Goal: Task Accomplishment & Management: Manage account settings

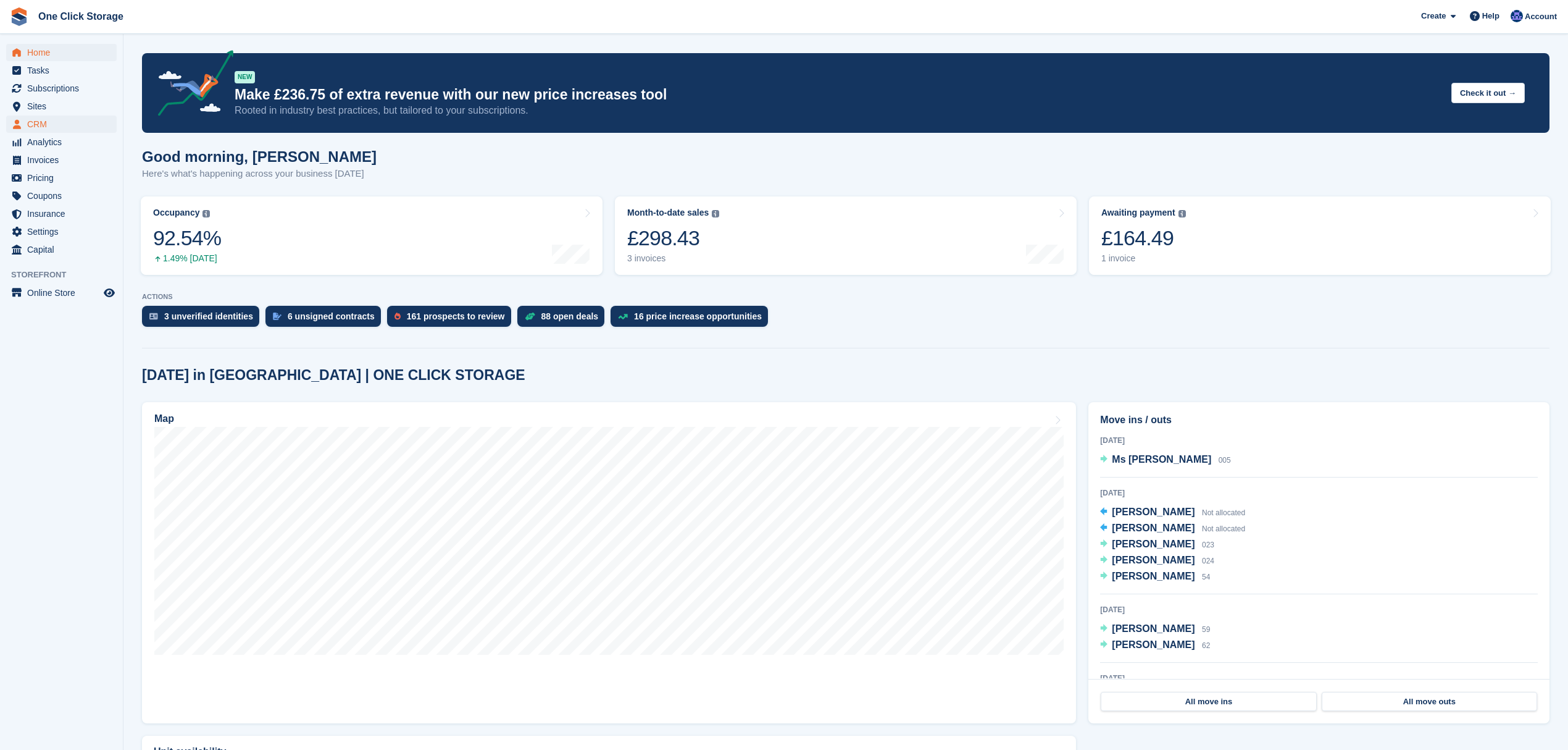
scroll to position [154, 0]
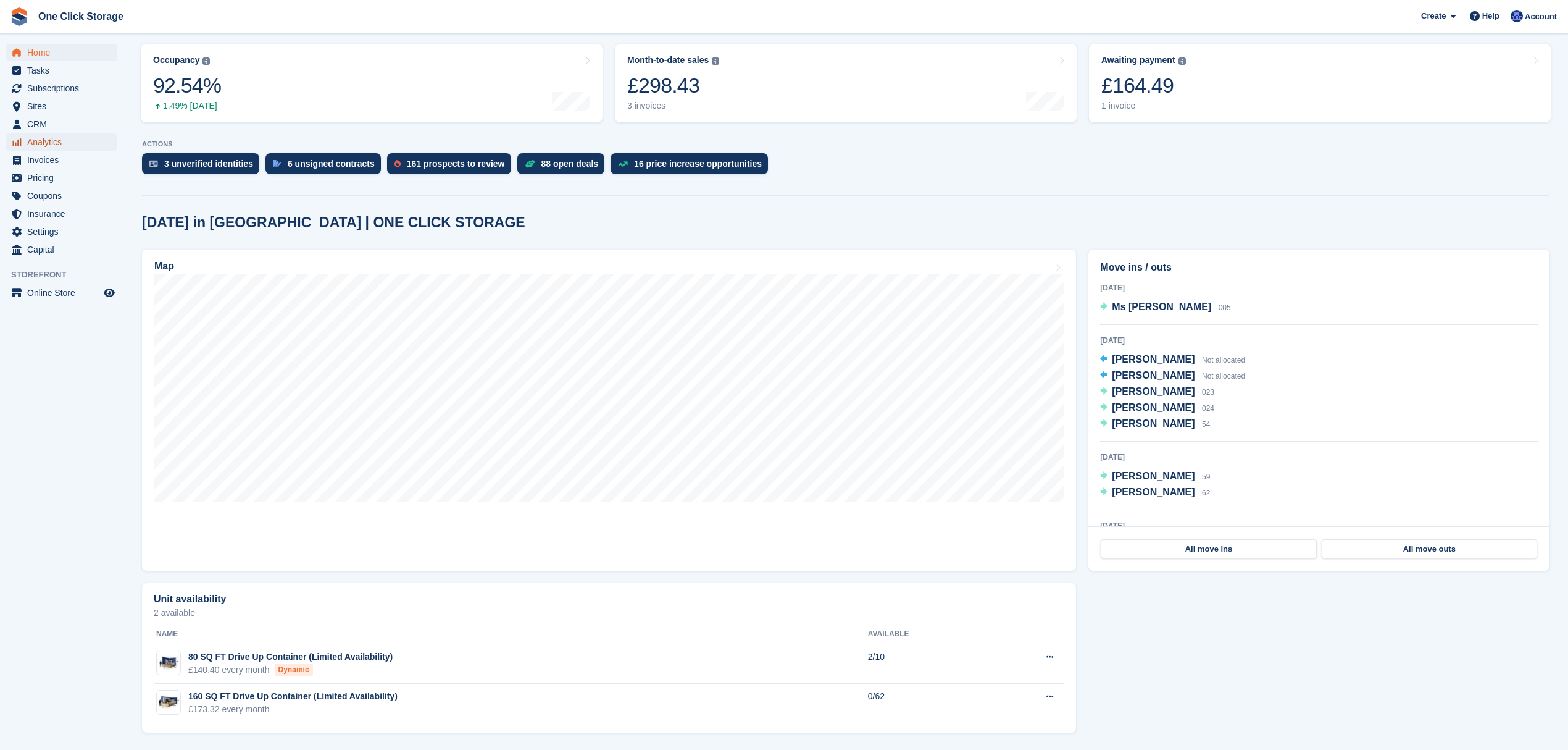
click at [63, 136] on span "Analytics" at bounding box center [64, 142] width 74 height 17
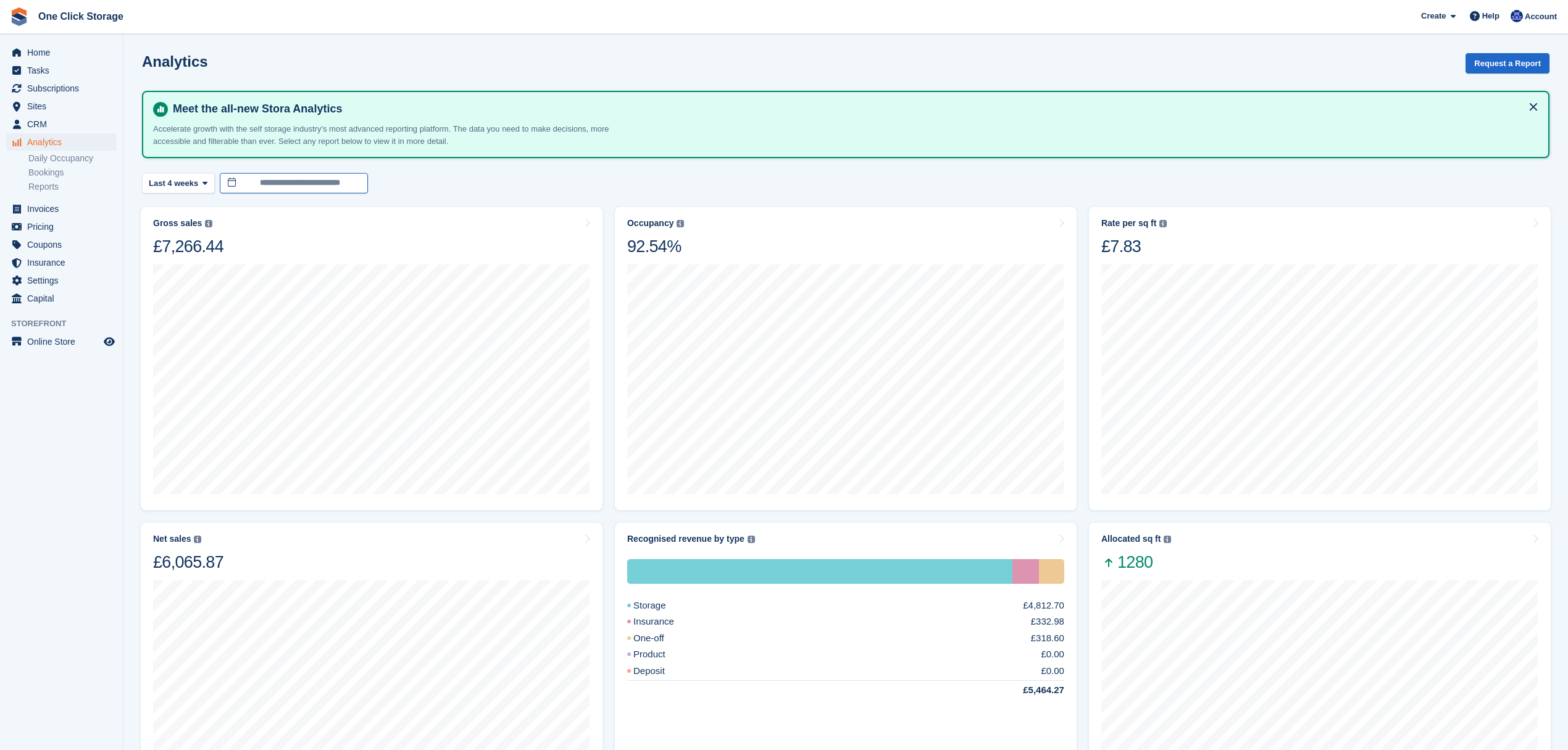
click at [237, 180] on input "**********" at bounding box center [294, 183] width 148 height 21
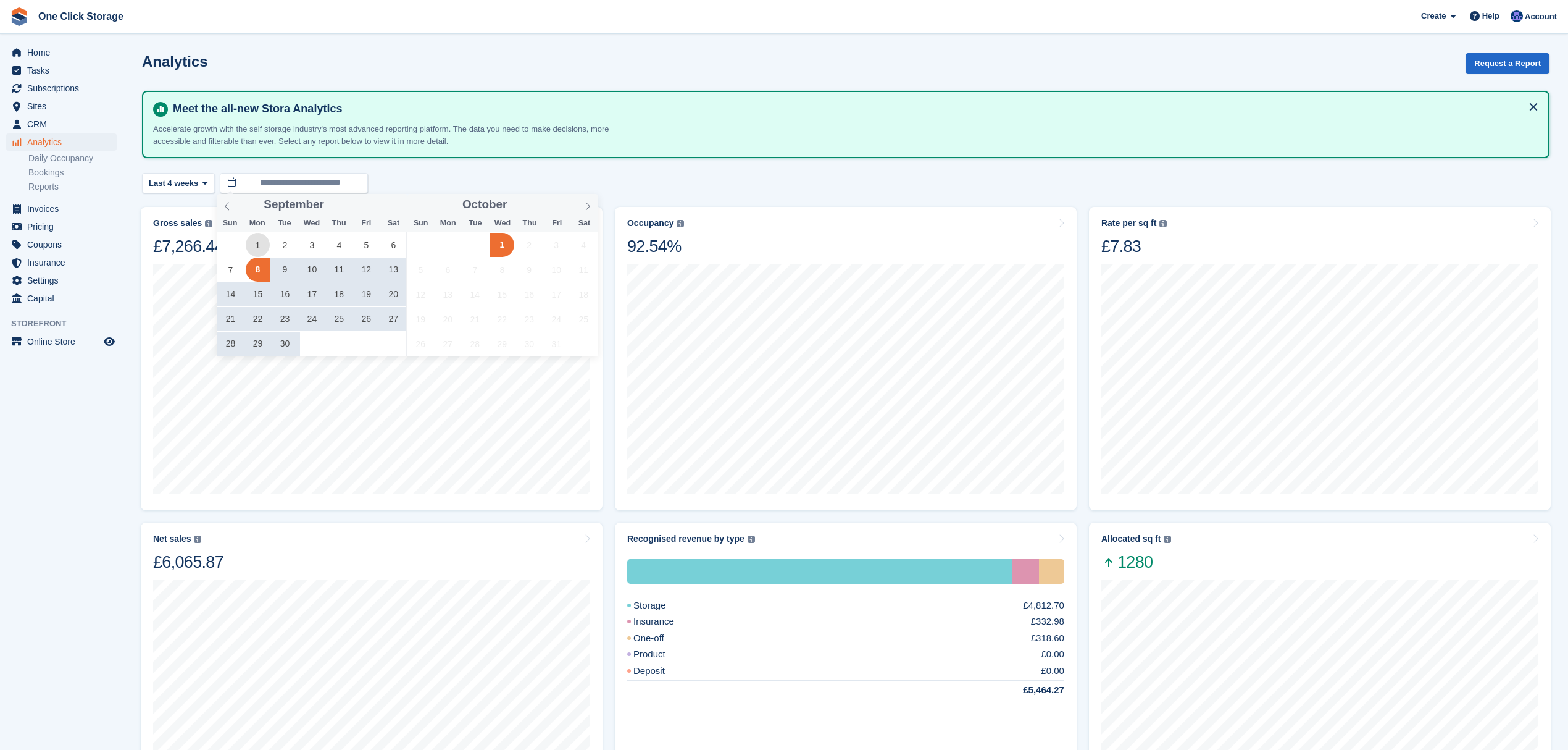
click at [256, 242] on span "1" at bounding box center [257, 244] width 24 height 24
click at [284, 341] on span "30" at bounding box center [284, 343] width 24 height 24
type input "**********"
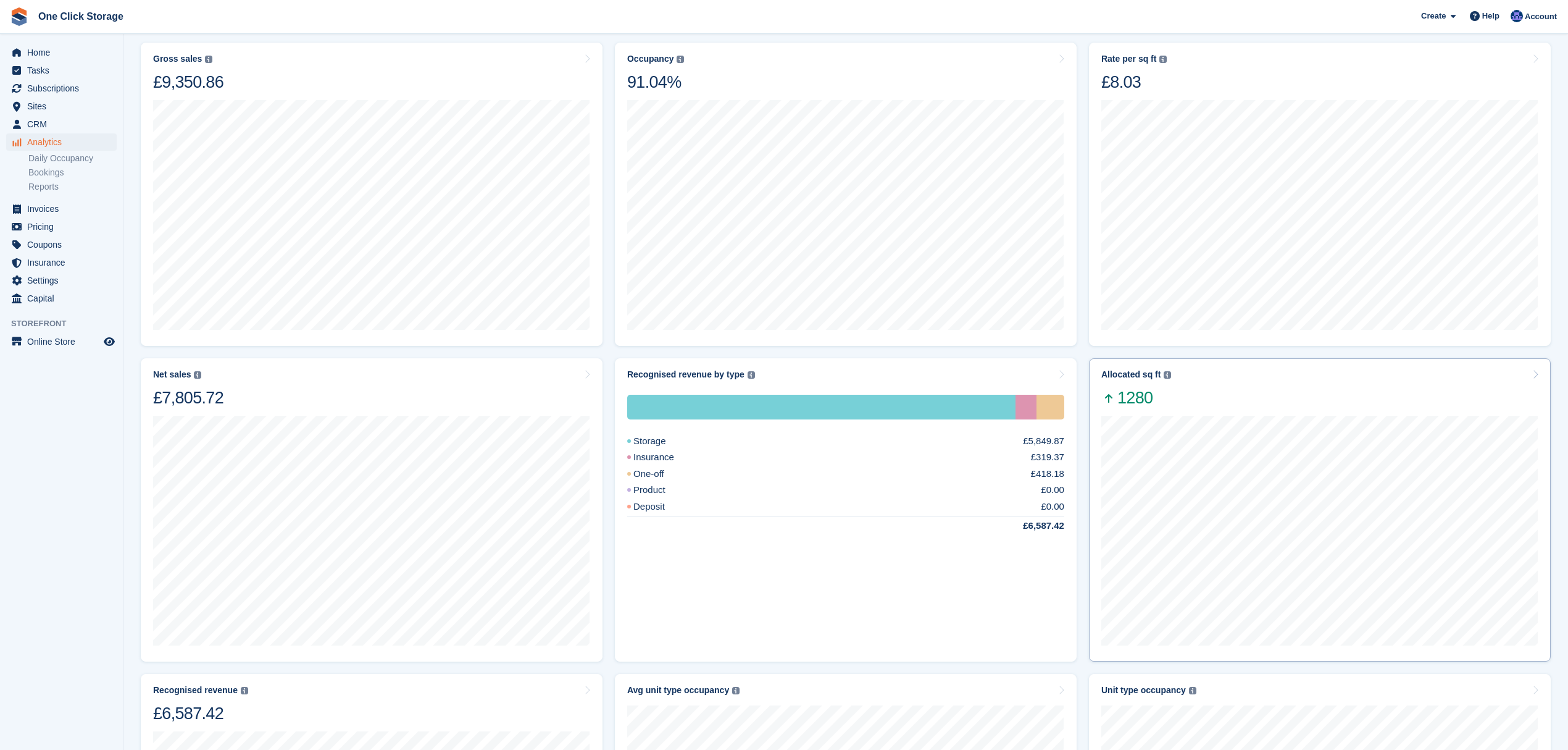
scroll to position [247, 0]
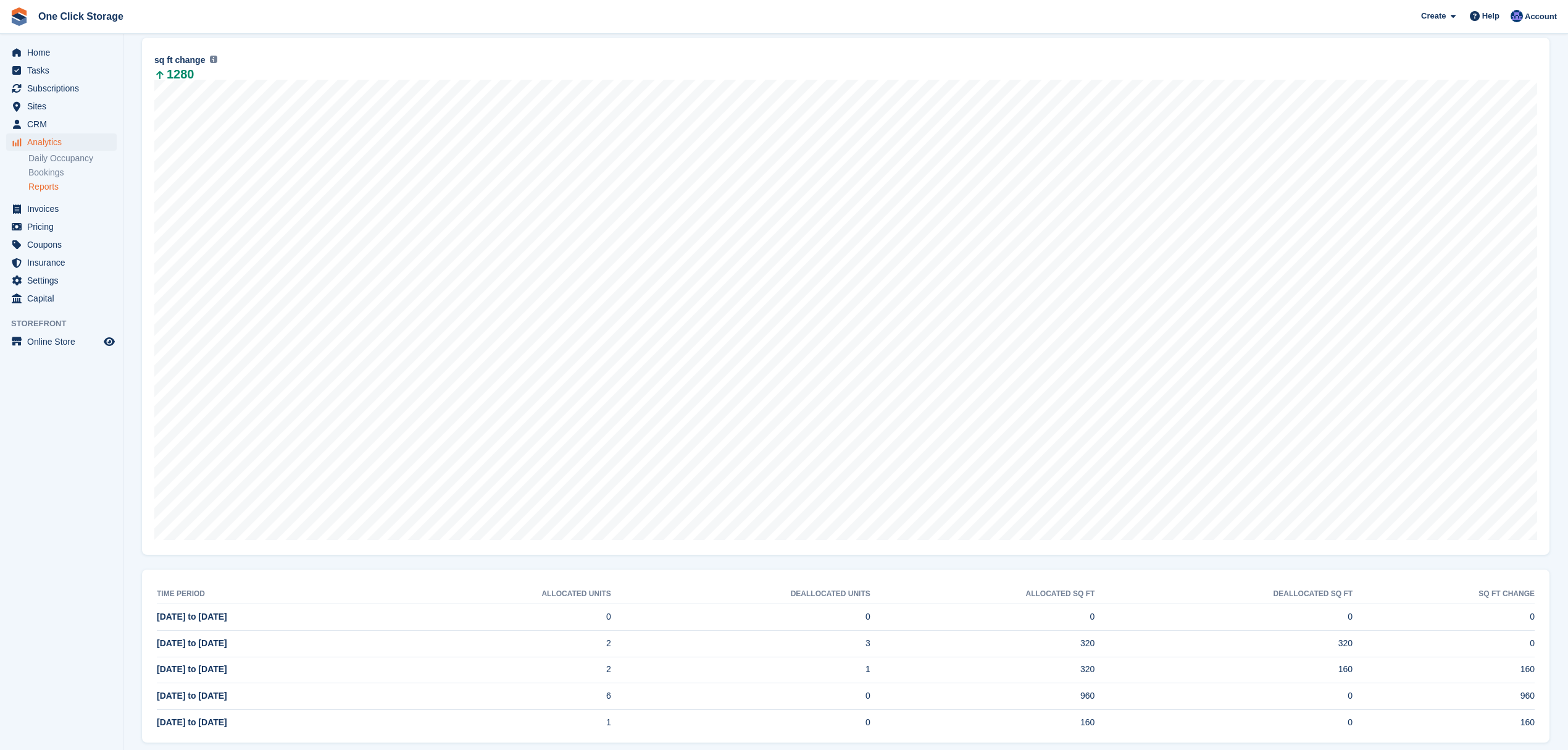
scroll to position [189, 0]
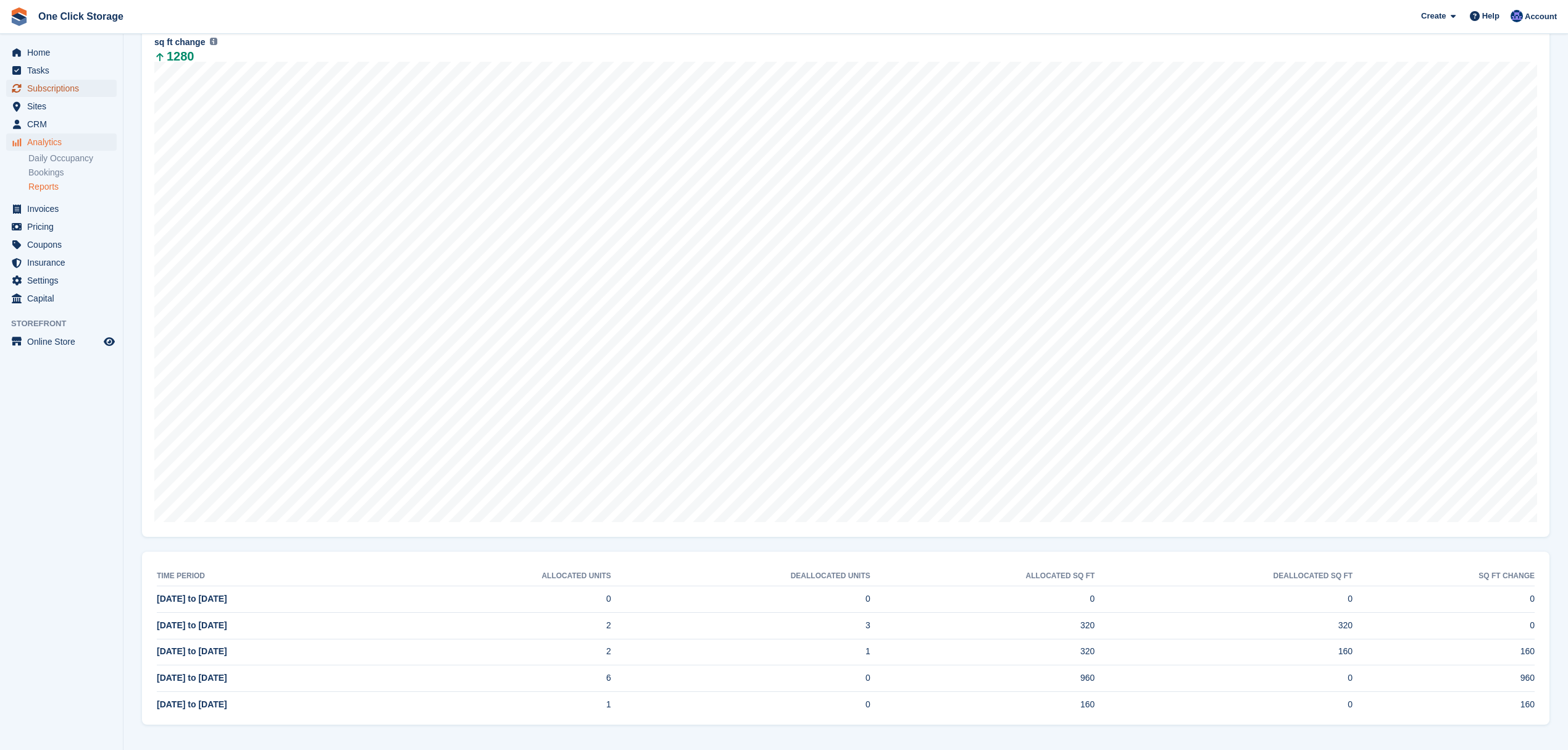
click at [82, 86] on span "Subscriptions" at bounding box center [64, 88] width 74 height 17
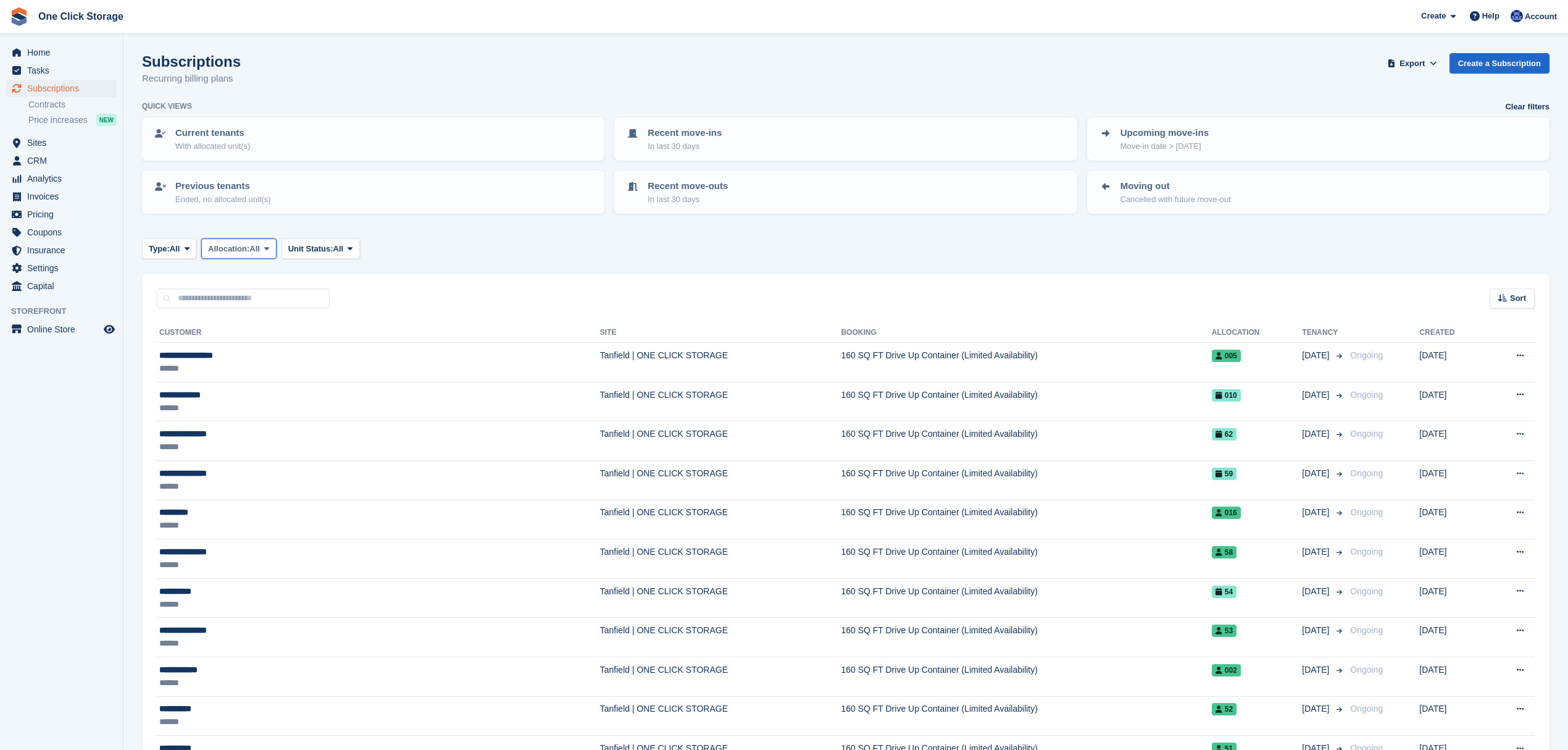
click at [269, 244] on icon at bounding box center [267, 248] width 5 height 8
click at [267, 297] on link "Allocated" at bounding box center [260, 300] width 107 height 23
click at [294, 250] on icon at bounding box center [293, 248] width 5 height 8
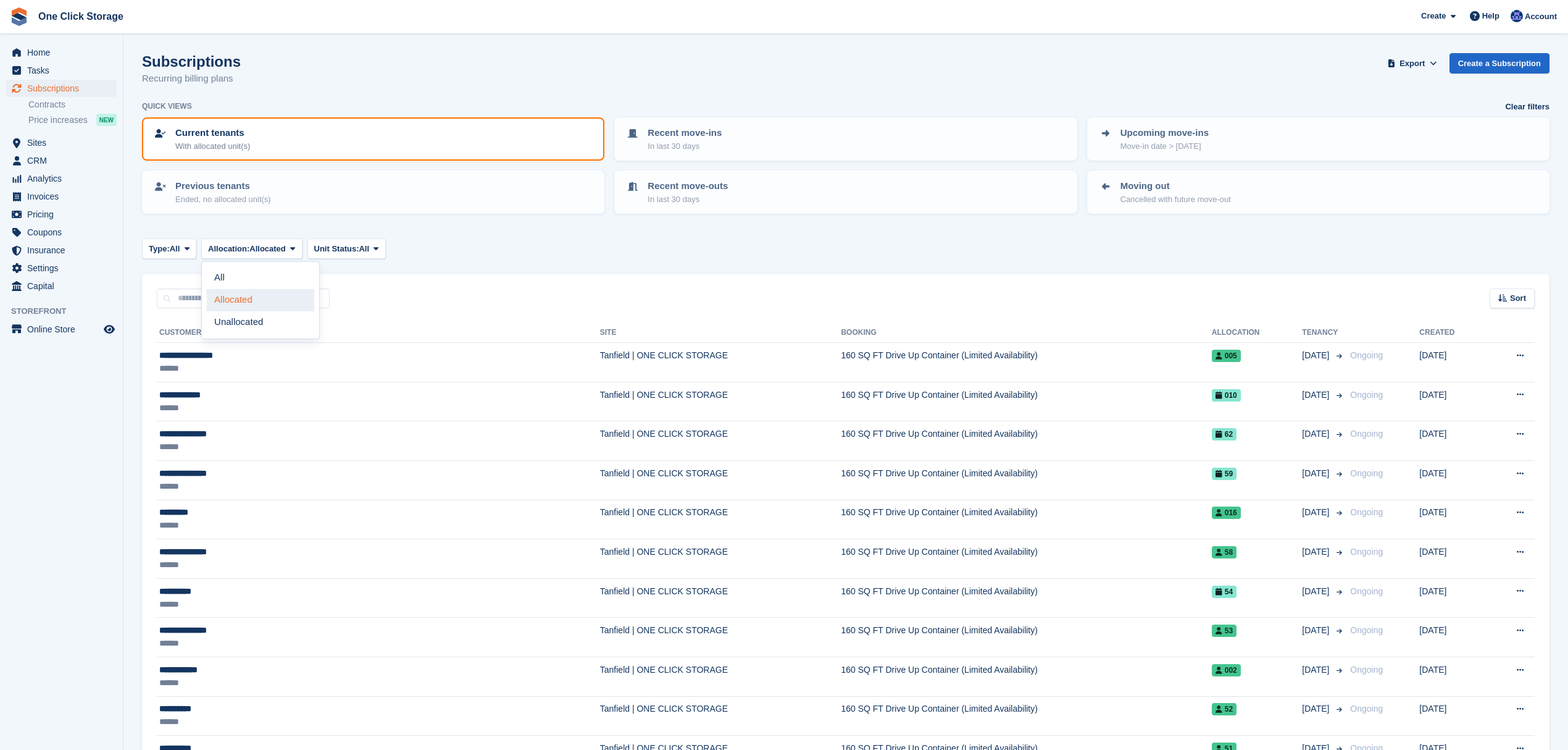
click at [260, 293] on link "Allocated" at bounding box center [260, 300] width 107 height 23
click at [189, 248] on icon at bounding box center [187, 248] width 5 height 8
click at [183, 248] on span at bounding box center [186, 248] width 10 height 10
click at [183, 351] on link "Active" at bounding box center [201, 344] width 107 height 23
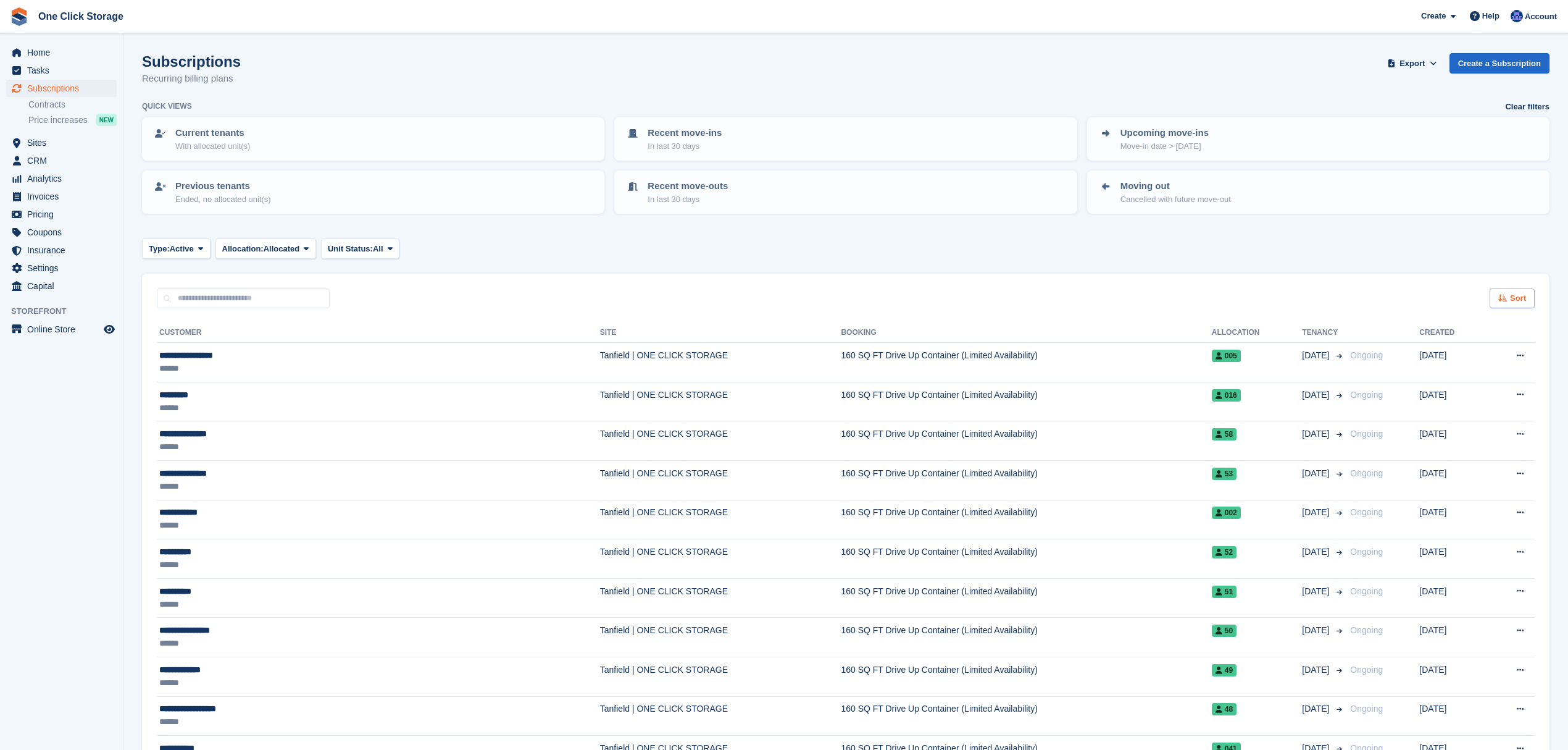
click at [1517, 300] on span "Sort" at bounding box center [1518, 298] width 16 height 12
click at [1448, 370] on span "Move in date" at bounding box center [1460, 375] width 50 height 10
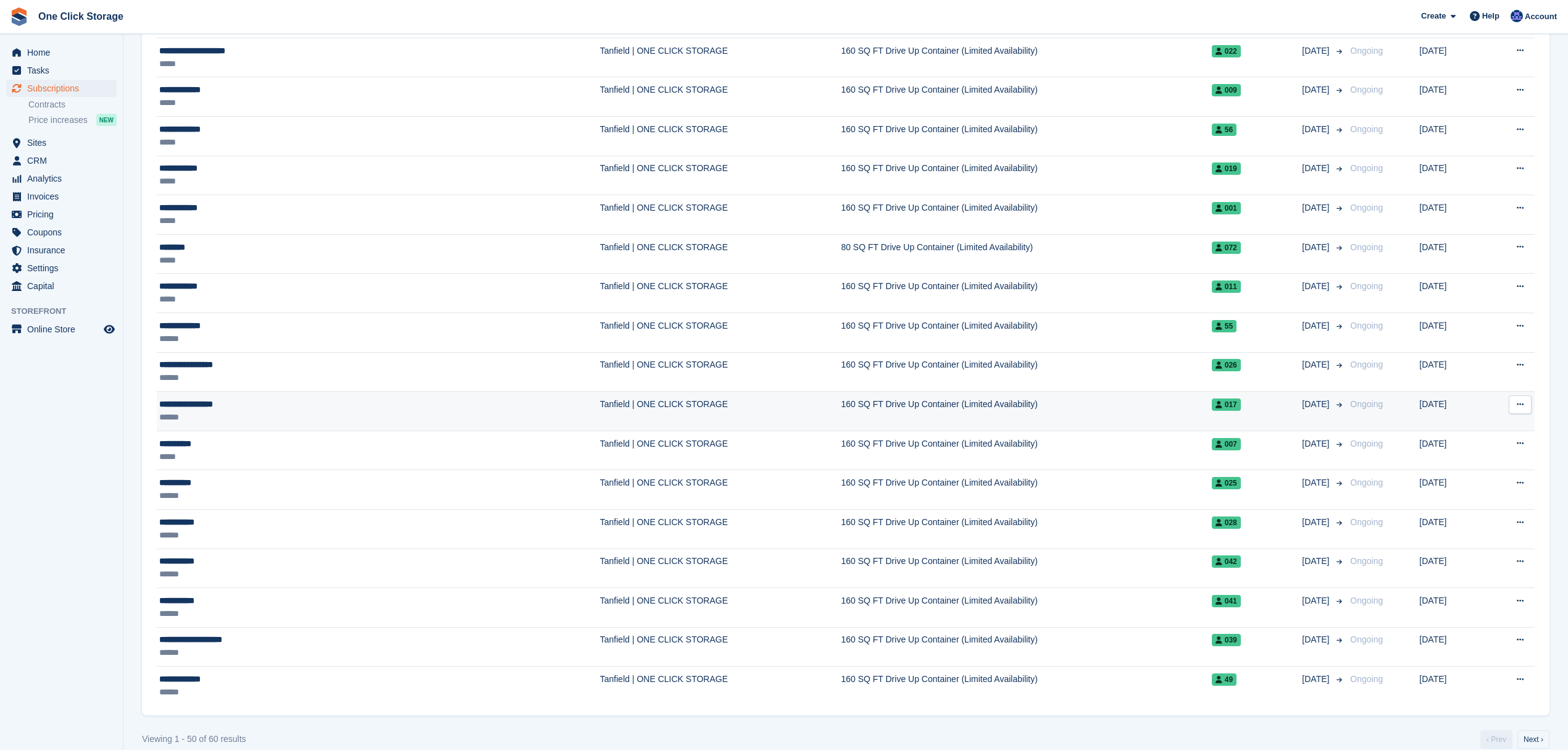
scroll to position [1626, 0]
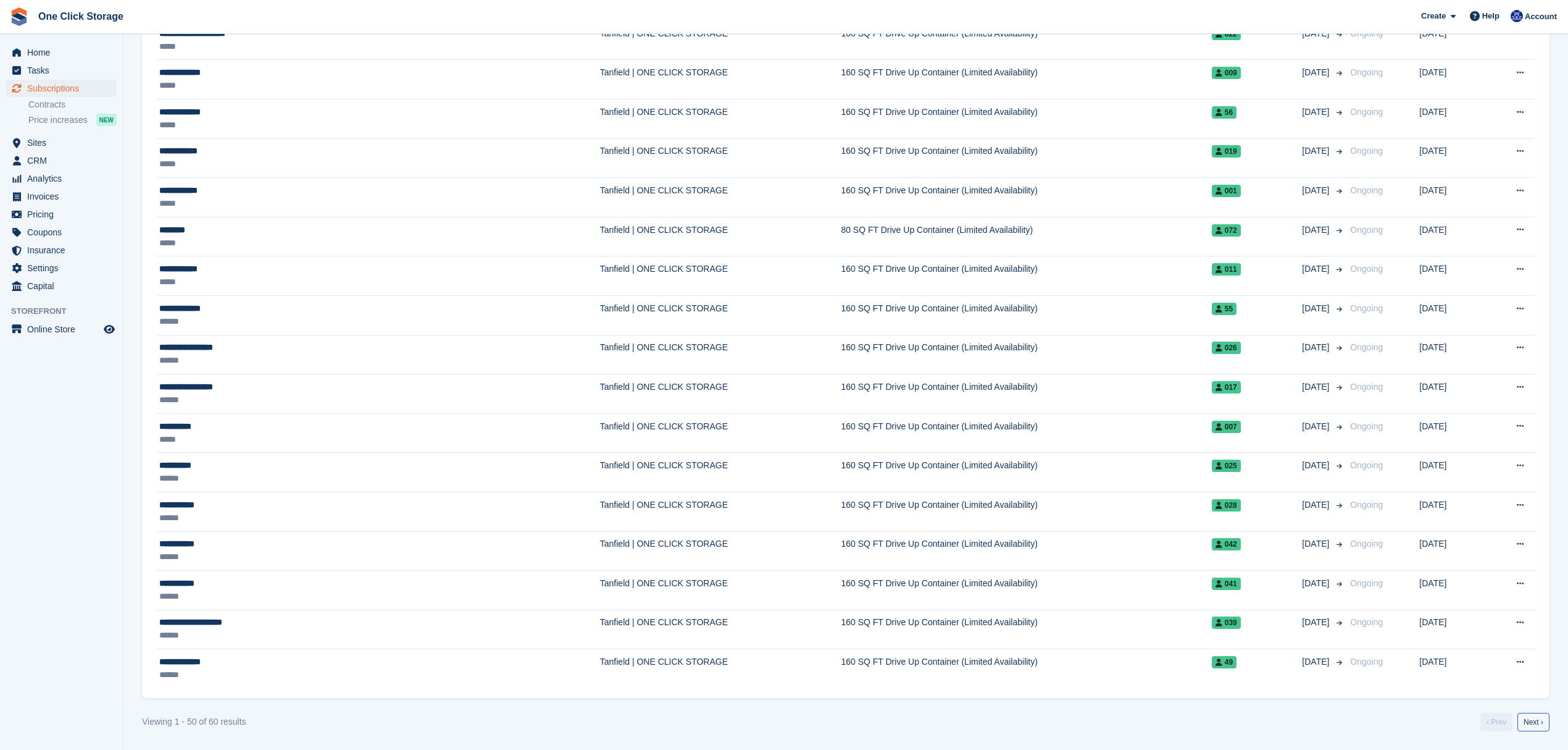
click at [1528, 725] on link "Next ›" at bounding box center [1533, 722] width 32 height 19
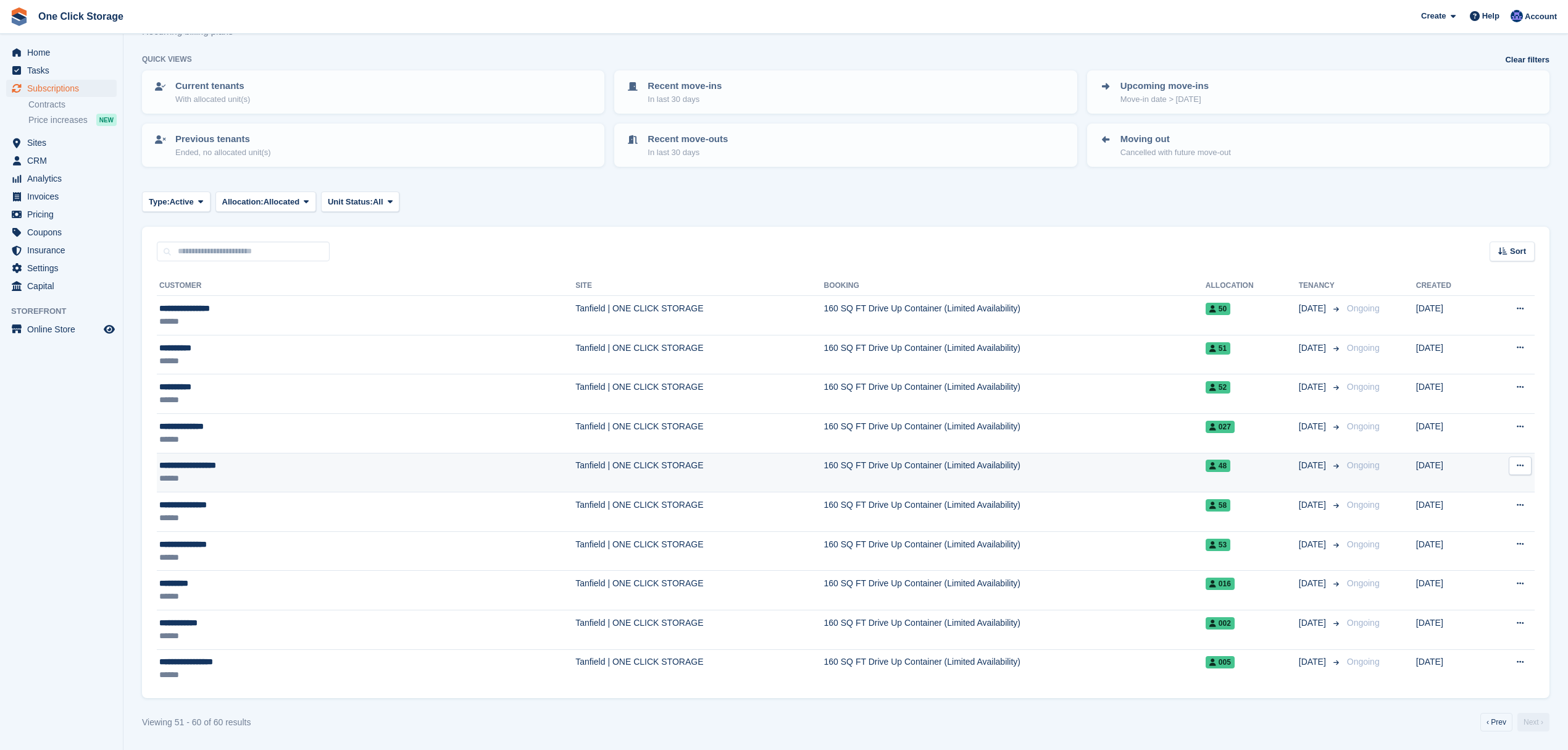
scroll to position [47, 0]
click at [1500, 726] on link "‹ Prev" at bounding box center [1496, 722] width 32 height 19
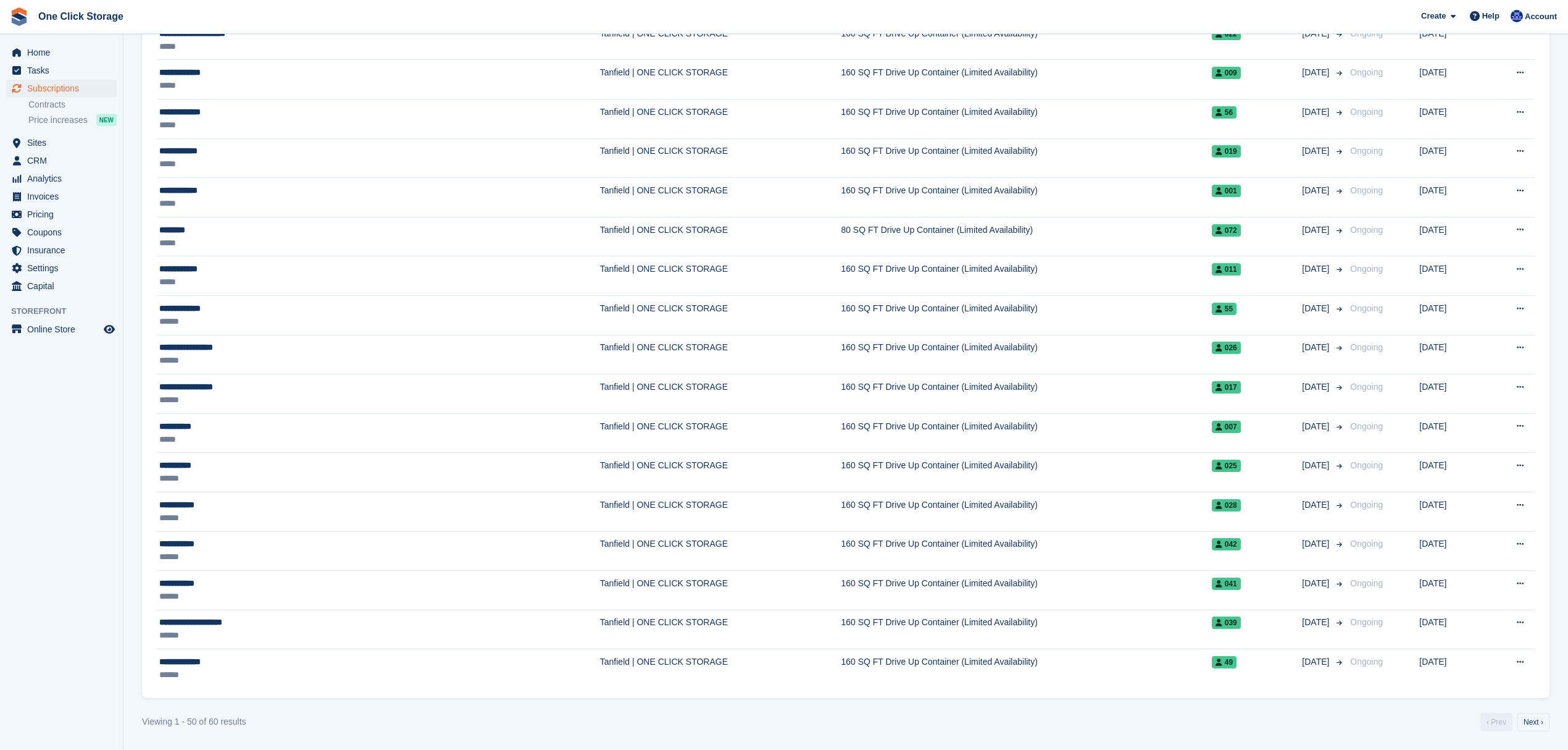
scroll to position [1626, 0]
click at [1538, 724] on link "Next ›" at bounding box center [1533, 722] width 32 height 19
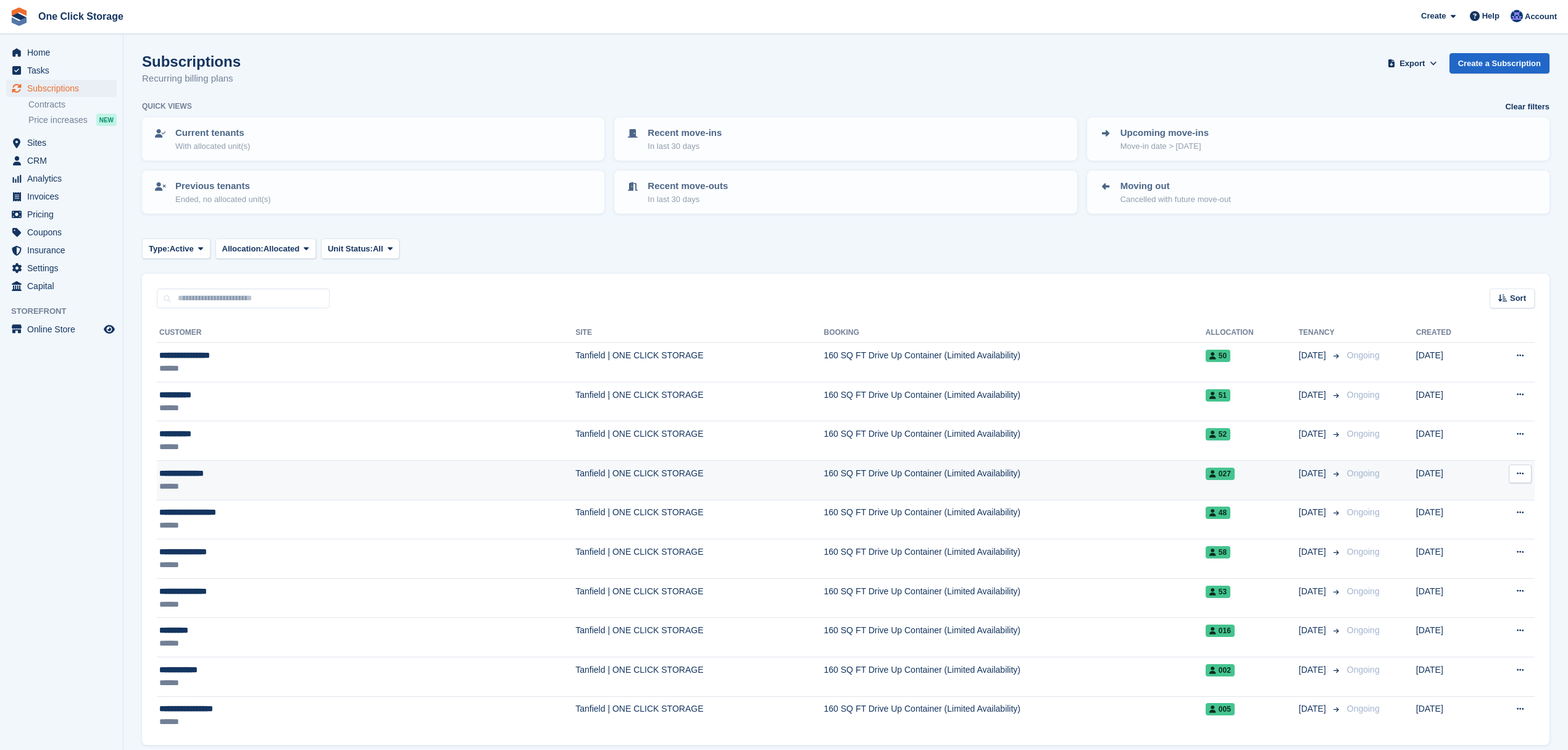
scroll to position [47, 0]
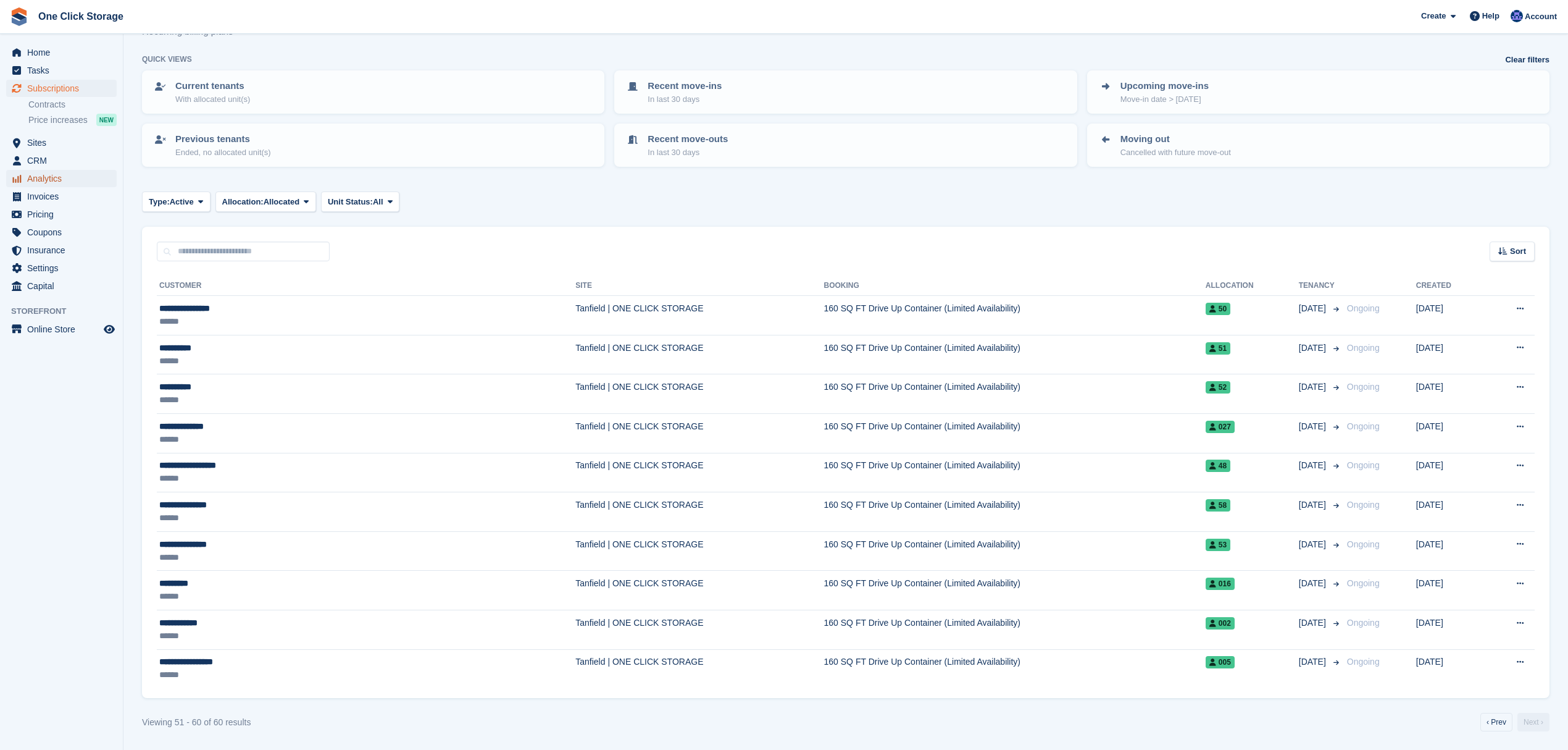
click at [52, 176] on span "Analytics" at bounding box center [64, 178] width 74 height 17
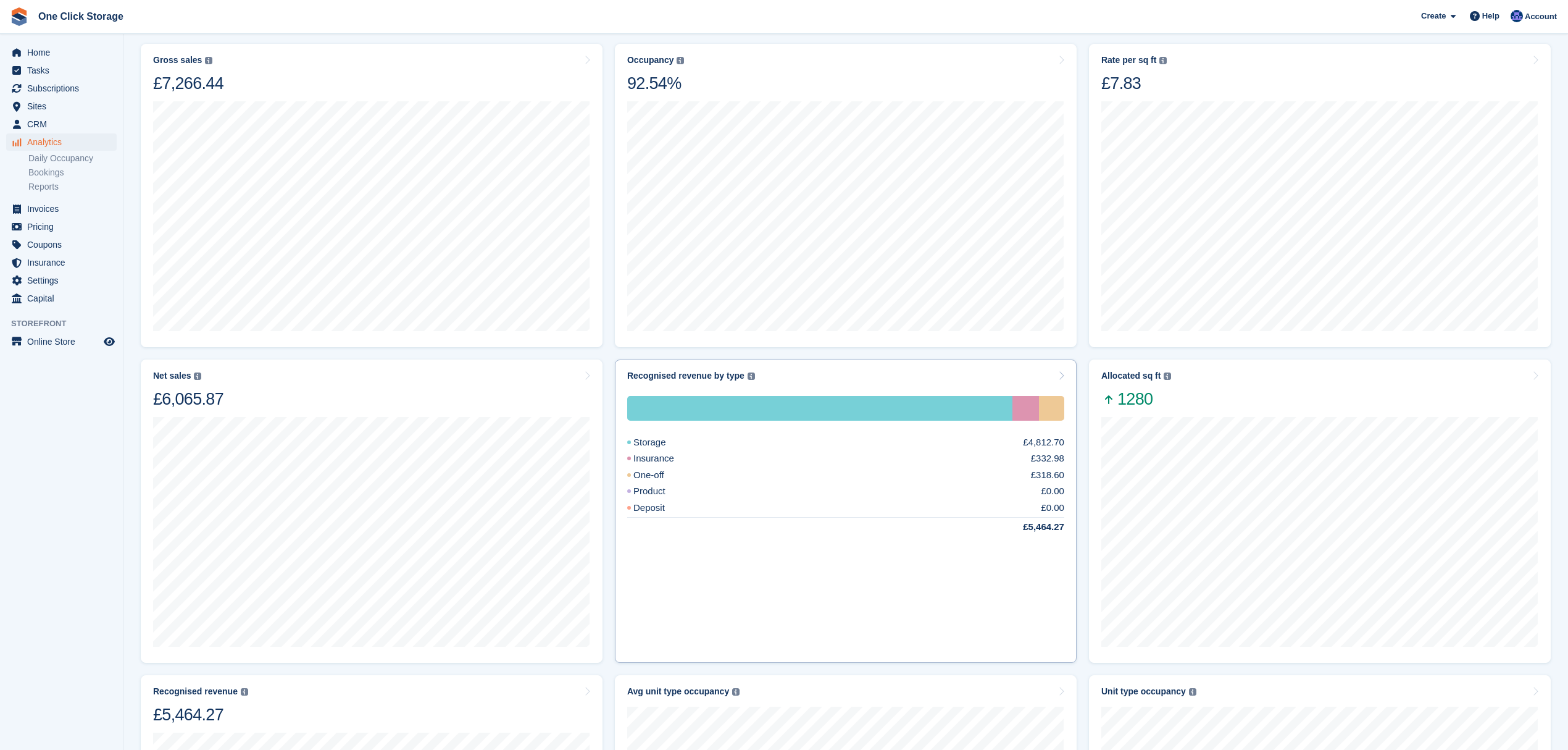
scroll to position [164, 0]
click at [1320, 408] on div at bounding box center [1320, 529] width 437 height 242
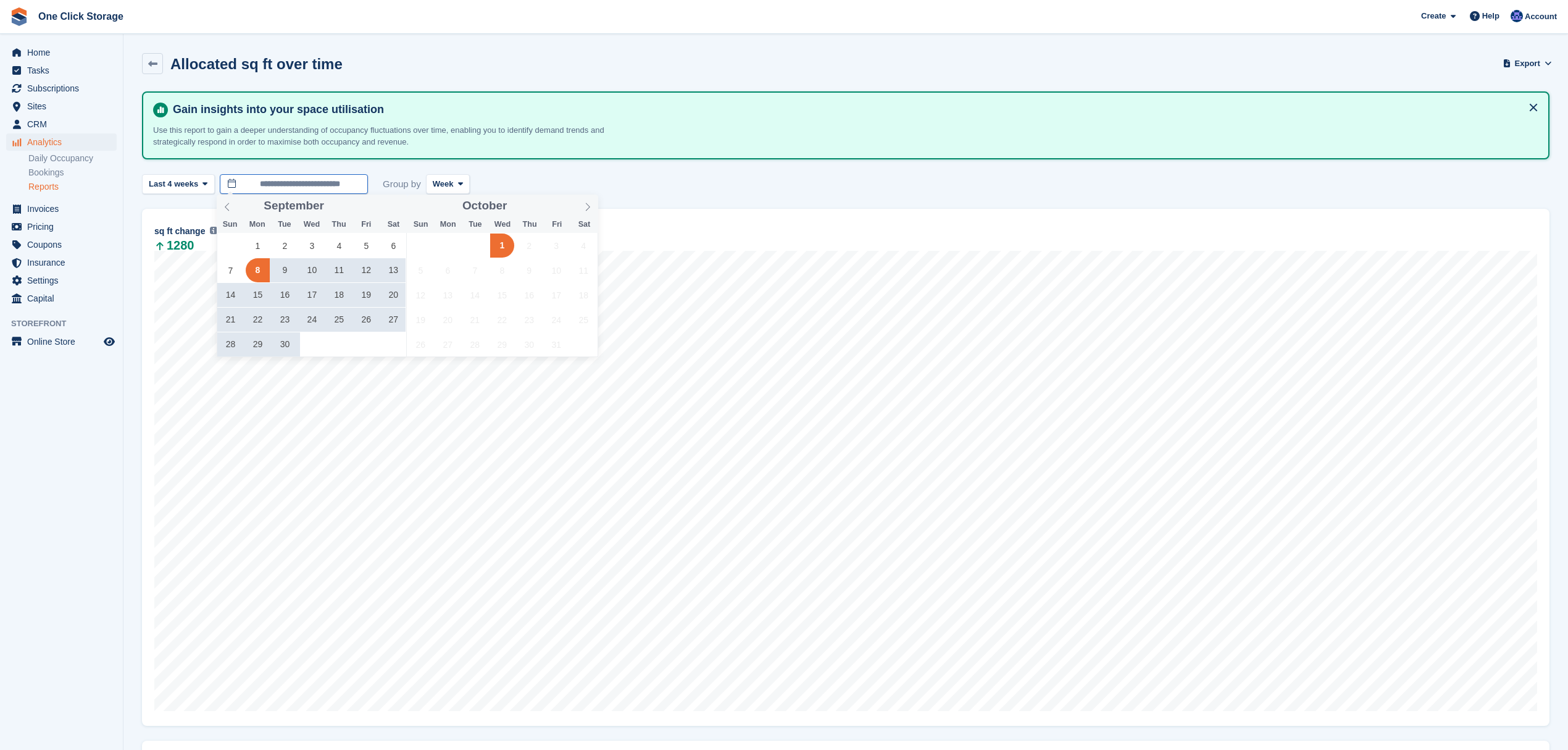
click at [302, 181] on input "**********" at bounding box center [294, 185] width 148 height 21
click at [258, 245] on span "1" at bounding box center [257, 245] width 24 height 24
click at [285, 338] on span "30" at bounding box center [284, 344] width 24 height 24
type input "**********"
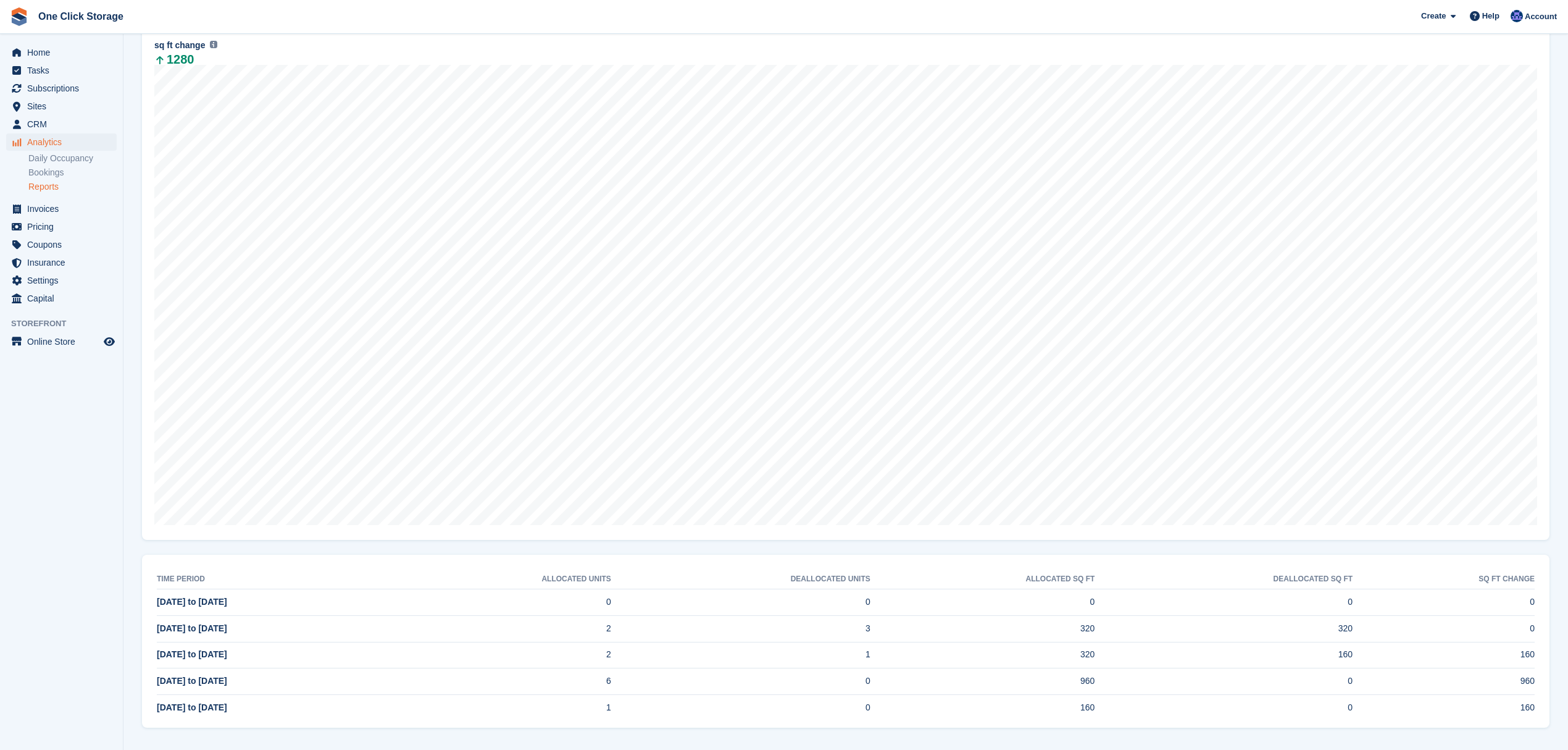
scroll to position [189, 0]
click at [52, 89] on span "Subscriptions" at bounding box center [64, 88] width 74 height 17
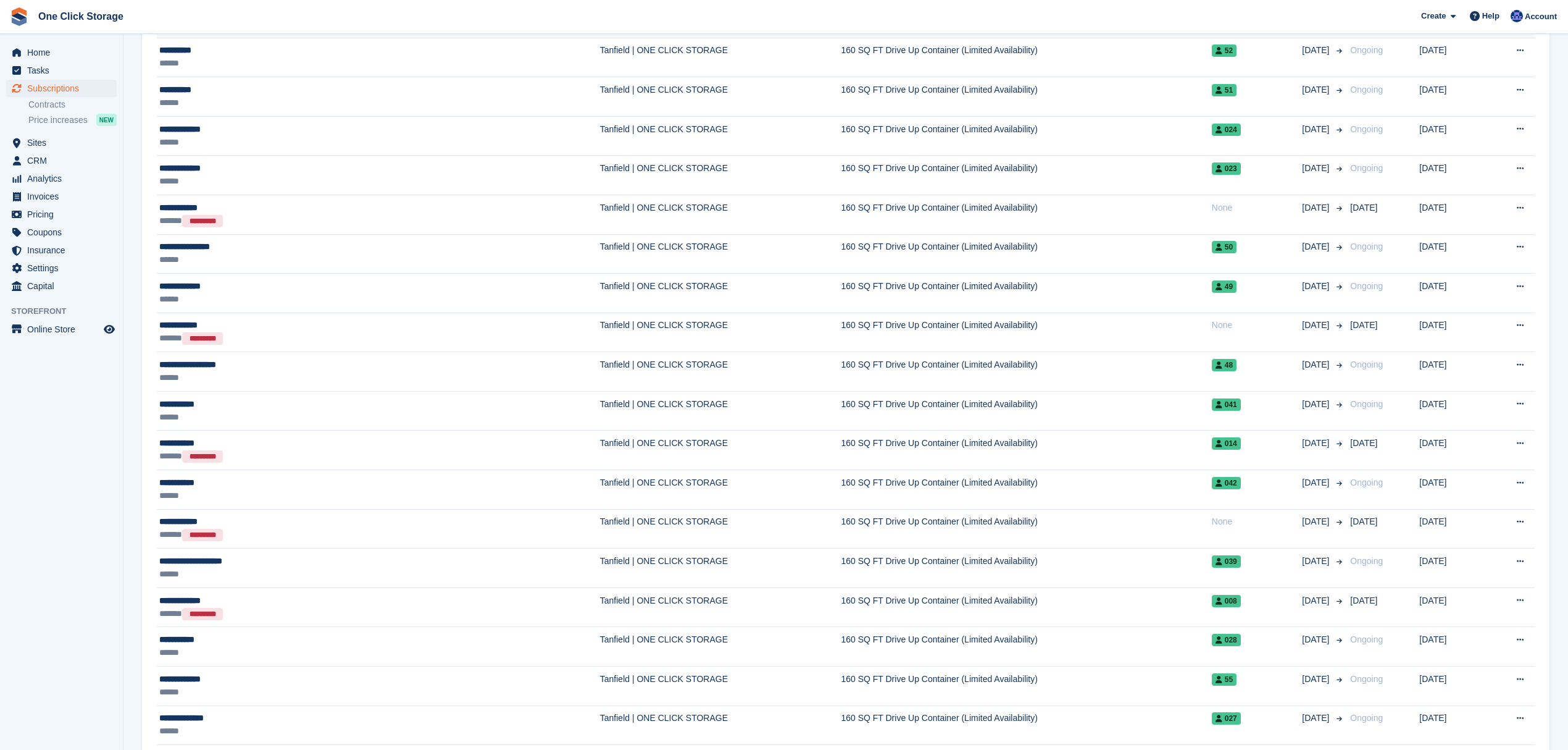
scroll to position [411, 0]
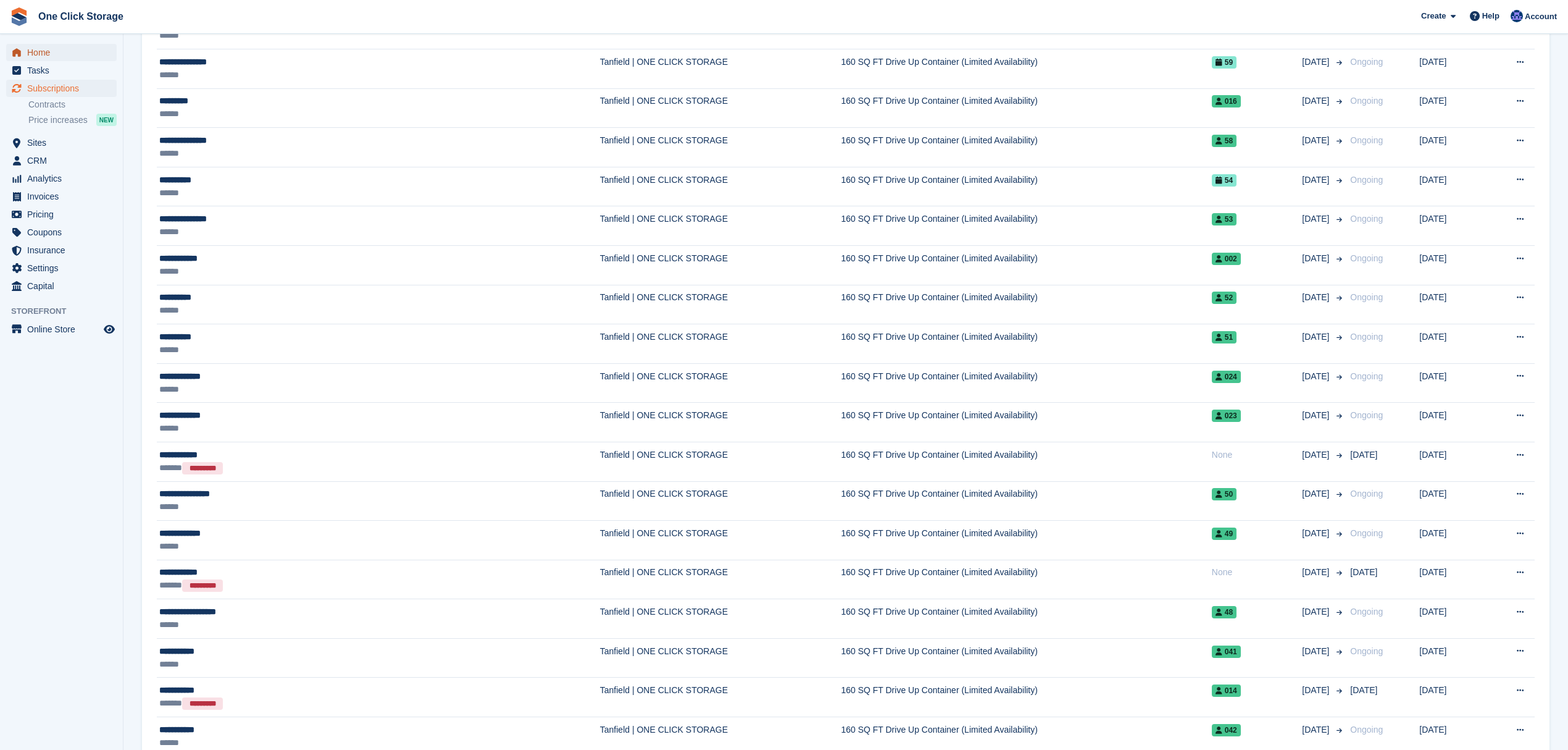
click at [57, 53] on span "Home" at bounding box center [64, 52] width 74 height 17
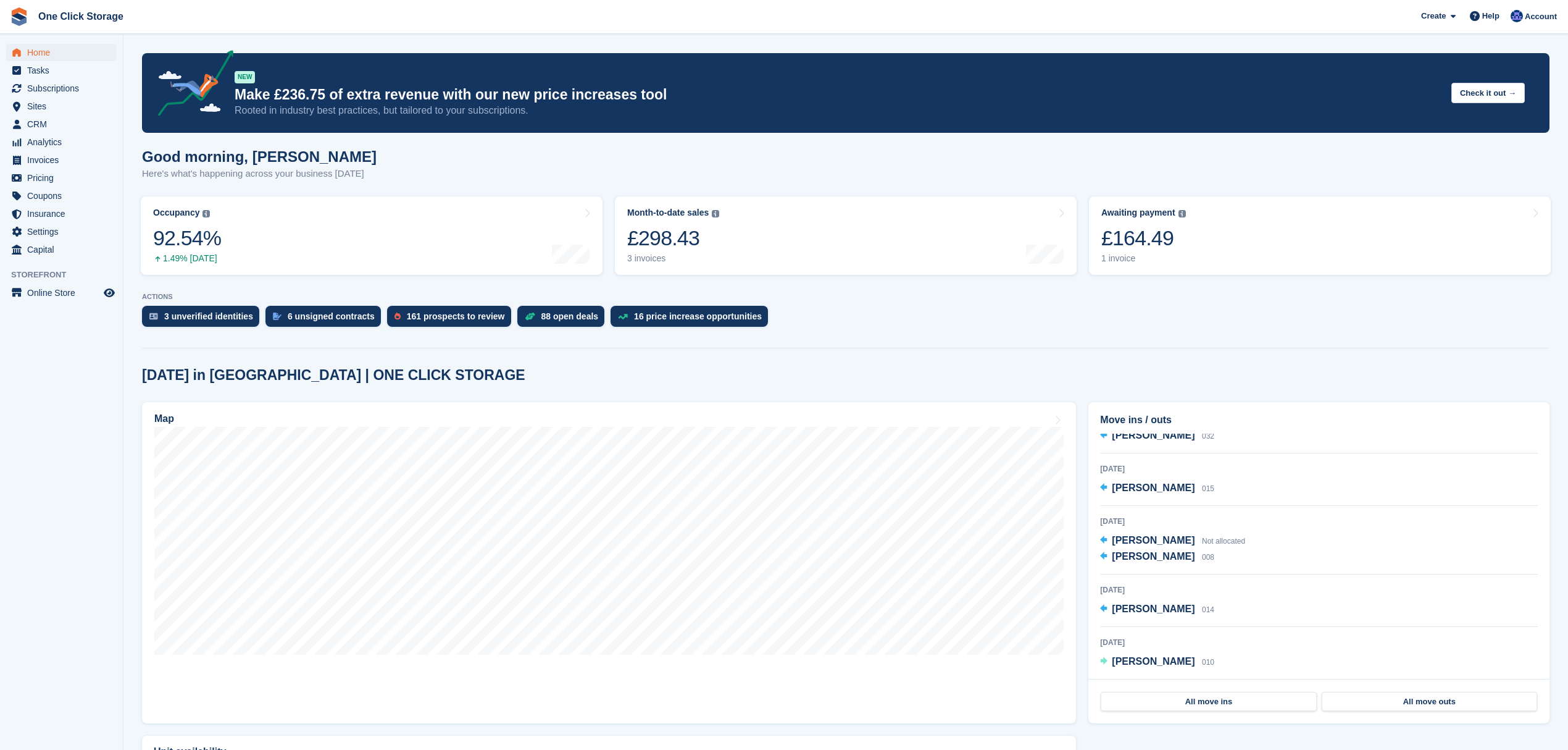
scroll to position [267, 0]
click at [51, 161] on span "Invoices" at bounding box center [64, 160] width 74 height 17
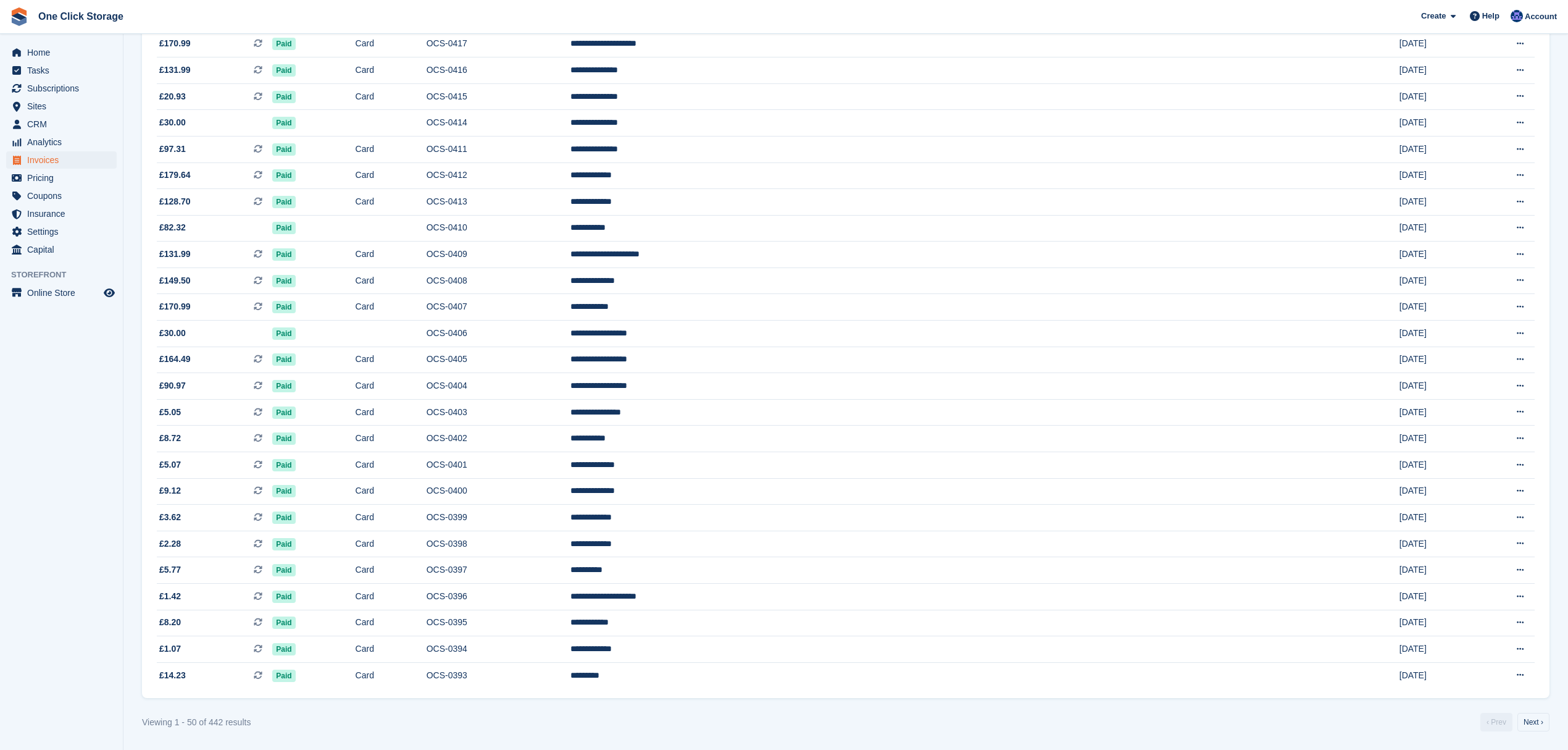
scroll to position [843, 0]
click at [1541, 719] on link "Next ›" at bounding box center [1533, 722] width 32 height 19
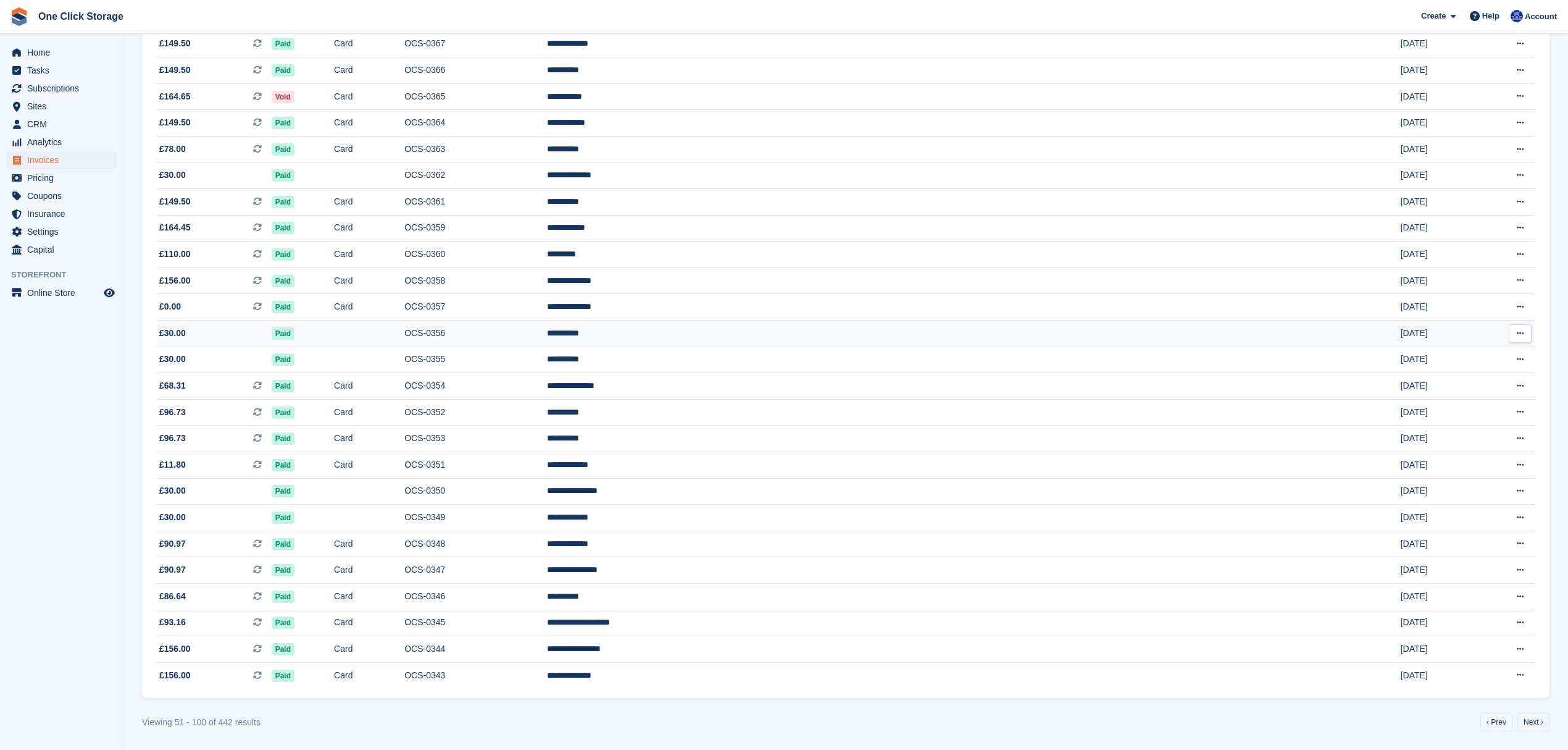
scroll to position [843, 0]
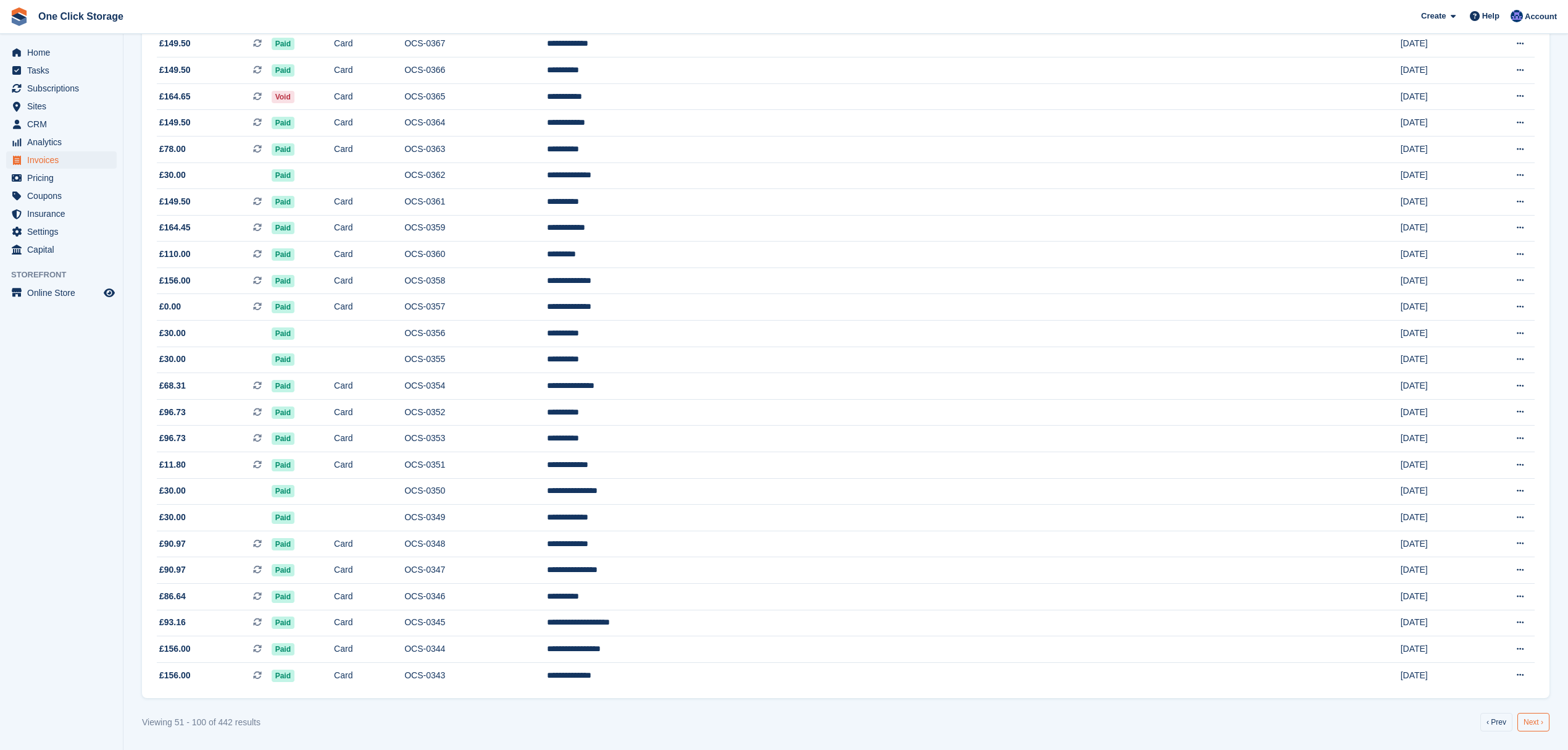
click at [1532, 722] on link "Next ›" at bounding box center [1533, 722] width 32 height 19
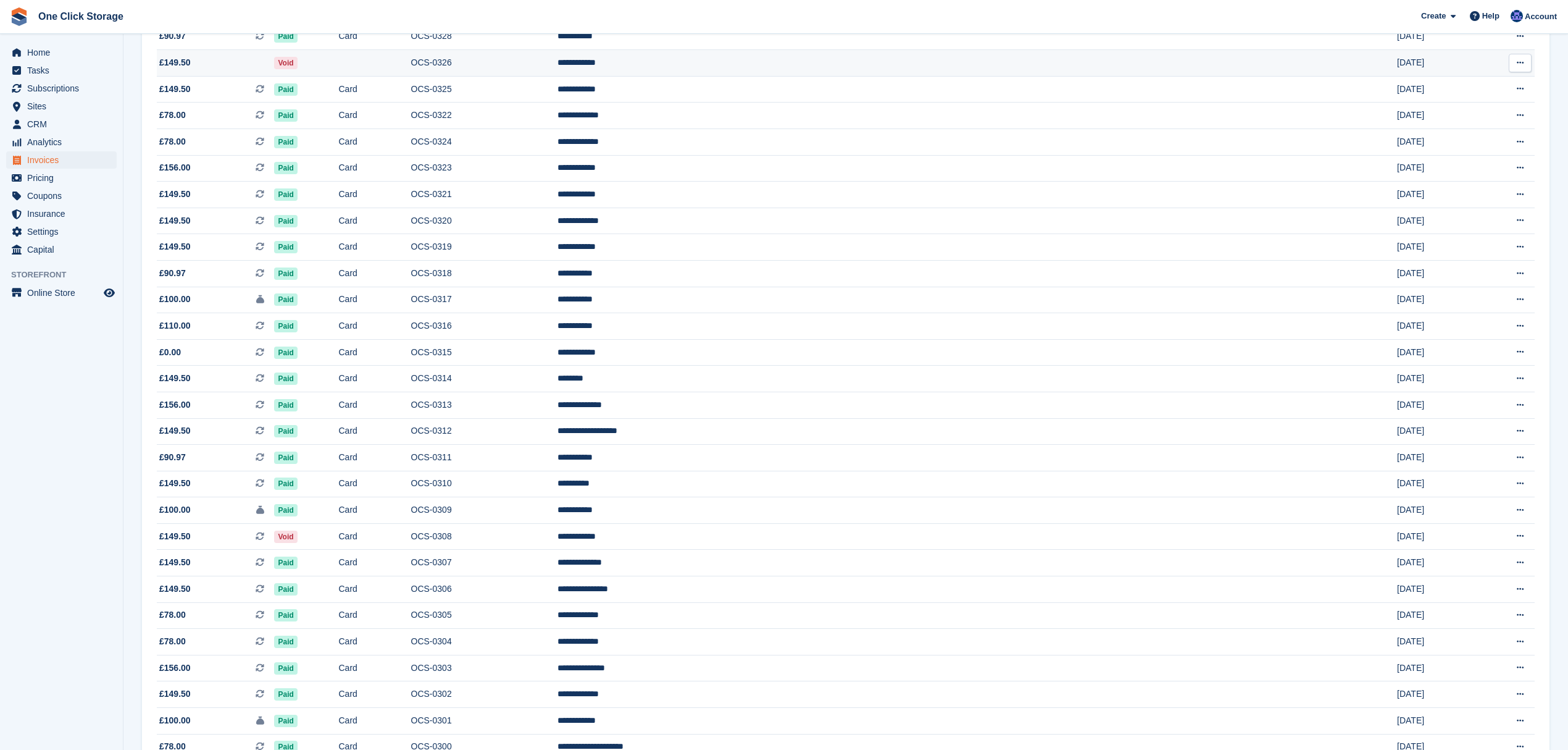
scroll to position [494, 0]
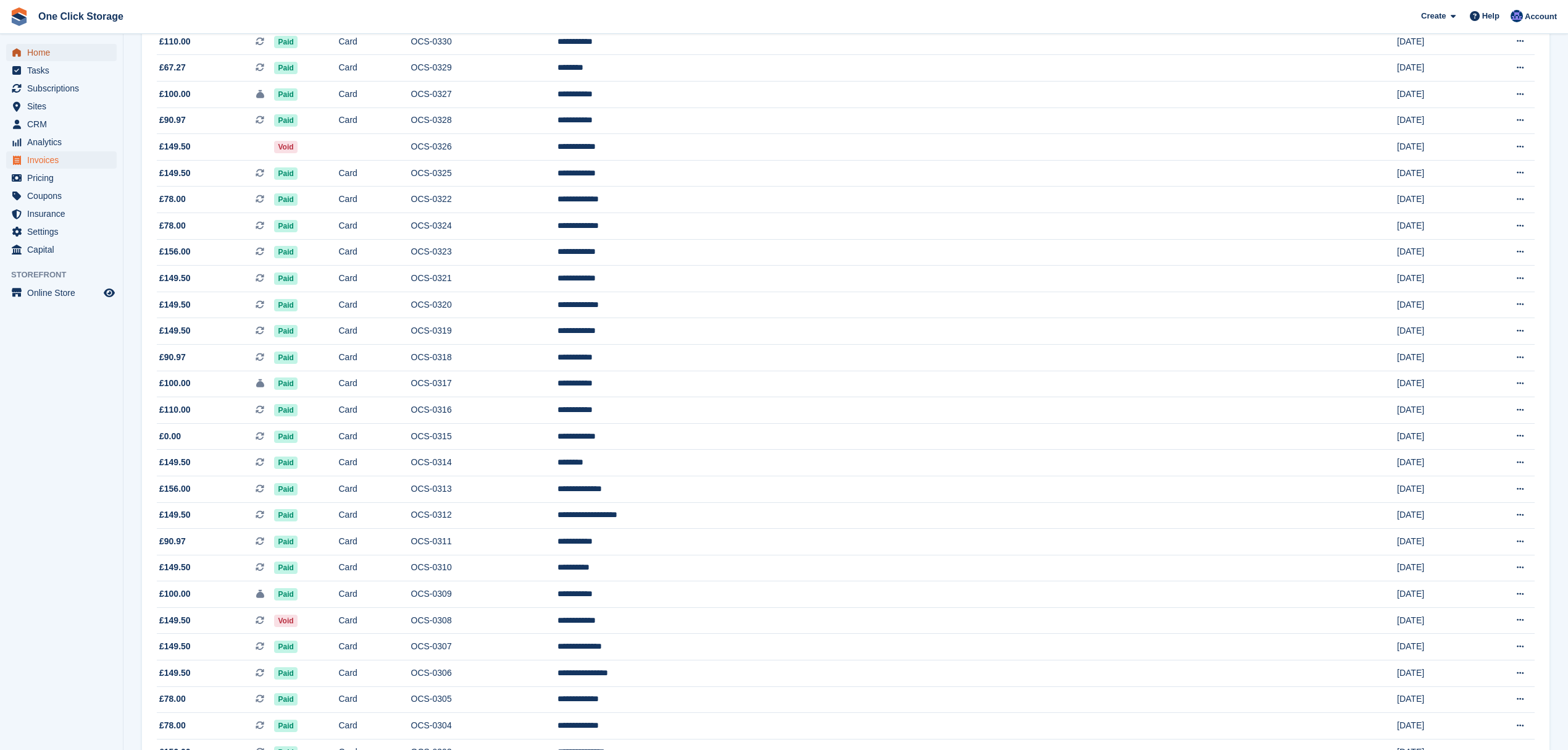
click at [64, 48] on span "Home" at bounding box center [64, 52] width 74 height 17
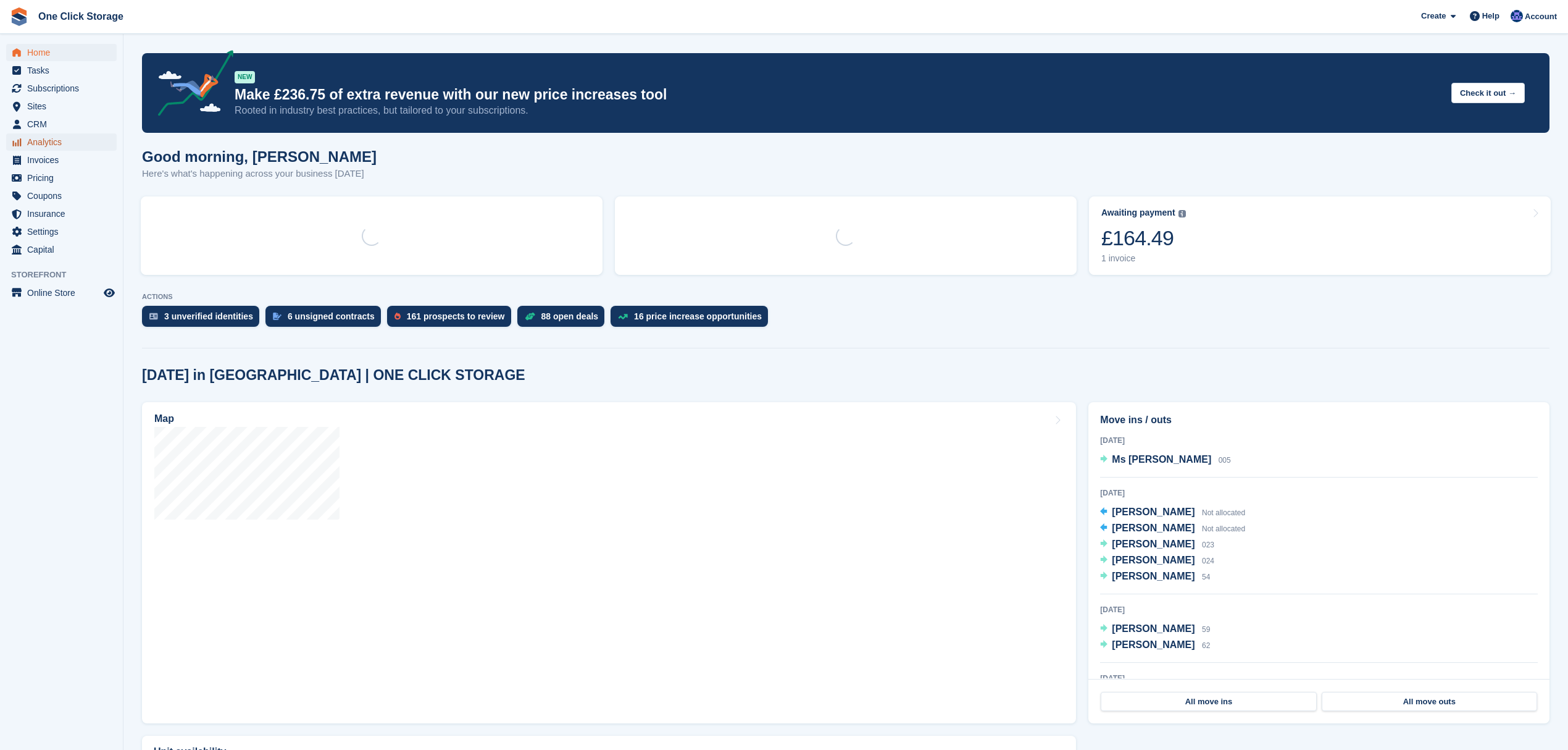
click at [68, 142] on span "Analytics" at bounding box center [64, 142] width 74 height 17
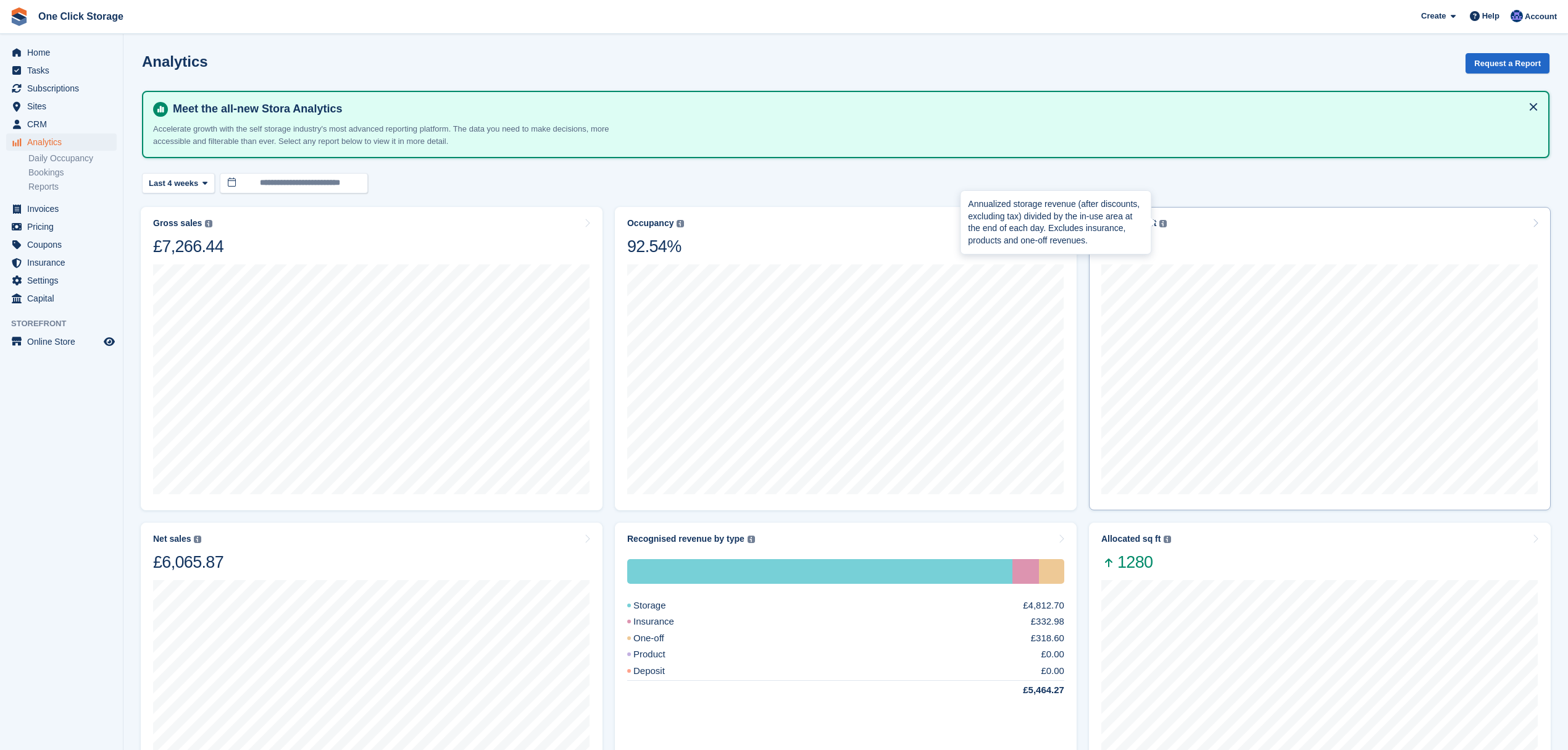
click at [1163, 221] on img at bounding box center [1163, 224] width 8 height 8
click at [1161, 221] on img at bounding box center [1163, 224] width 8 height 8
click at [1170, 221] on div "Rate per sq ft Annualized storage revenue (after discounts, excluding tax) divi…" at bounding box center [1320, 237] width 437 height 39
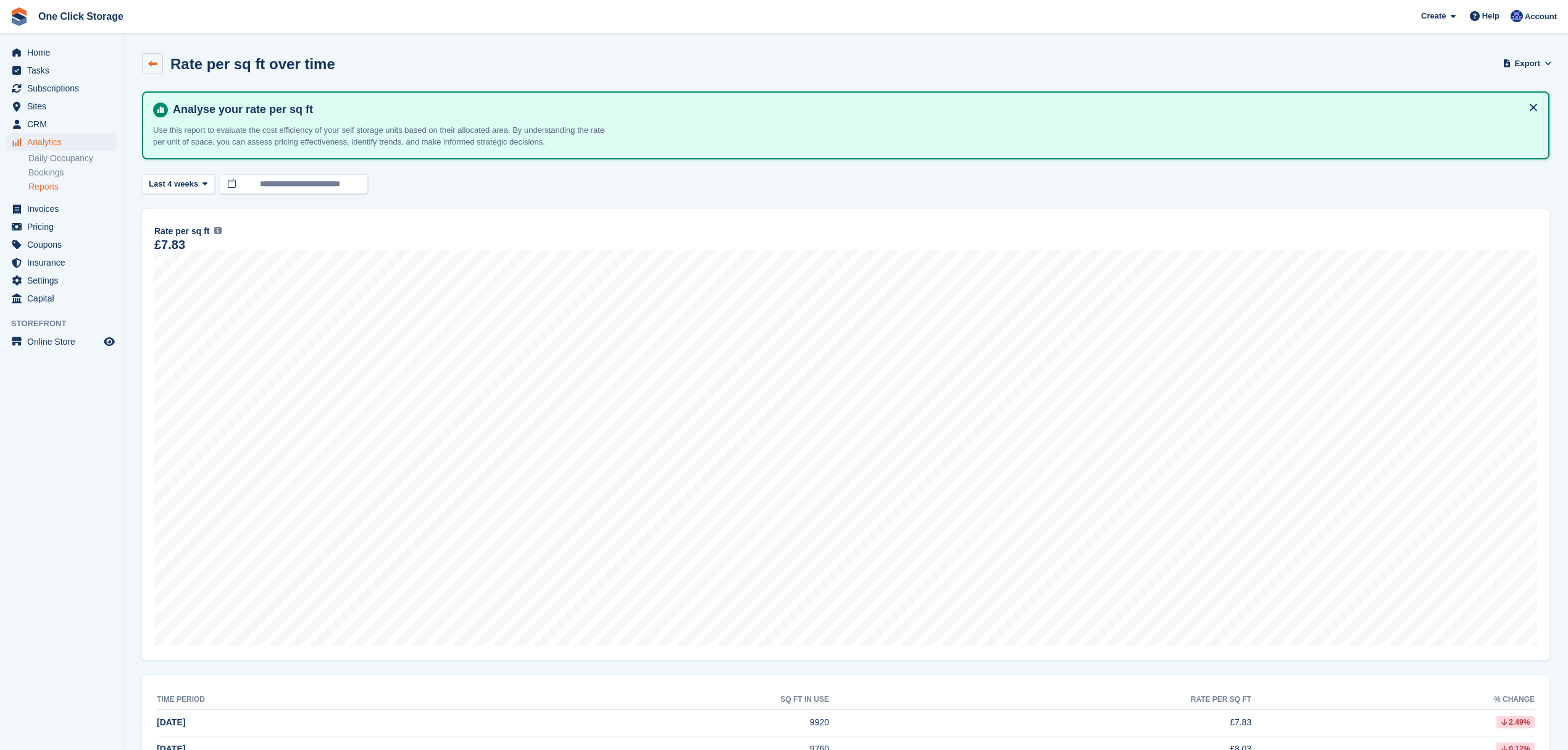
click at [157, 67] on link at bounding box center [152, 64] width 21 height 21
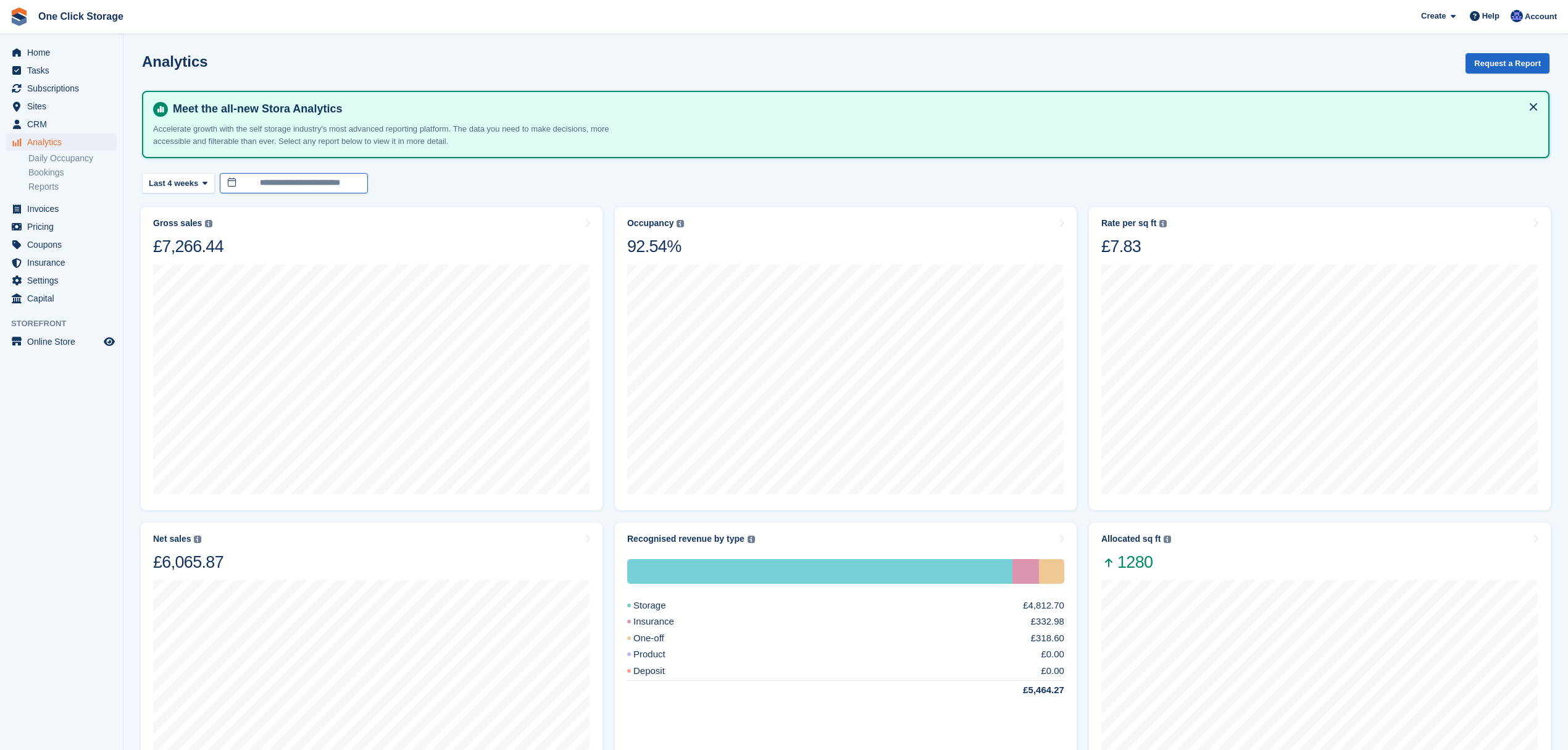
click at [294, 187] on body "One Click Storage Create Subscription Invoice Contact Deal Discount Page Help C…" at bounding box center [784, 714] width 1568 height 1428
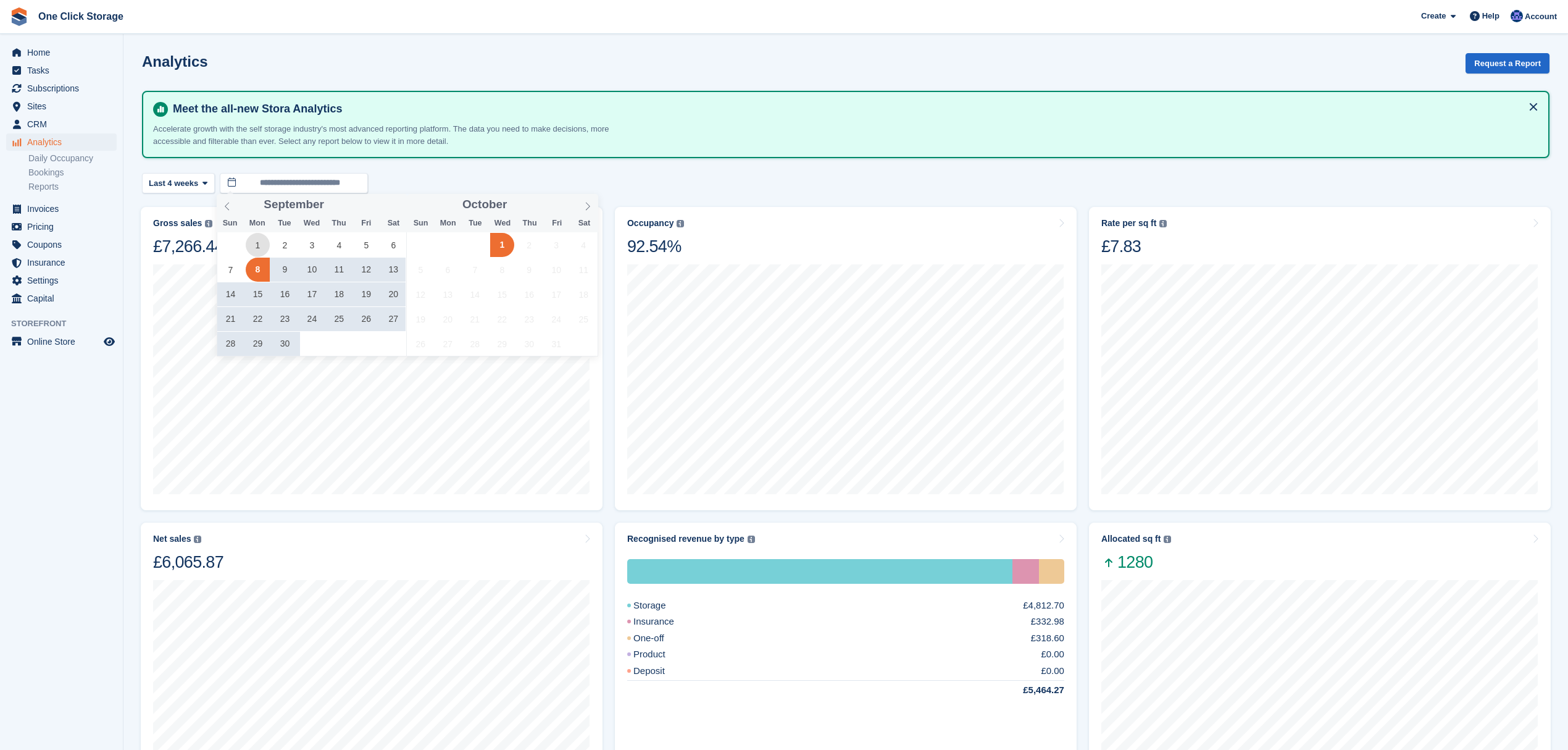
click at [256, 235] on span "1" at bounding box center [257, 244] width 24 height 24
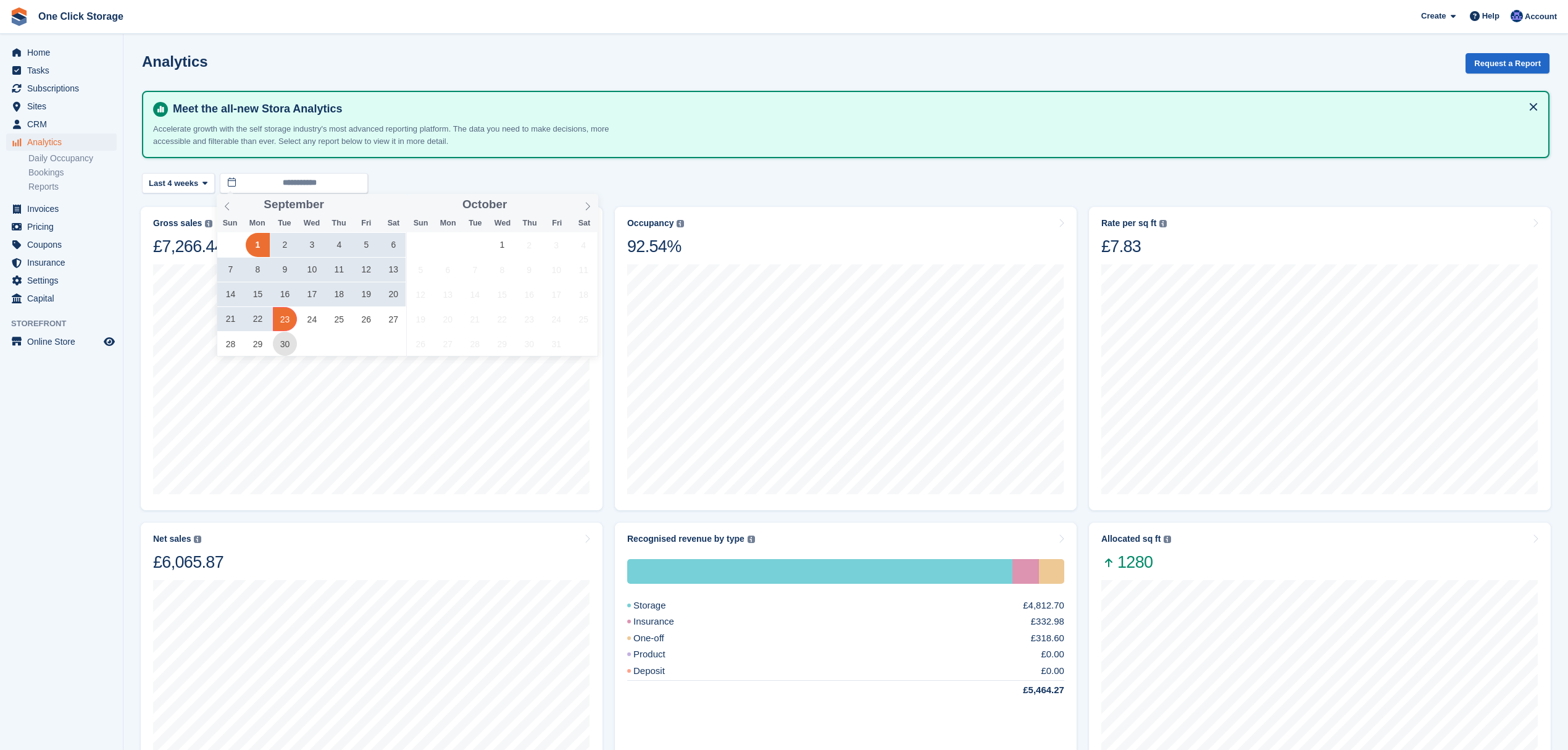
click at [285, 341] on span "30" at bounding box center [284, 343] width 24 height 24
type input "**********"
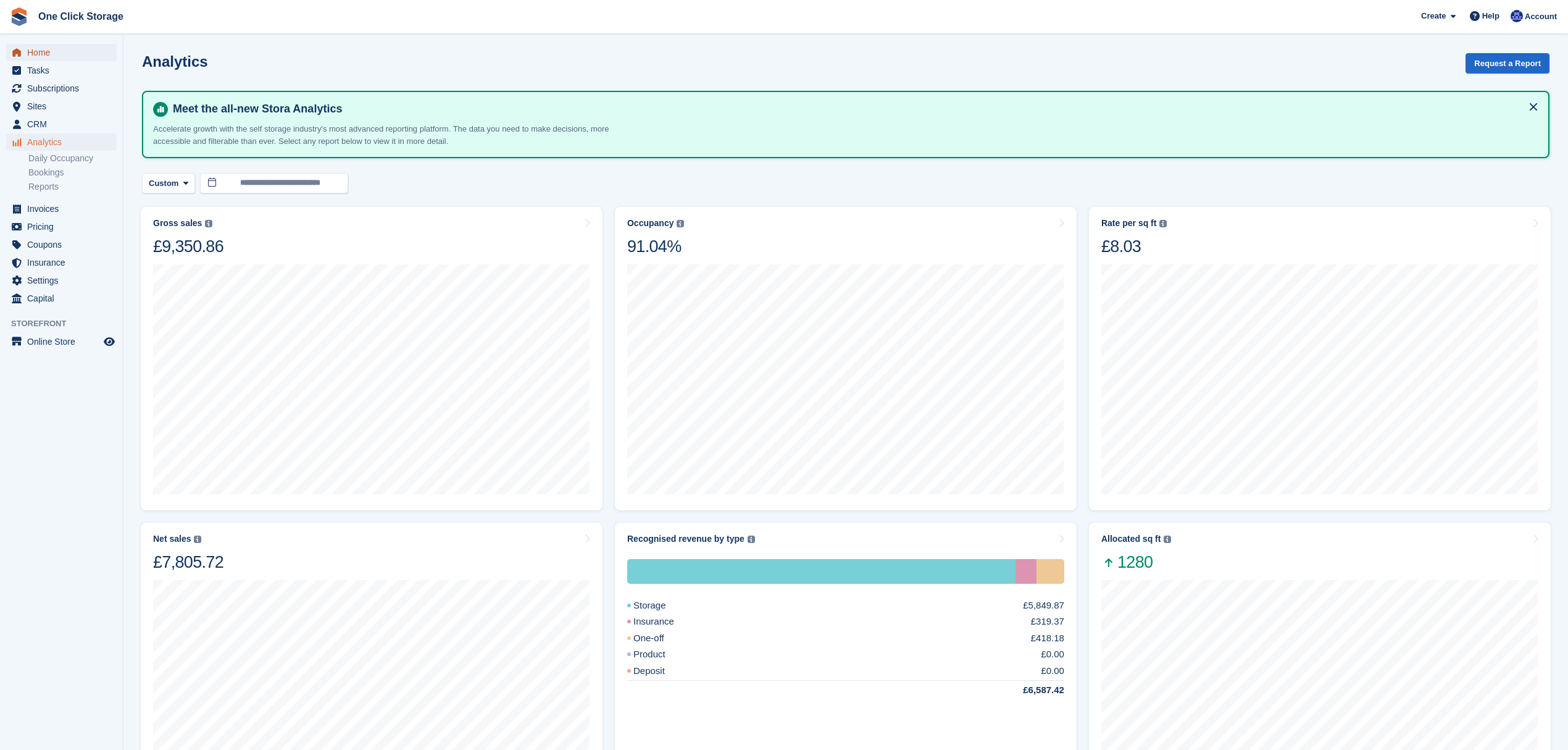
click at [68, 54] on span "Home" at bounding box center [64, 52] width 74 height 17
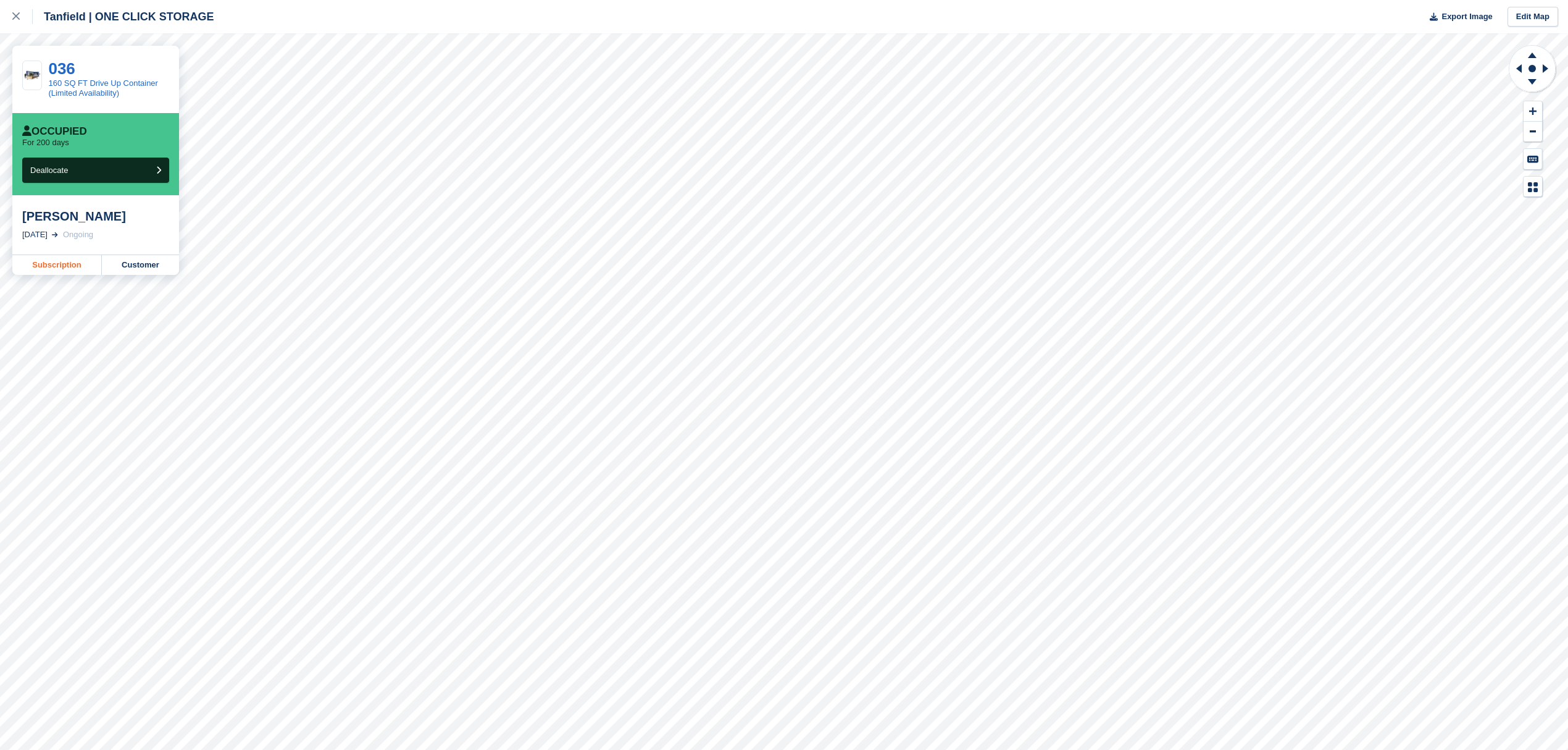
click at [70, 266] on link "Subscription" at bounding box center [57, 265] width 89 height 20
click at [19, 19] on icon at bounding box center [16, 16] width 8 height 8
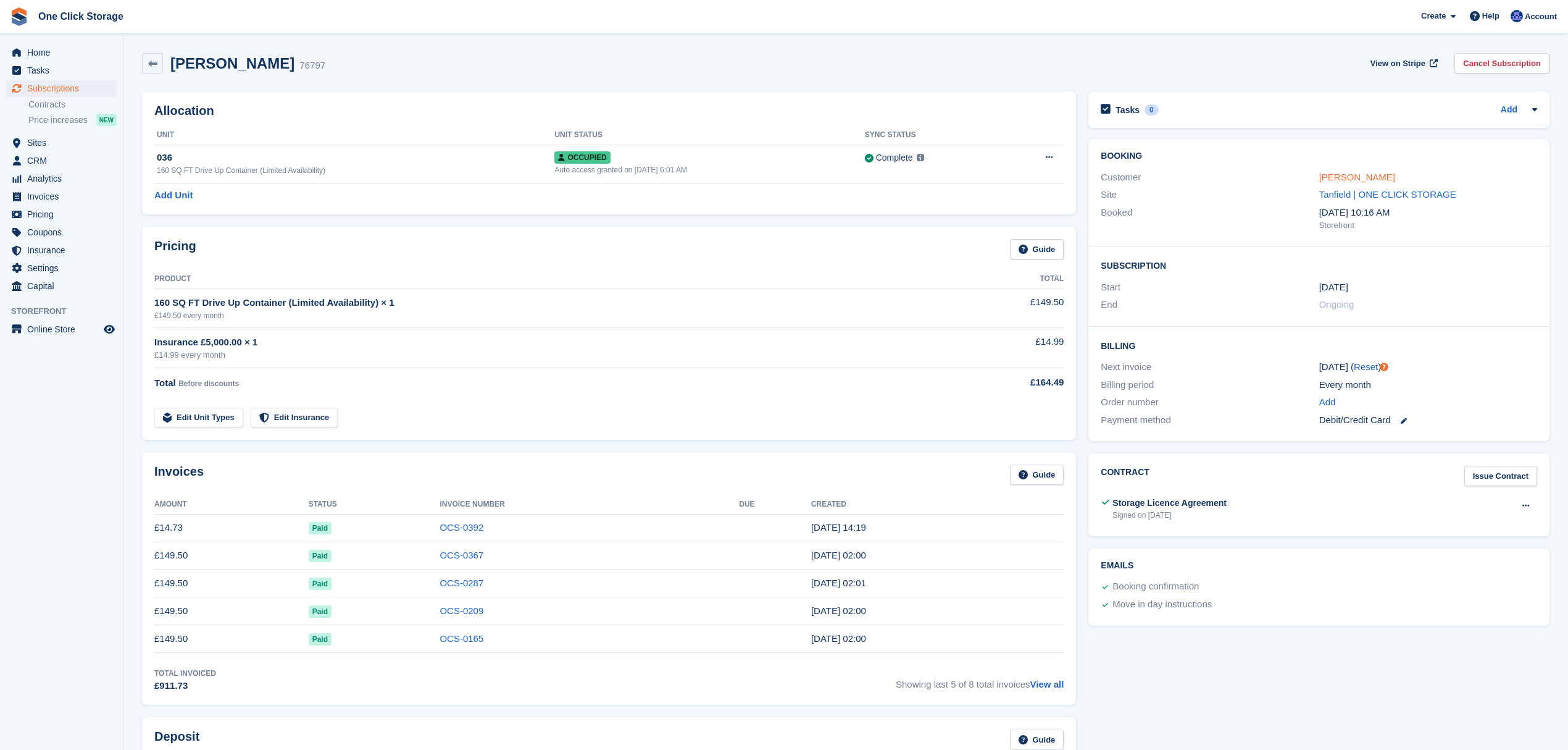
click at [1351, 179] on link "[PERSON_NAME]" at bounding box center [1357, 177] width 76 height 10
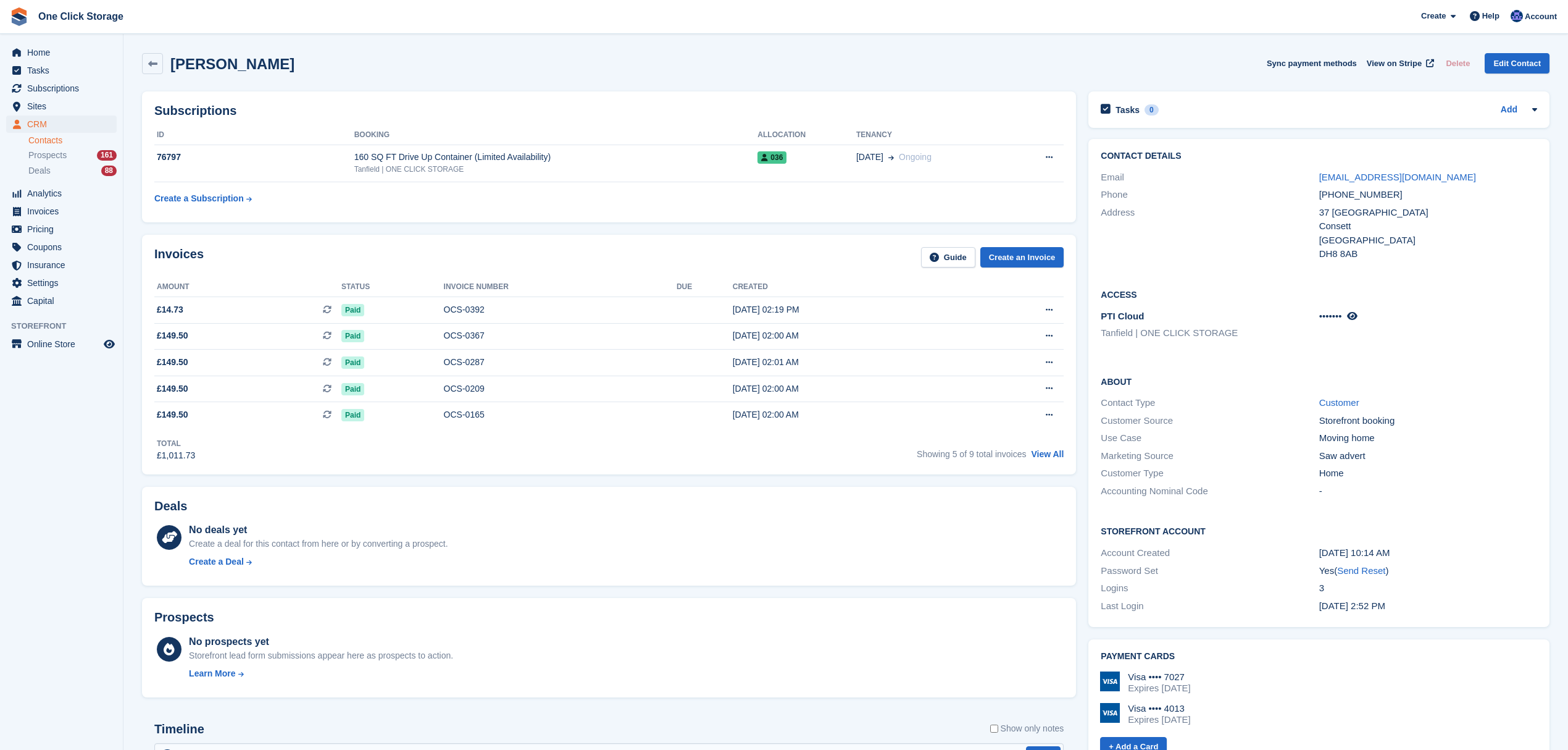
drag, startPoint x: 1406, startPoint y: 603, endPoint x: 1090, endPoint y: 376, distance: 389.1
click at [1090, 376] on div "Contact Details Email deborahbell1509@gmail.com Phone +447919883735 Address 37 …" at bounding box center [1319, 383] width 461 height 488
click at [1249, 399] on div "Contact Type" at bounding box center [1209, 403] width 218 height 14
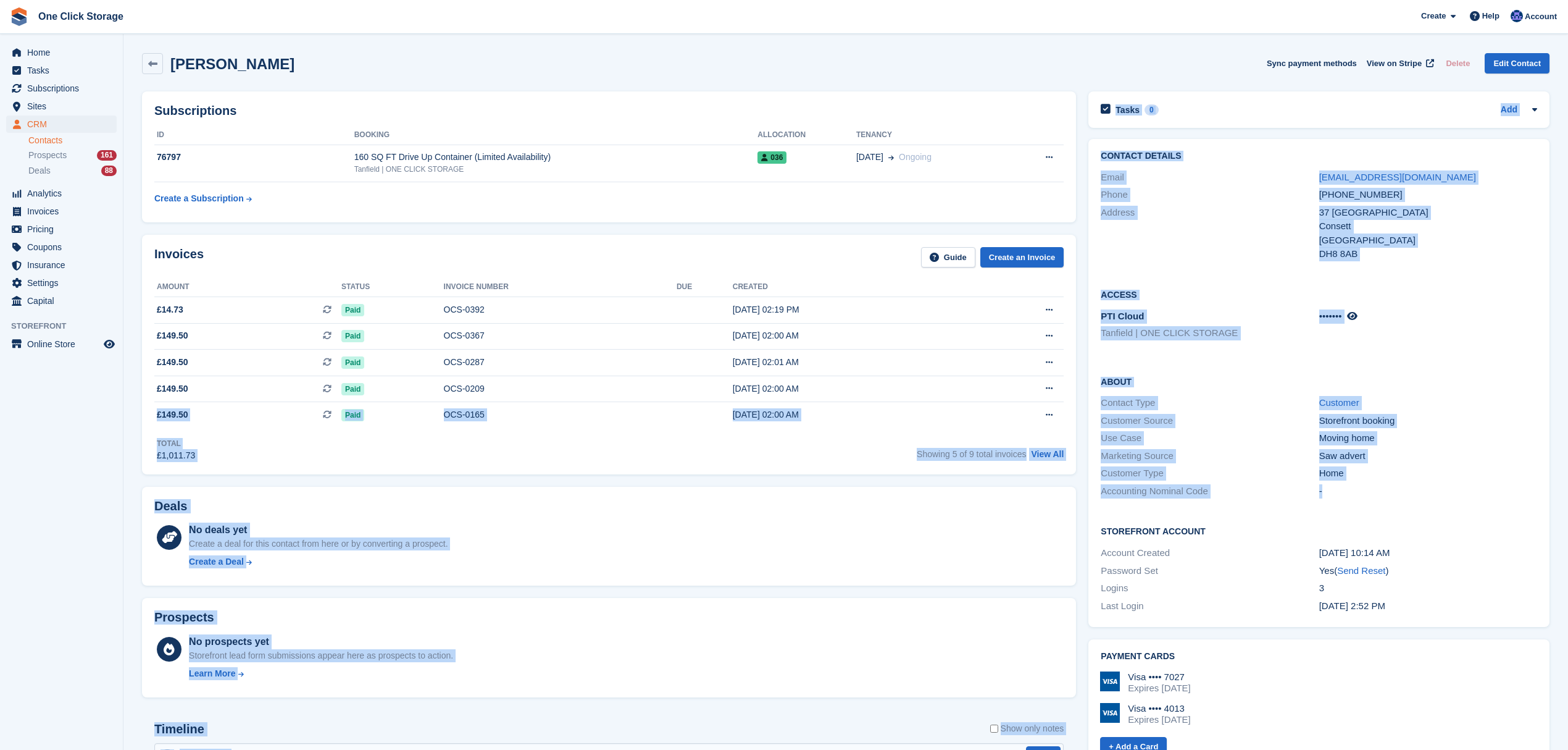
drag, startPoint x: 1400, startPoint y: 482, endPoint x: 1267, endPoint y: 414, distance: 149.4
click at [1059, 376] on div "Subscriptions ID Booking Allocation Tenancy 76797 160 SQ FT Drive Up Container …" at bounding box center [845, 601] width 1419 height 1031
click at [1272, 415] on div "Customer Source" at bounding box center [1209, 421] width 218 height 14
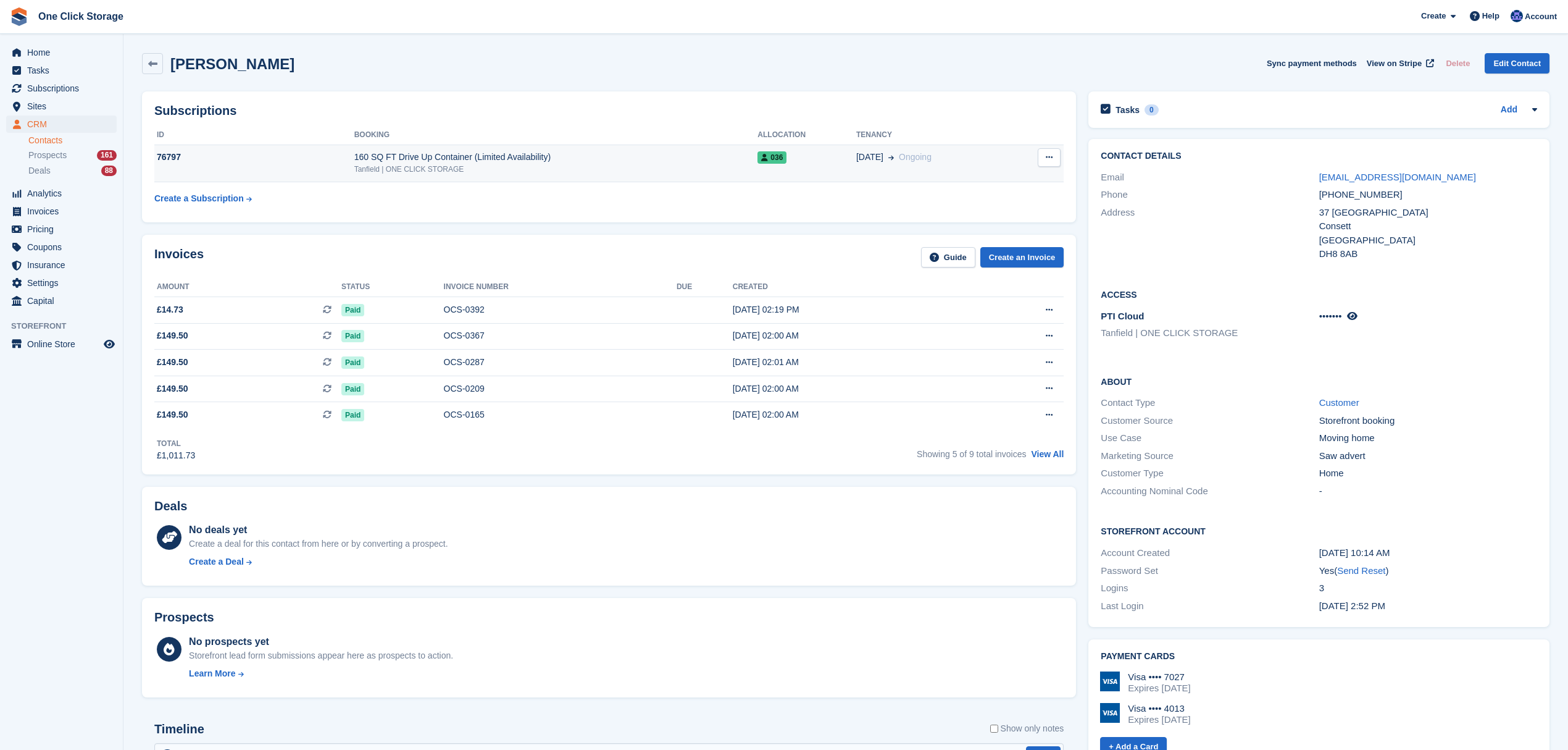
click at [1048, 157] on icon at bounding box center [1049, 157] width 7 height 8
click at [1007, 181] on p "Cancel subscription" at bounding box center [1001, 181] width 107 height 16
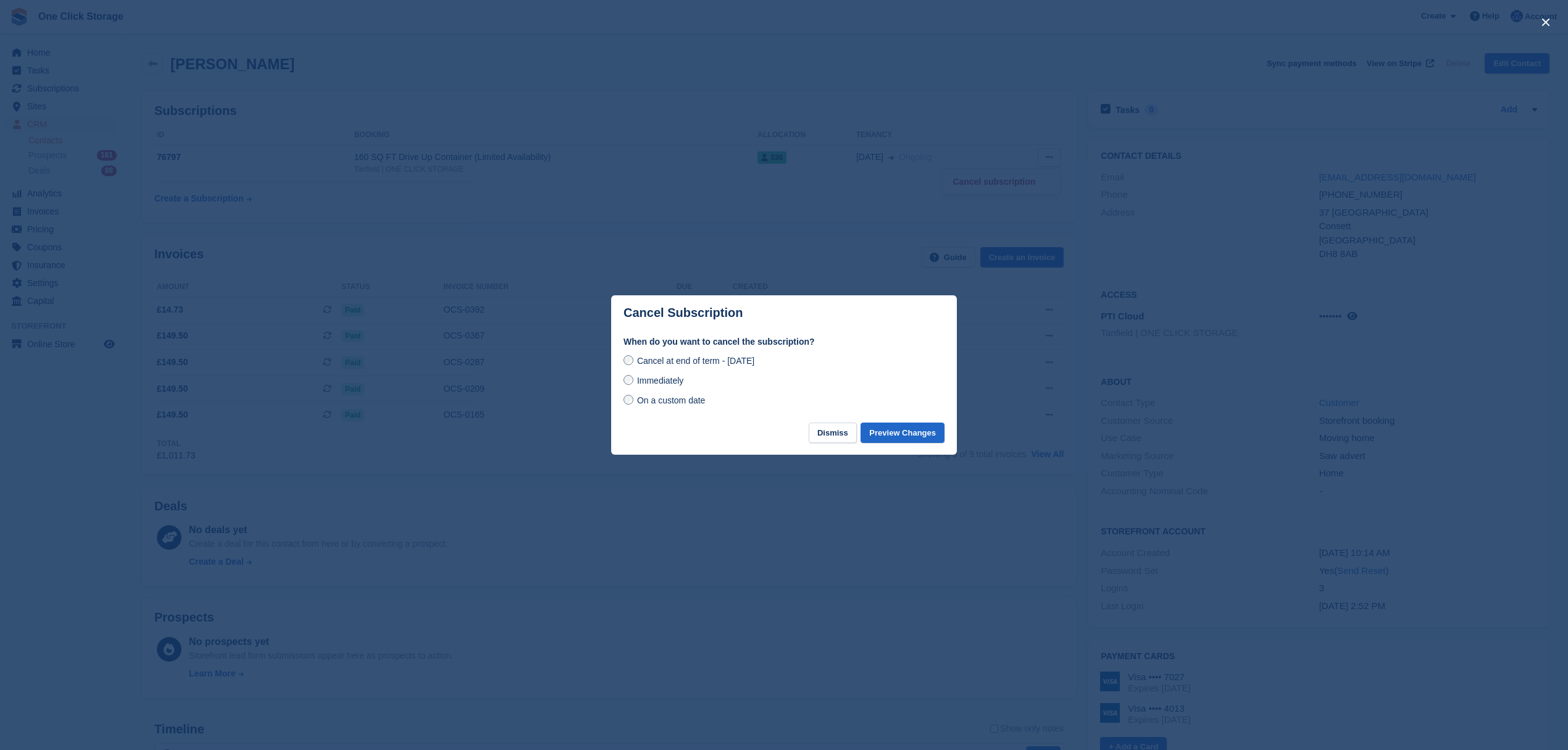
click at [647, 403] on span "On a custom date" at bounding box center [671, 399] width 69 height 10
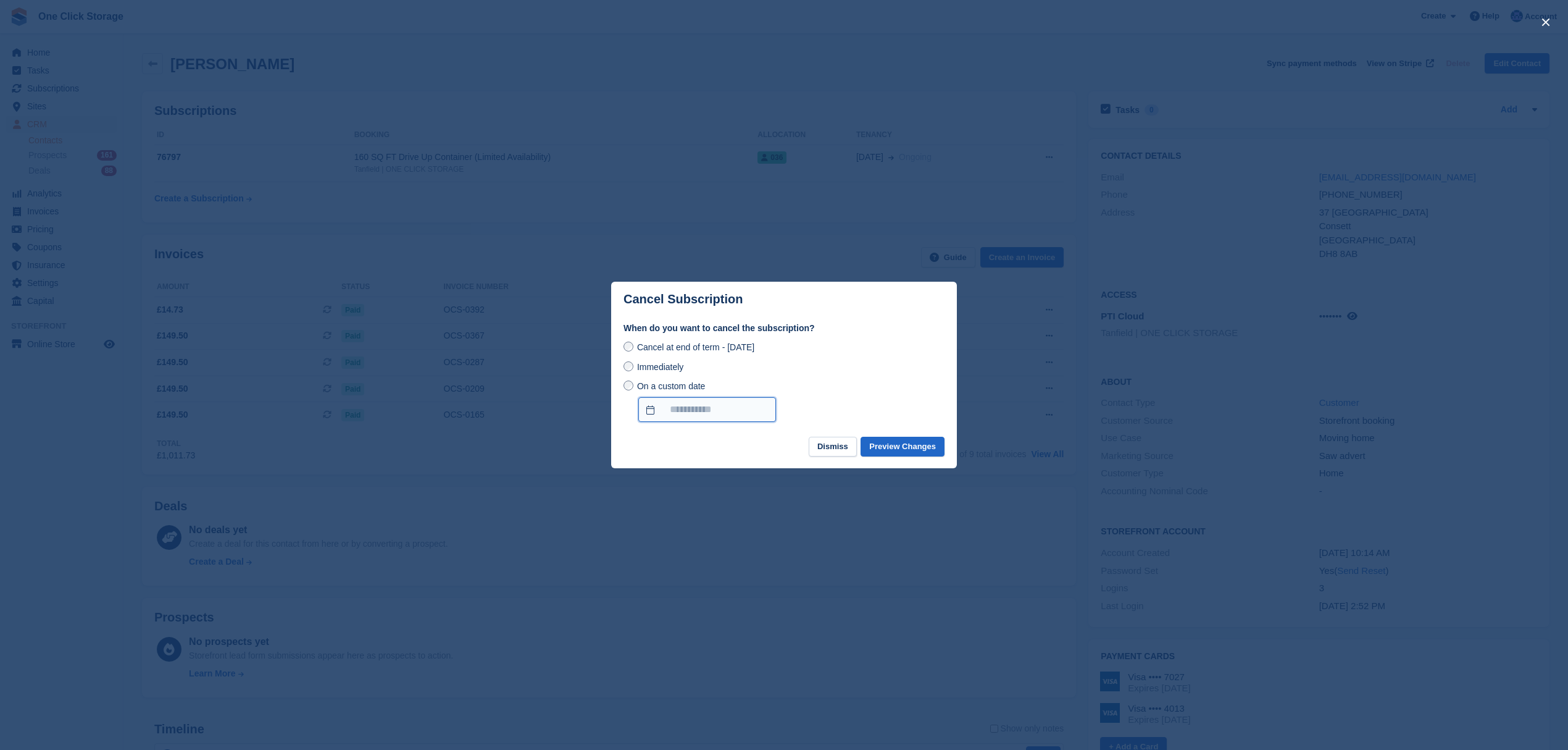
click at [685, 408] on input "On a custom date" at bounding box center [707, 409] width 138 height 24
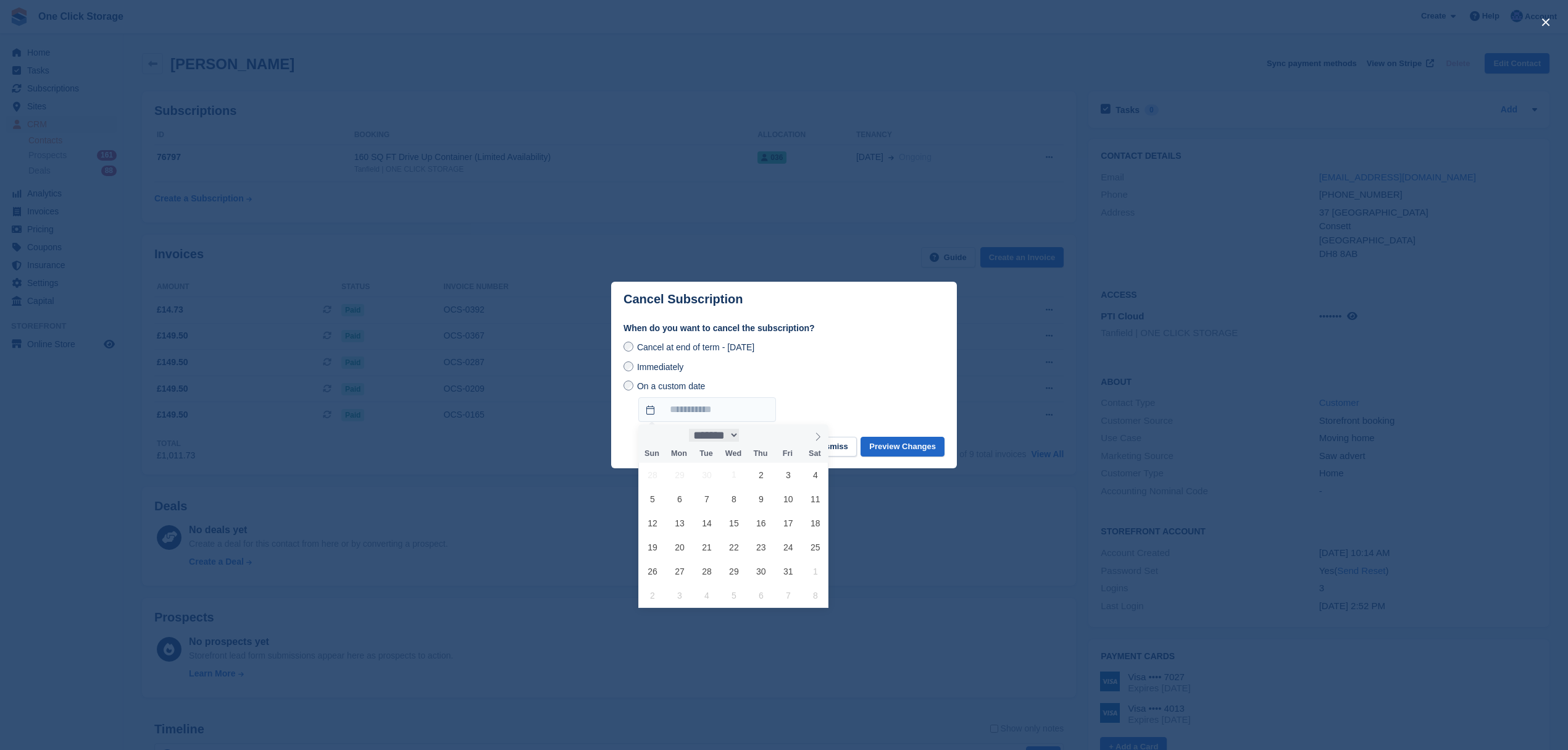
click at [739, 435] on select "******* ******** ********" at bounding box center [714, 435] width 50 height 13
click at [689, 428] on select "******* ******** ********" at bounding box center [714, 435] width 50 height 13
click at [732, 426] on div "******* ******** ******** ****" at bounding box center [733, 435] width 143 height 21
click at [732, 428] on select "******* ******** ********" at bounding box center [714, 435] width 50 height 13
select select "**"
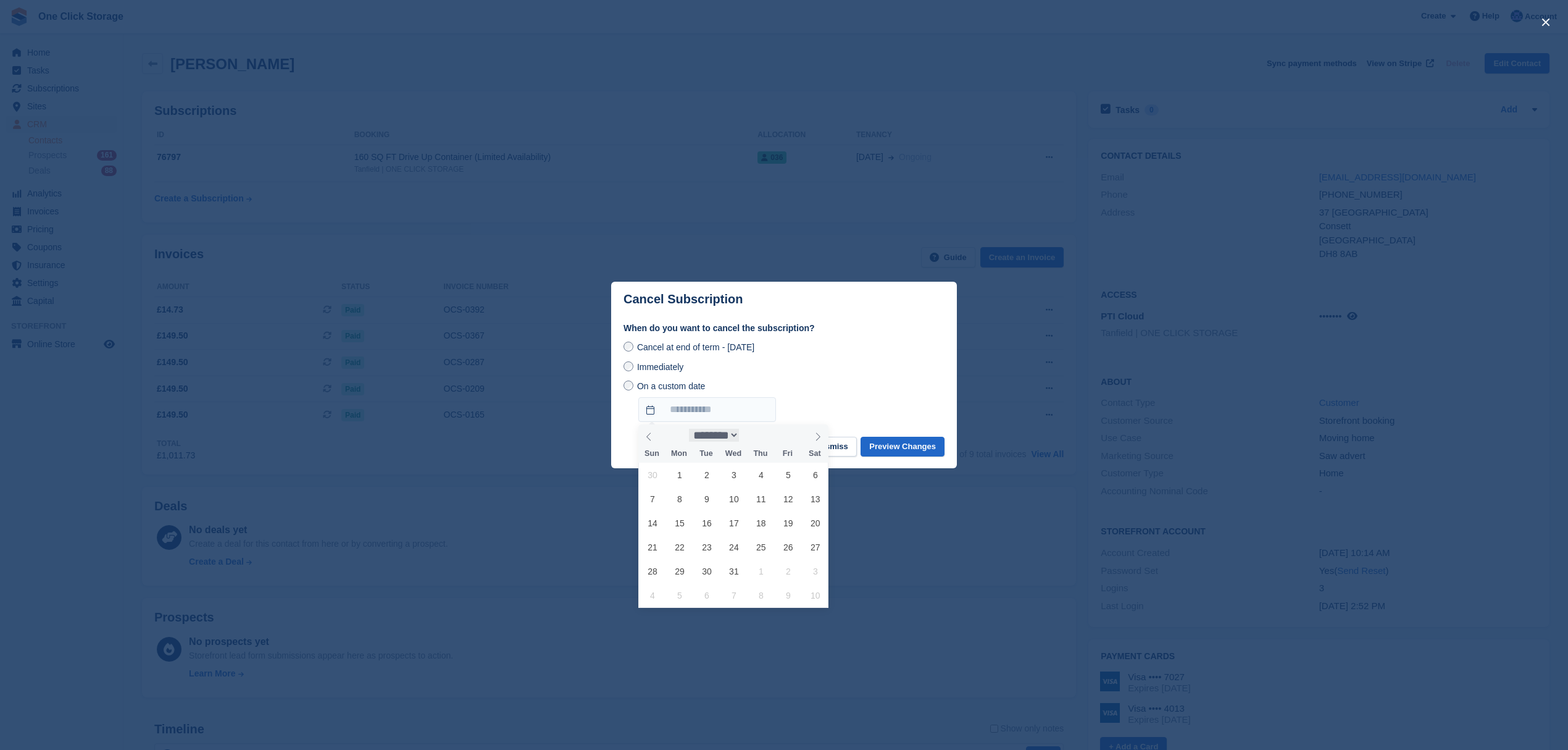
click at [689, 428] on select "******* ******** ********" at bounding box center [714, 435] width 50 height 13
click at [815, 470] on span "1" at bounding box center [815, 474] width 24 height 24
type input "**********"
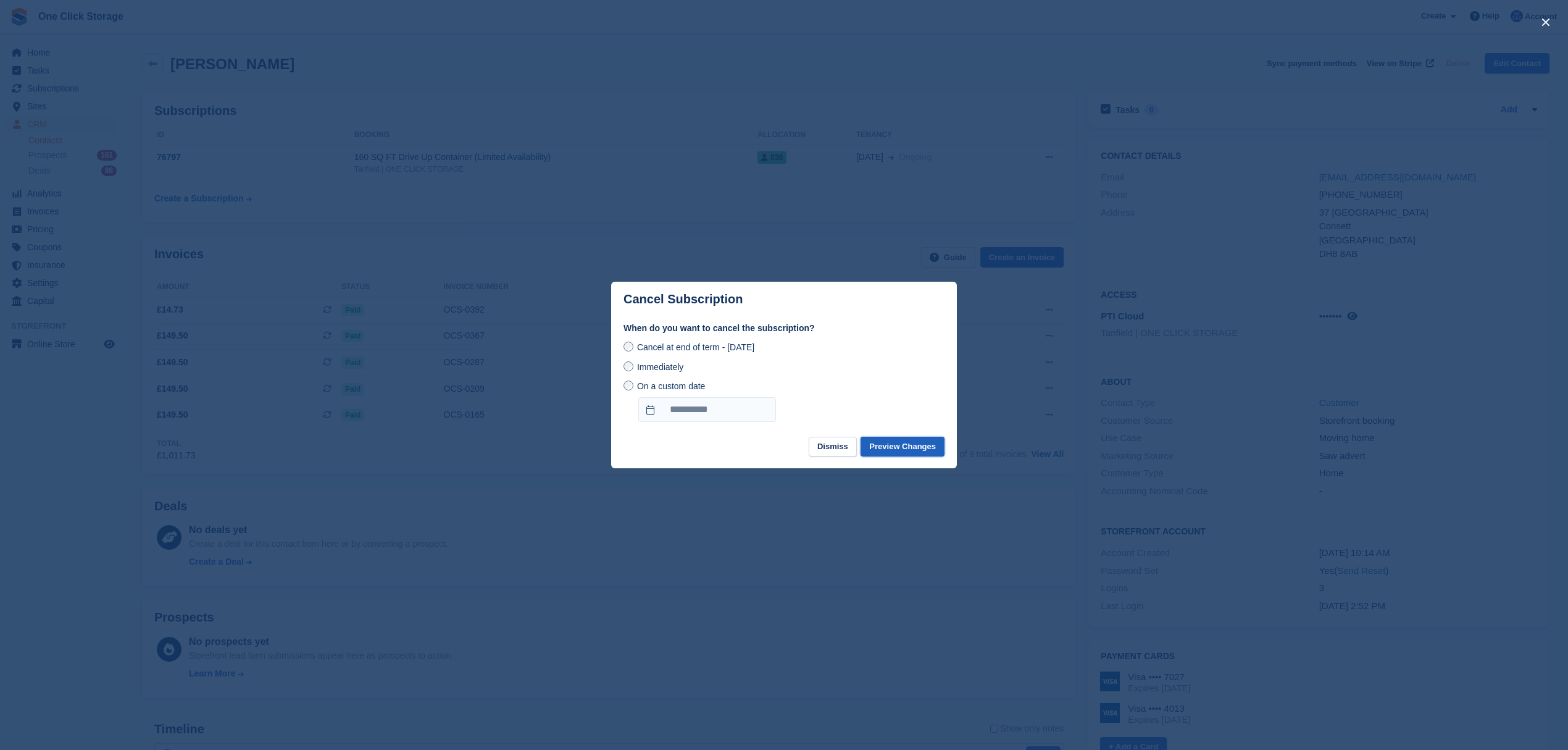
click at [919, 447] on button "Preview Changes" at bounding box center [902, 447] width 84 height 21
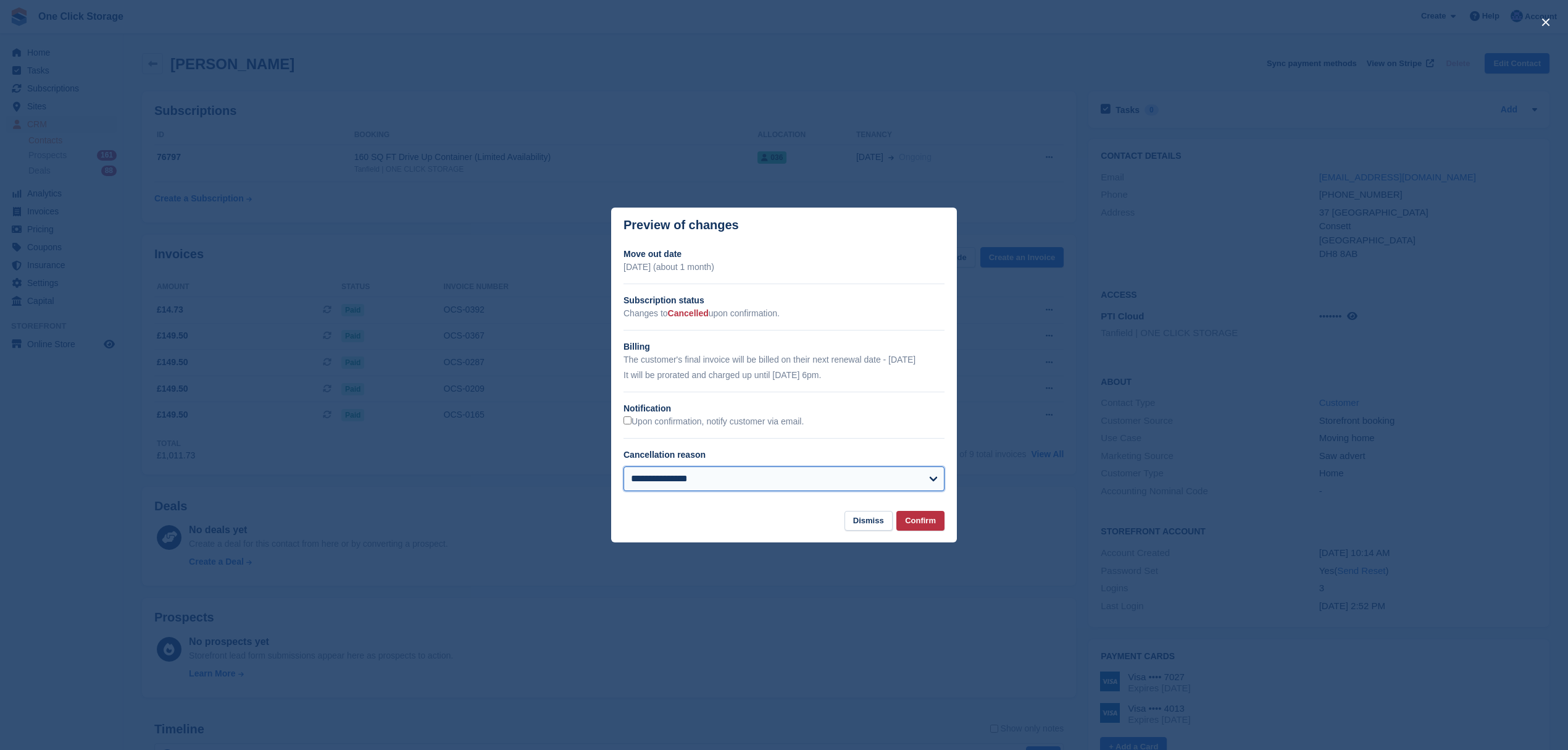
click at [679, 477] on select "**********" at bounding box center [784, 479] width 321 height 24
select select "**********"
click at [624, 468] on select "**********" at bounding box center [784, 479] width 321 height 24
click at [919, 518] on button "Confirm" at bounding box center [920, 521] width 48 height 21
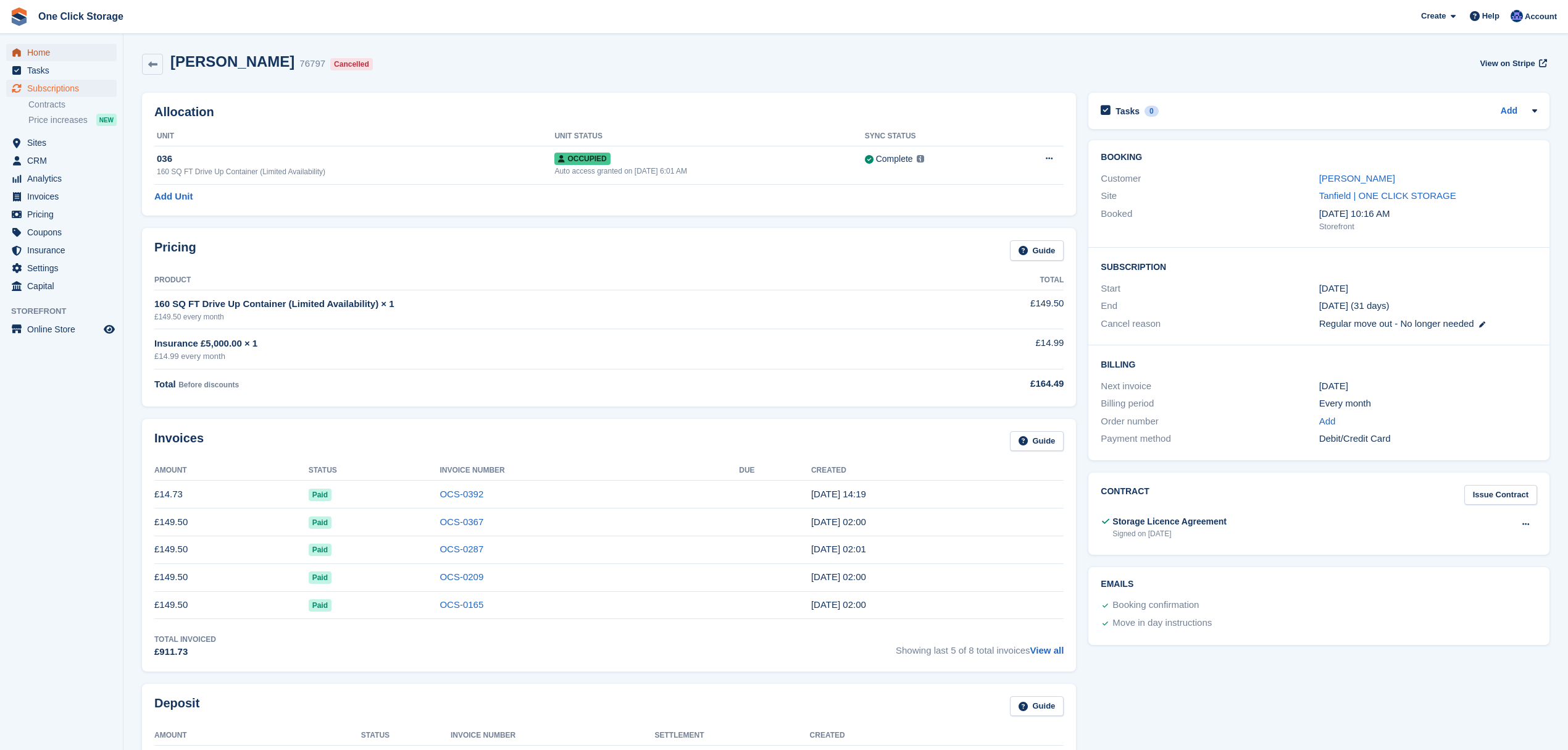
click at [54, 52] on span "Home" at bounding box center [64, 52] width 74 height 17
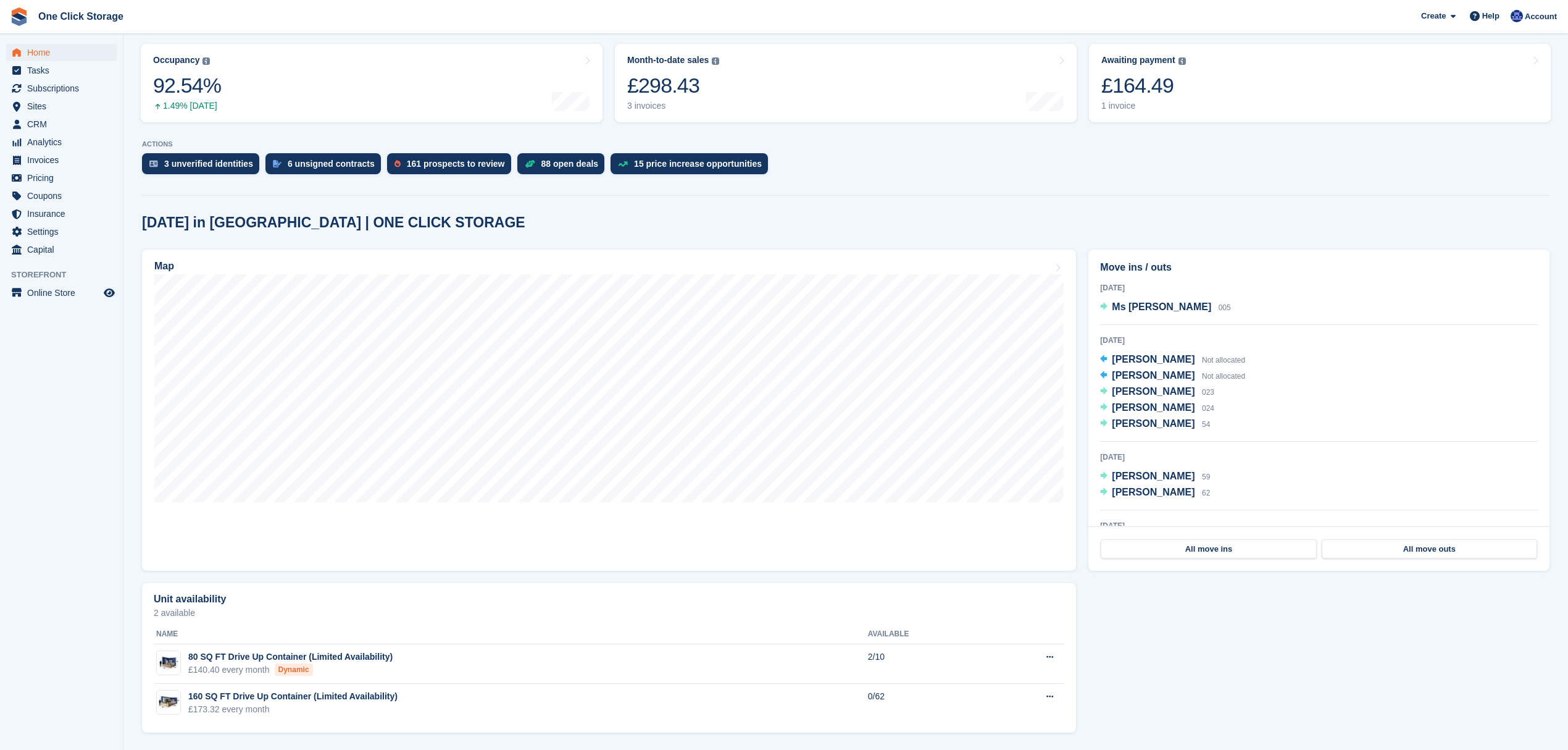
scroll to position [154, 0]
click at [79, 52] on span "Home" at bounding box center [64, 52] width 74 height 17
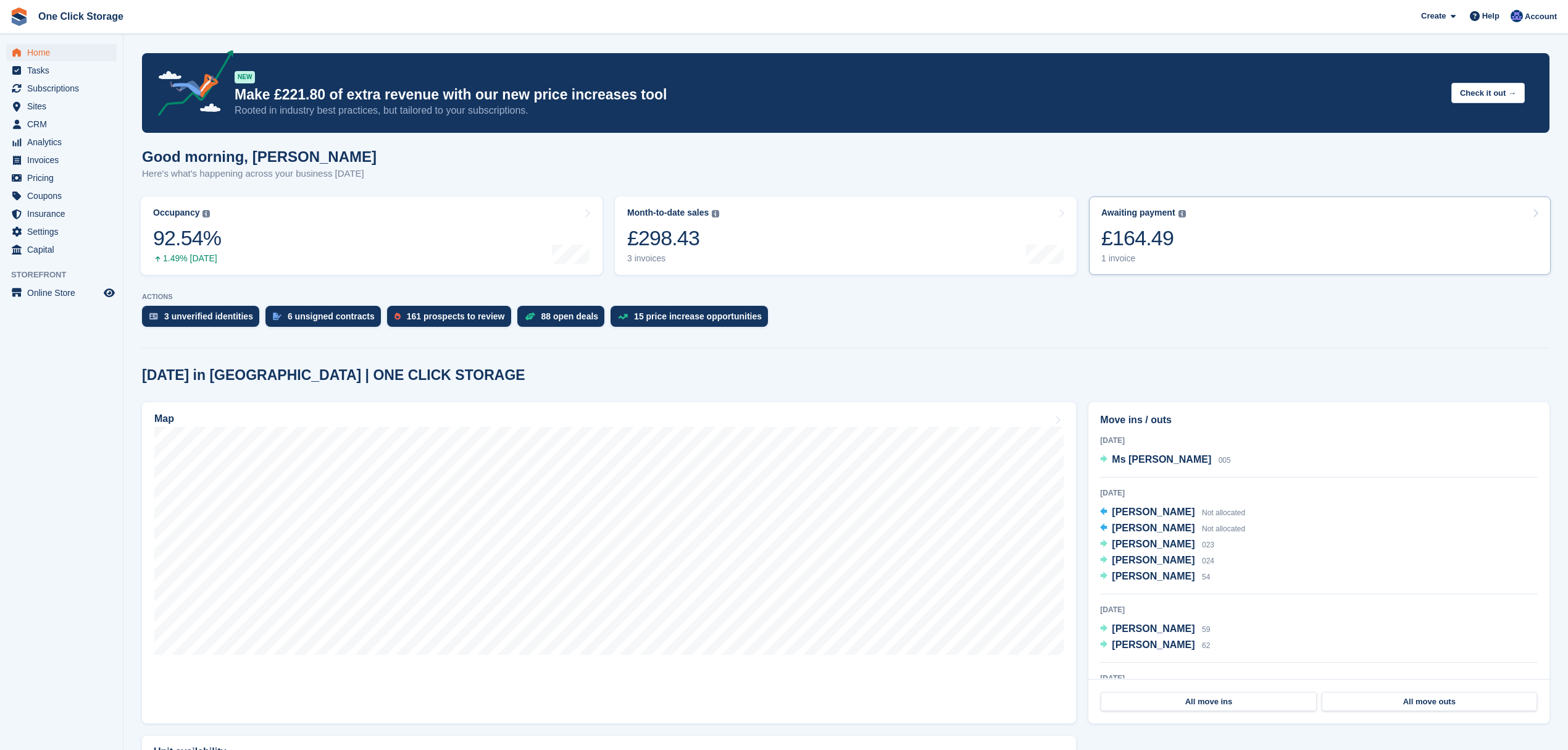
scroll to position [82, 0]
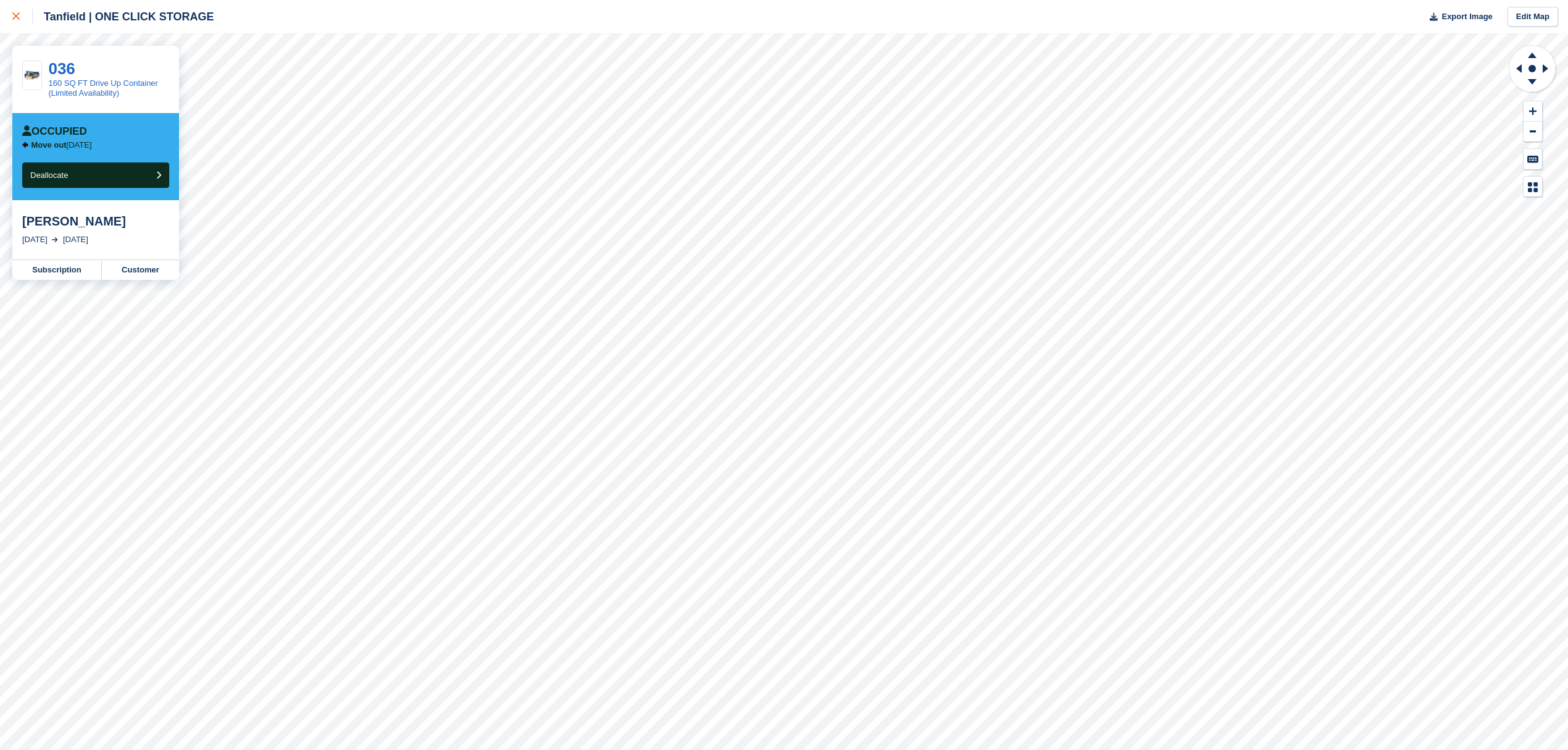
click at [23, 21] on div at bounding box center [23, 16] width 21 height 15
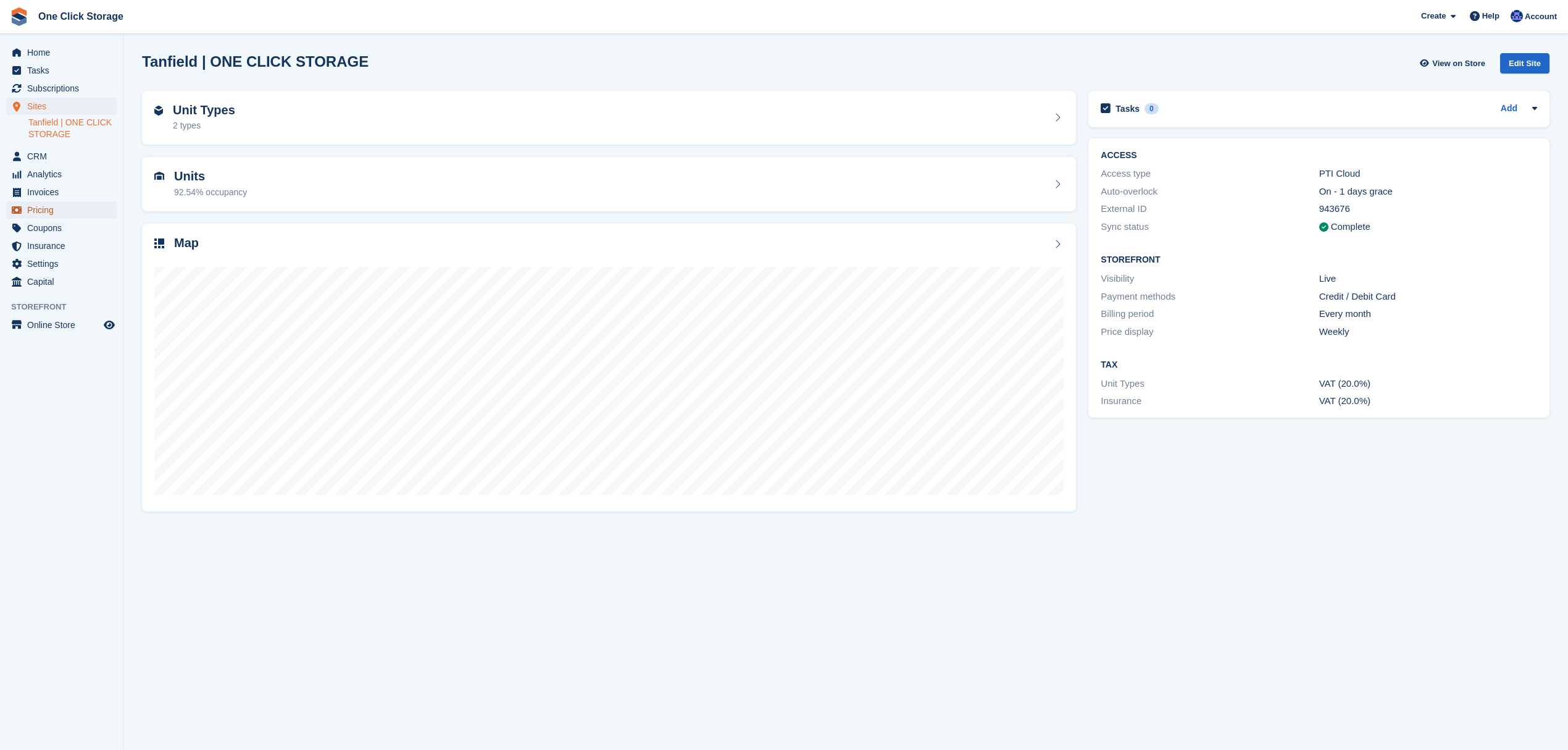
click at [48, 210] on span "Pricing" at bounding box center [64, 210] width 74 height 17
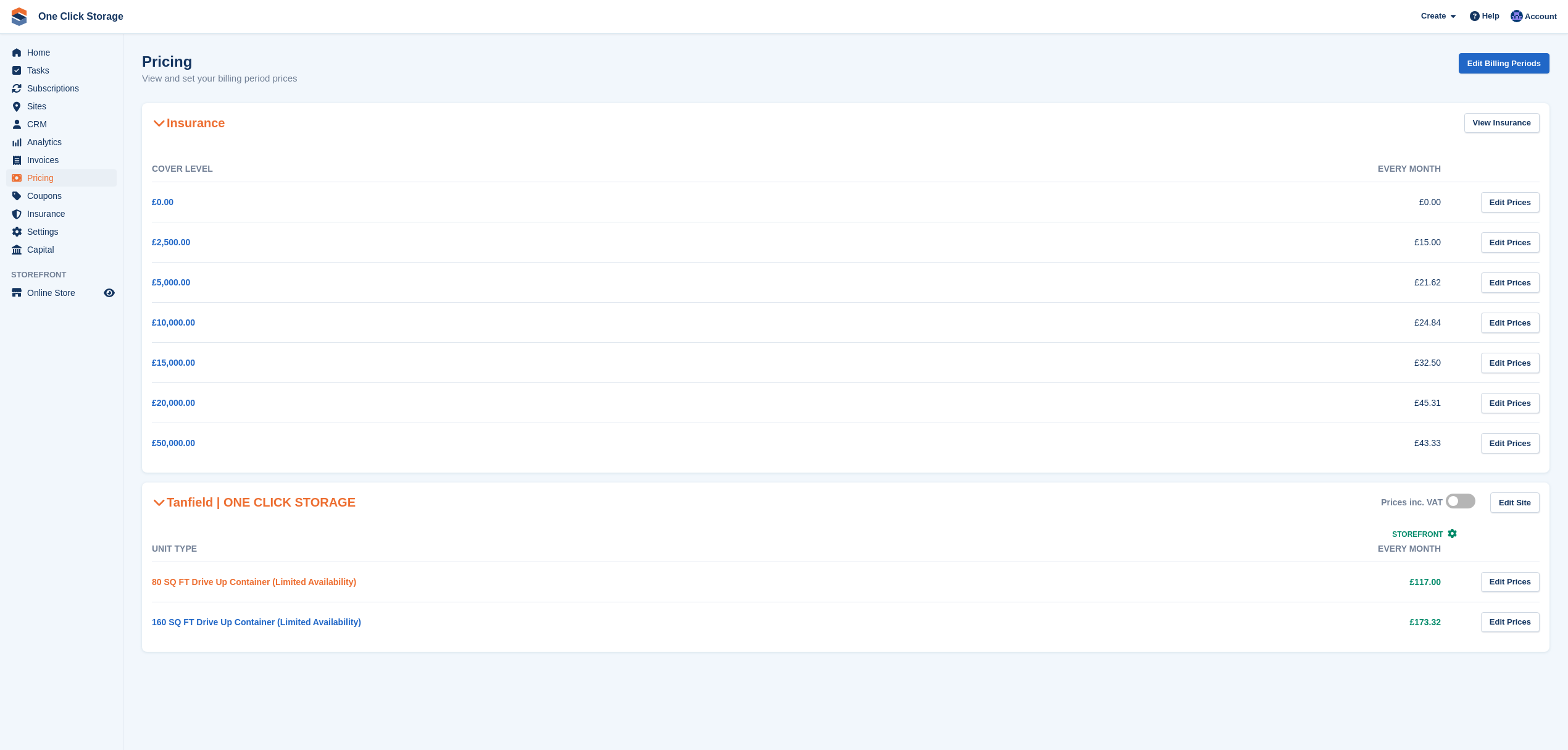
click at [262, 580] on link "80 SQ FT Drive Up Container (Limited Availability)" at bounding box center [254, 581] width 204 height 10
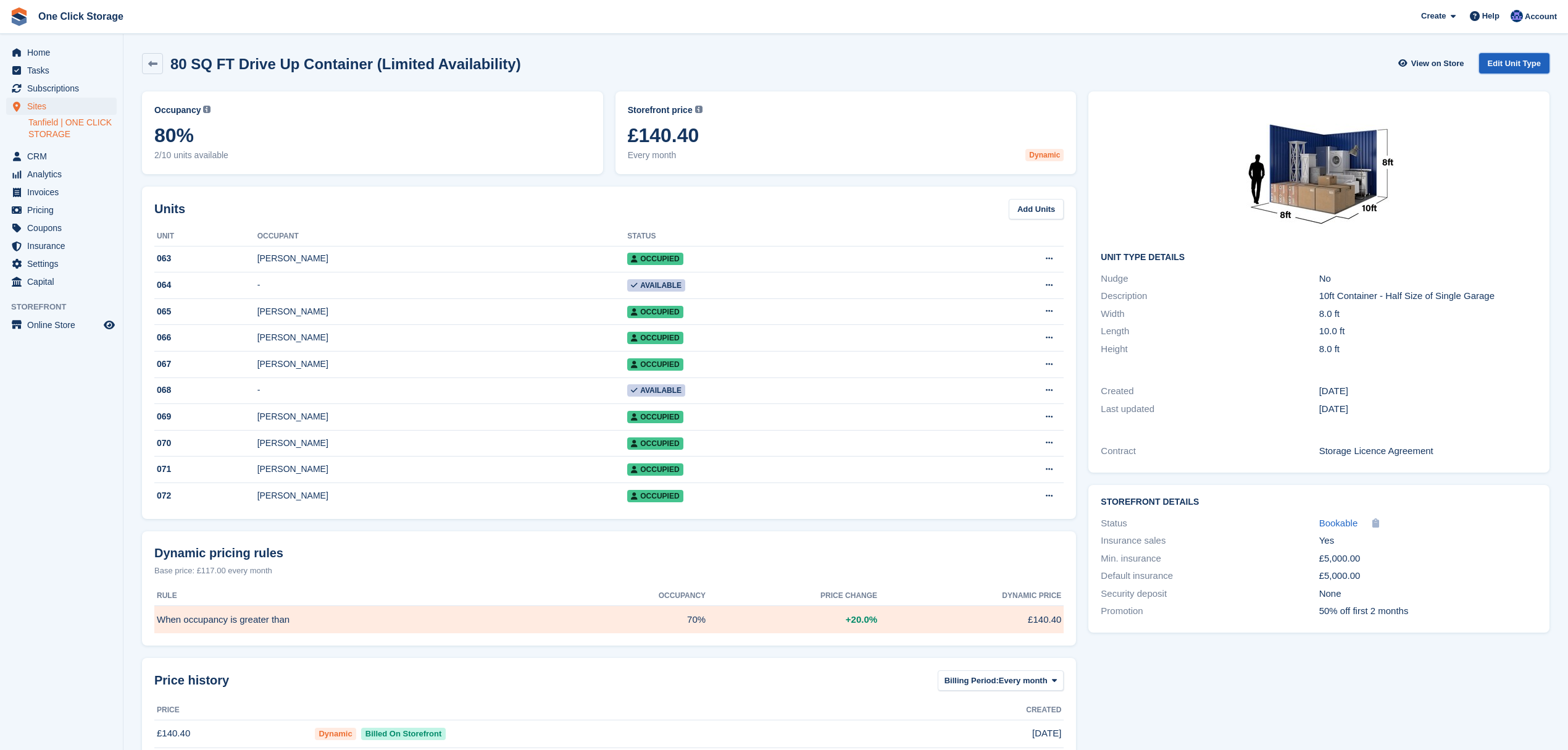
click at [1527, 68] on link "Edit Unit Type" at bounding box center [1514, 64] width 70 height 21
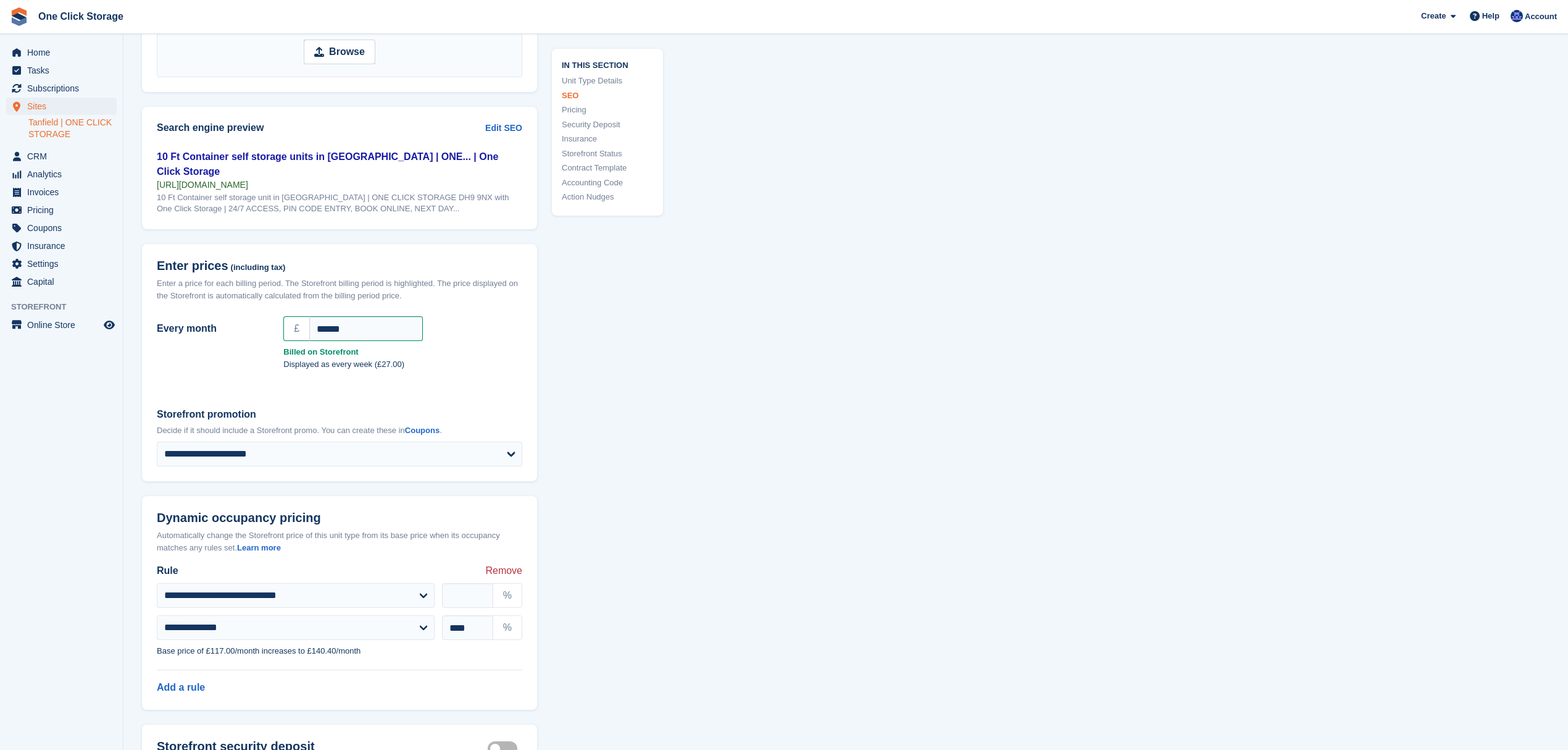
scroll to position [906, 0]
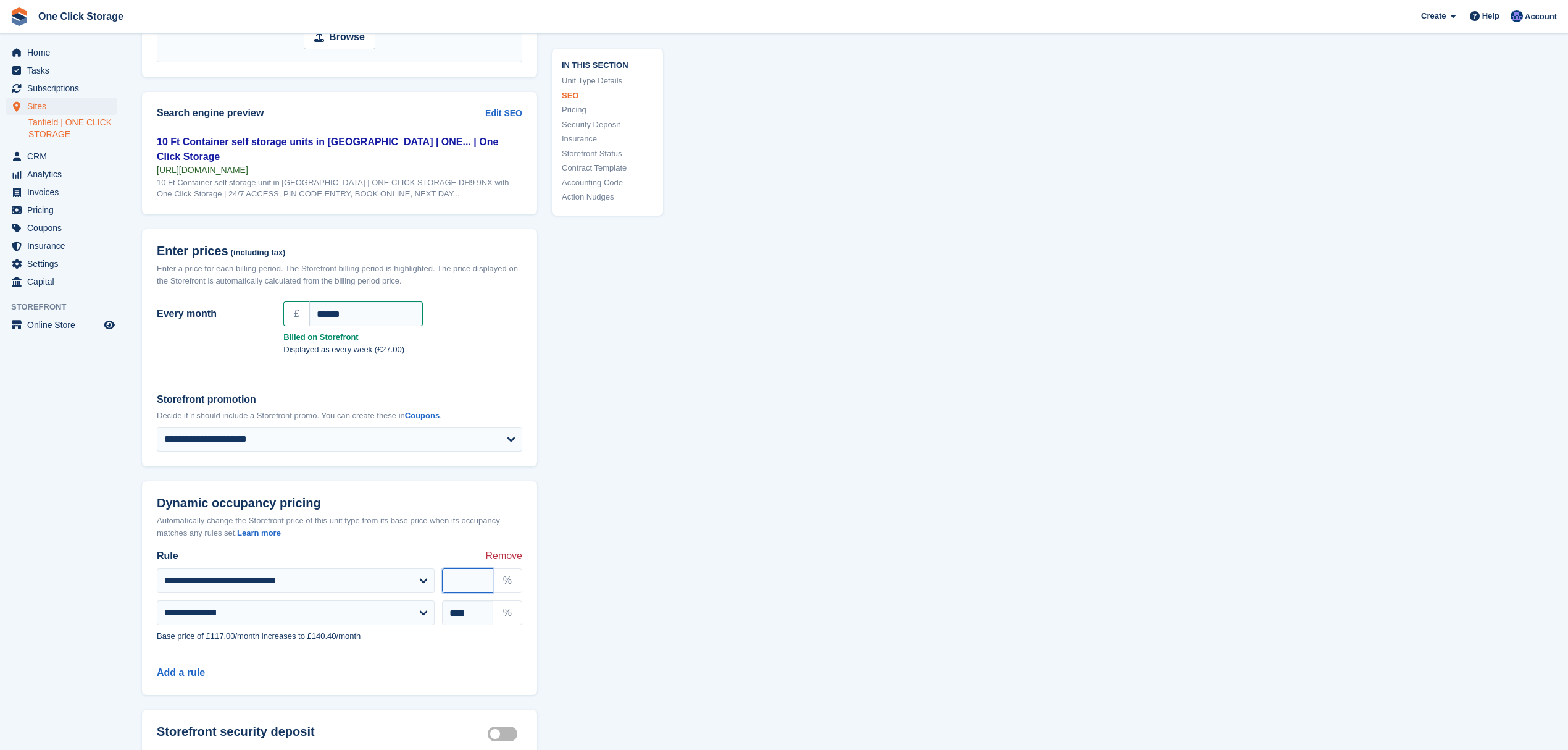
drag, startPoint x: 463, startPoint y: 581, endPoint x: 442, endPoint y: 581, distance: 21.0
click at [442, 581] on input "**" at bounding box center [467, 580] width 51 height 24
type input "*"
type input "**"
drag, startPoint x: 473, startPoint y: 612, endPoint x: 426, endPoint y: 612, distance: 47.0
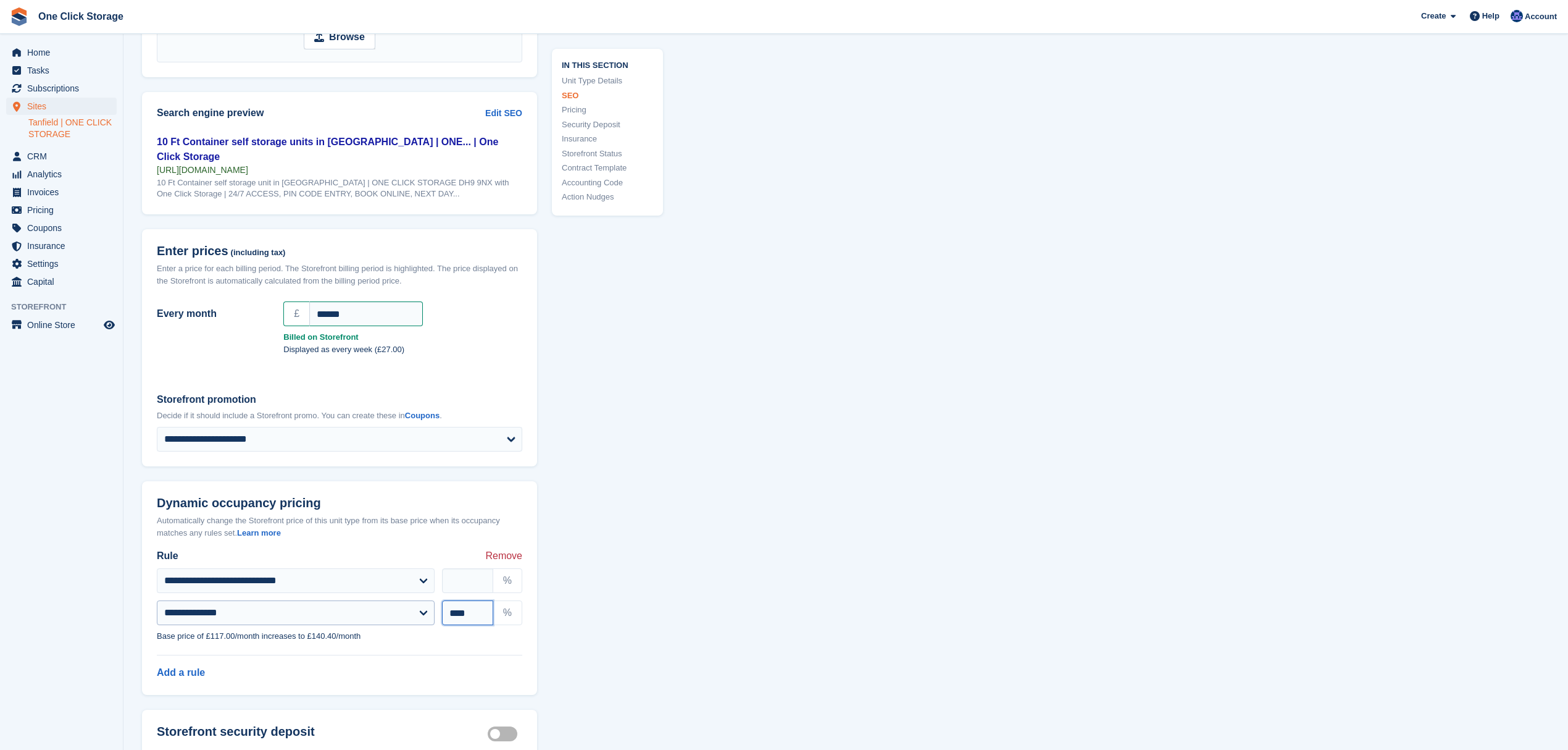
click at [426, 612] on div "**********" at bounding box center [339, 612] width 380 height 39
type input "**"
click at [441, 520] on div "Automatically change the Storefront price of this unit type from its base price…" at bounding box center [339, 526] width 365 height 24
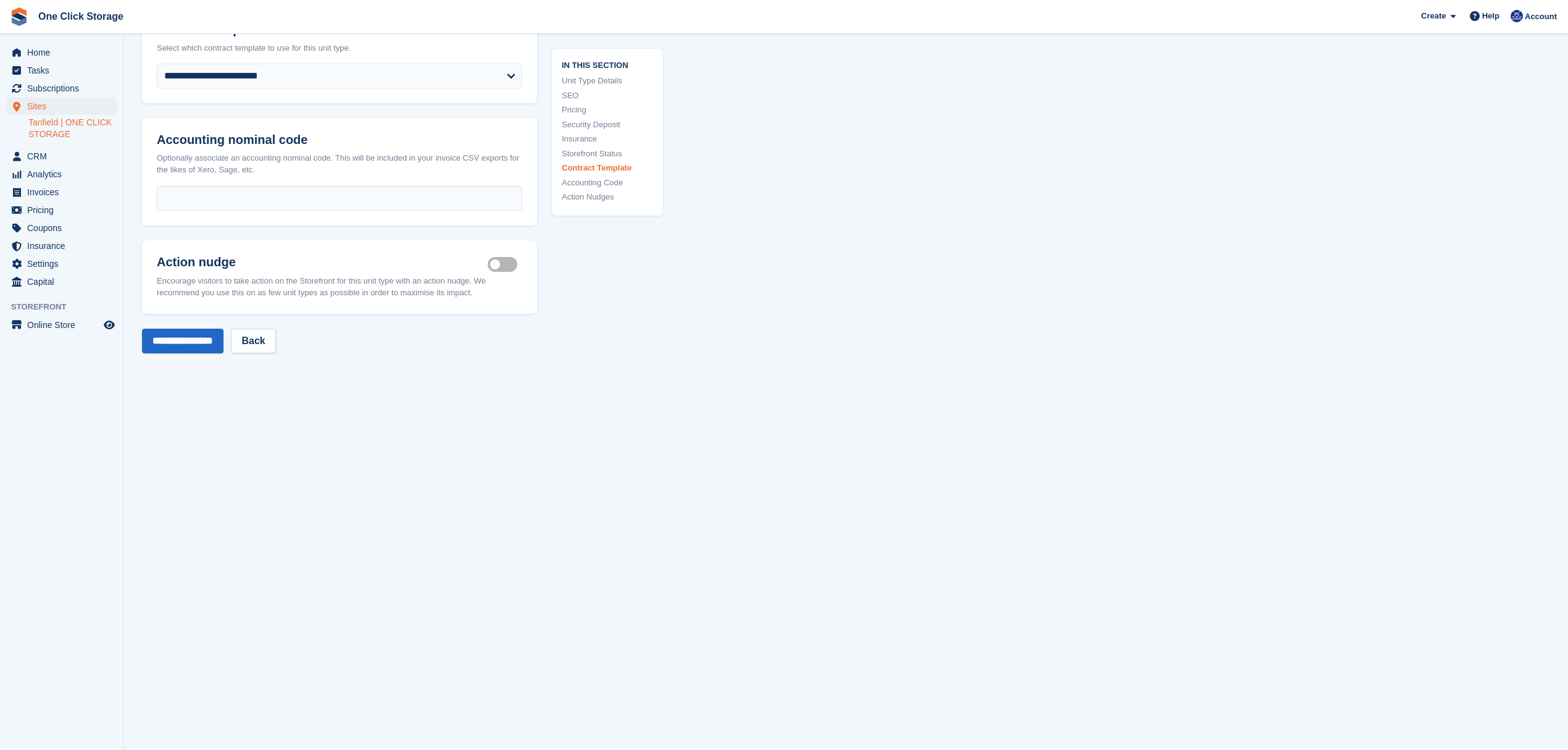
scroll to position [2214, 0]
click at [203, 334] on input "**********" at bounding box center [183, 339] width 82 height 24
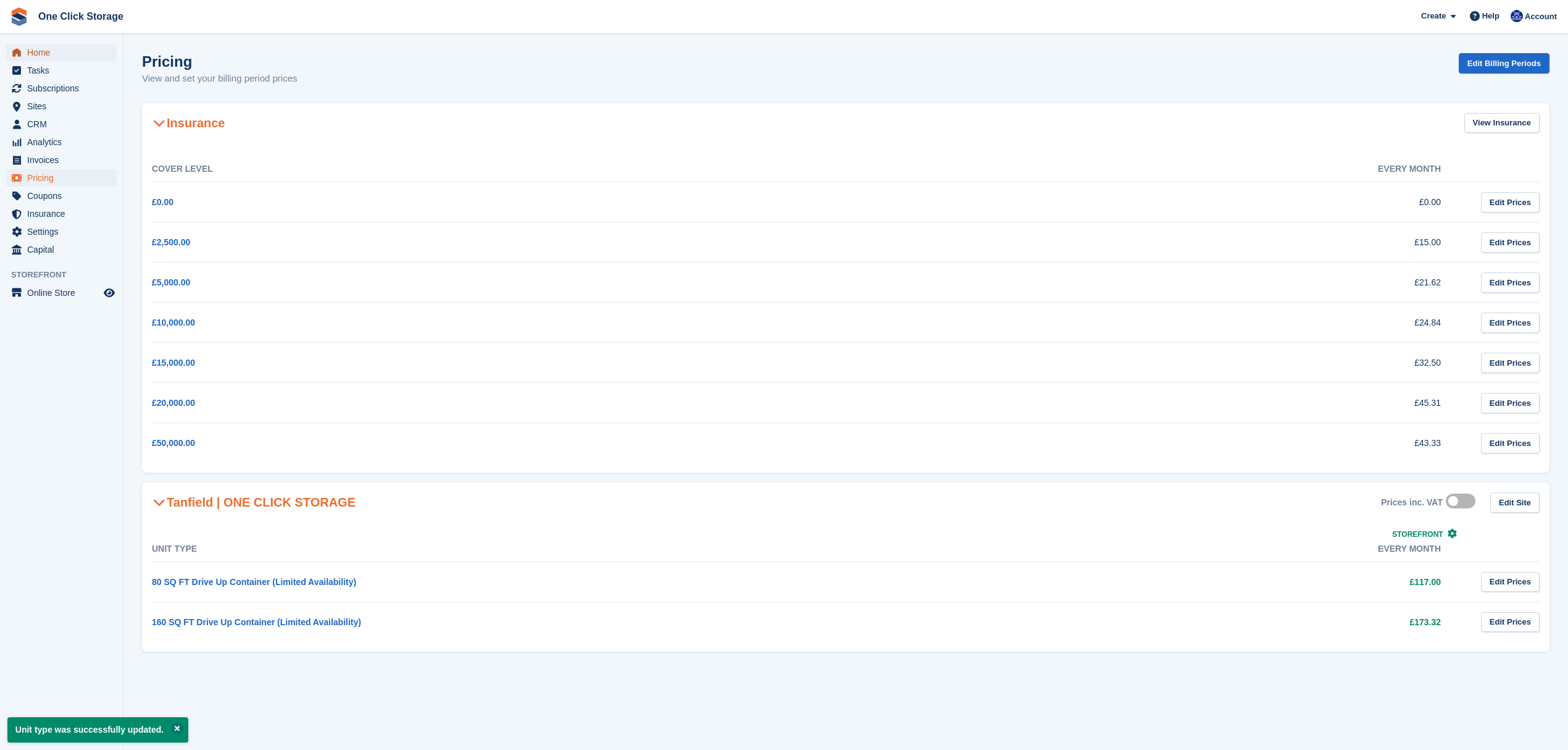
click at [48, 55] on span "Home" at bounding box center [64, 52] width 74 height 17
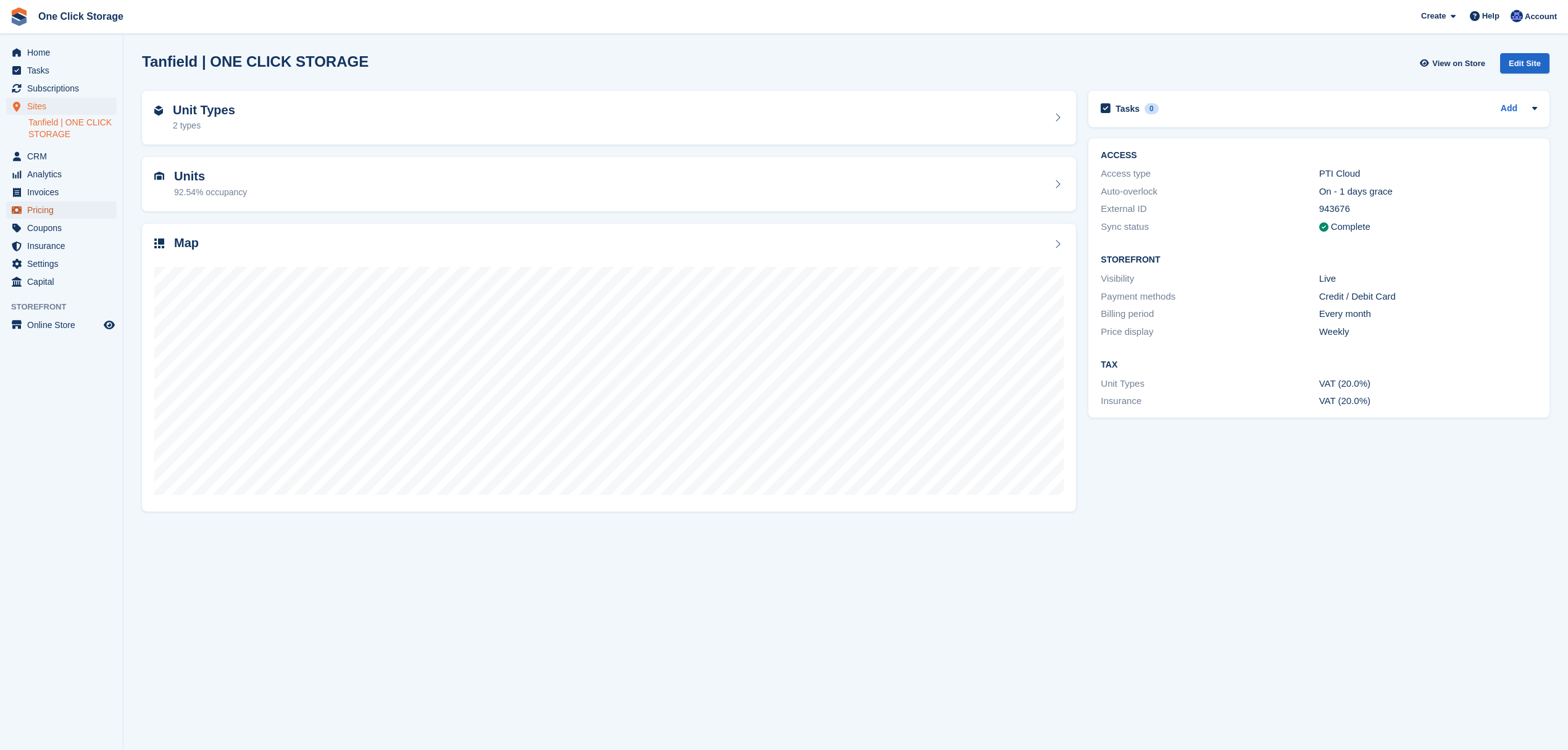
click at [52, 206] on span "Pricing" at bounding box center [64, 210] width 74 height 17
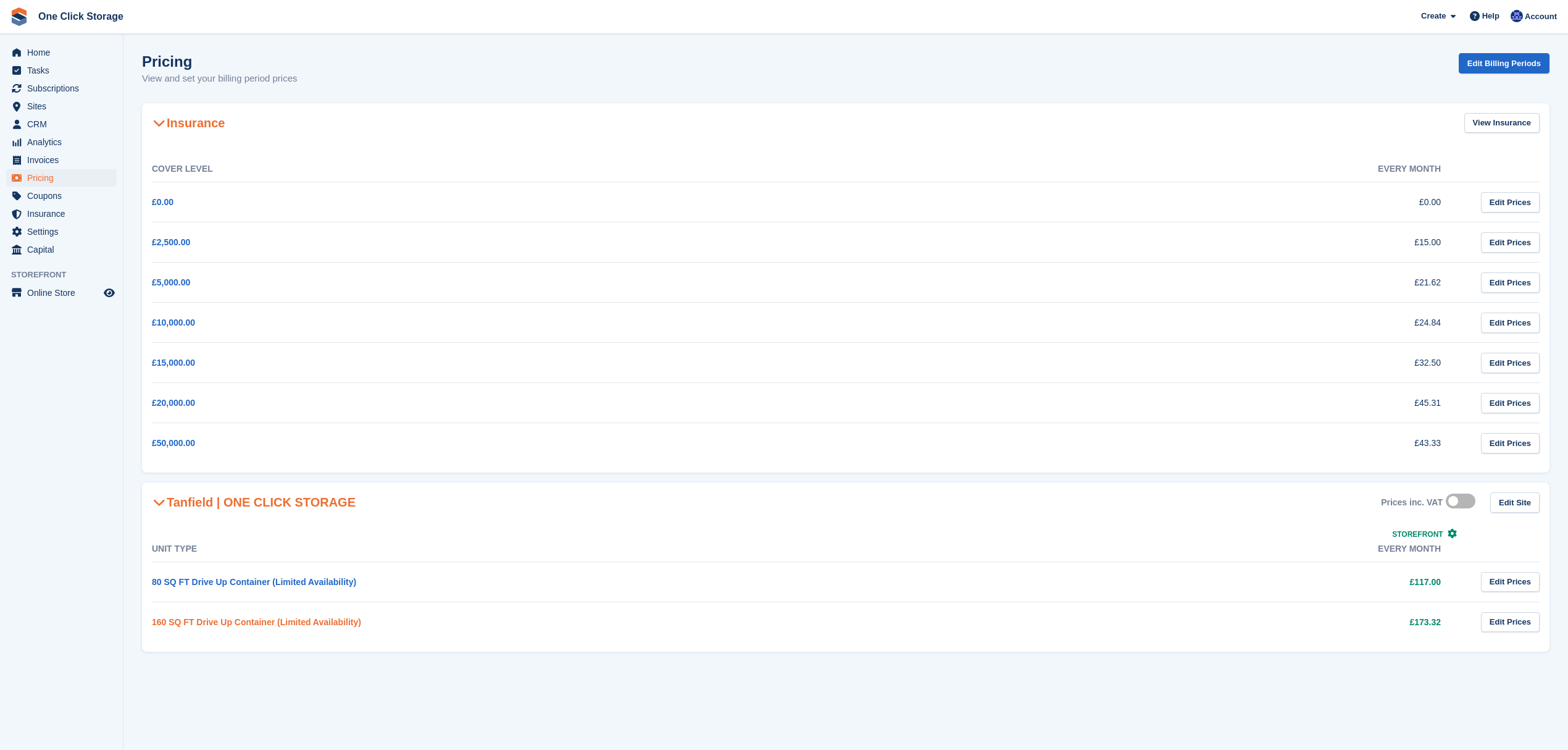
click at [227, 624] on link "160 SQ FT Drive Up Container (Limited Availability)" at bounding box center [256, 621] width 209 height 10
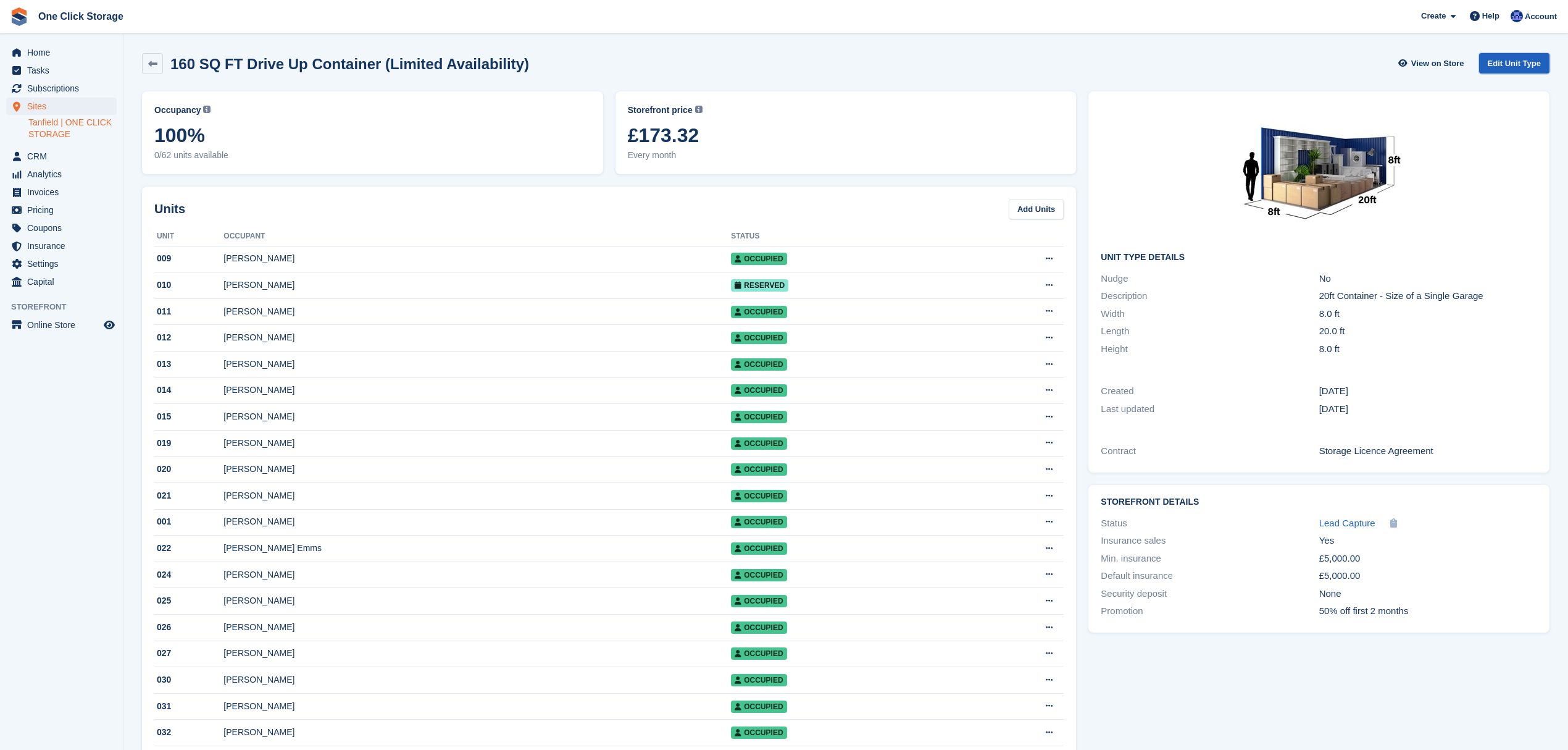
click at [1541, 64] on link "Edit Unit Type" at bounding box center [1514, 64] width 70 height 21
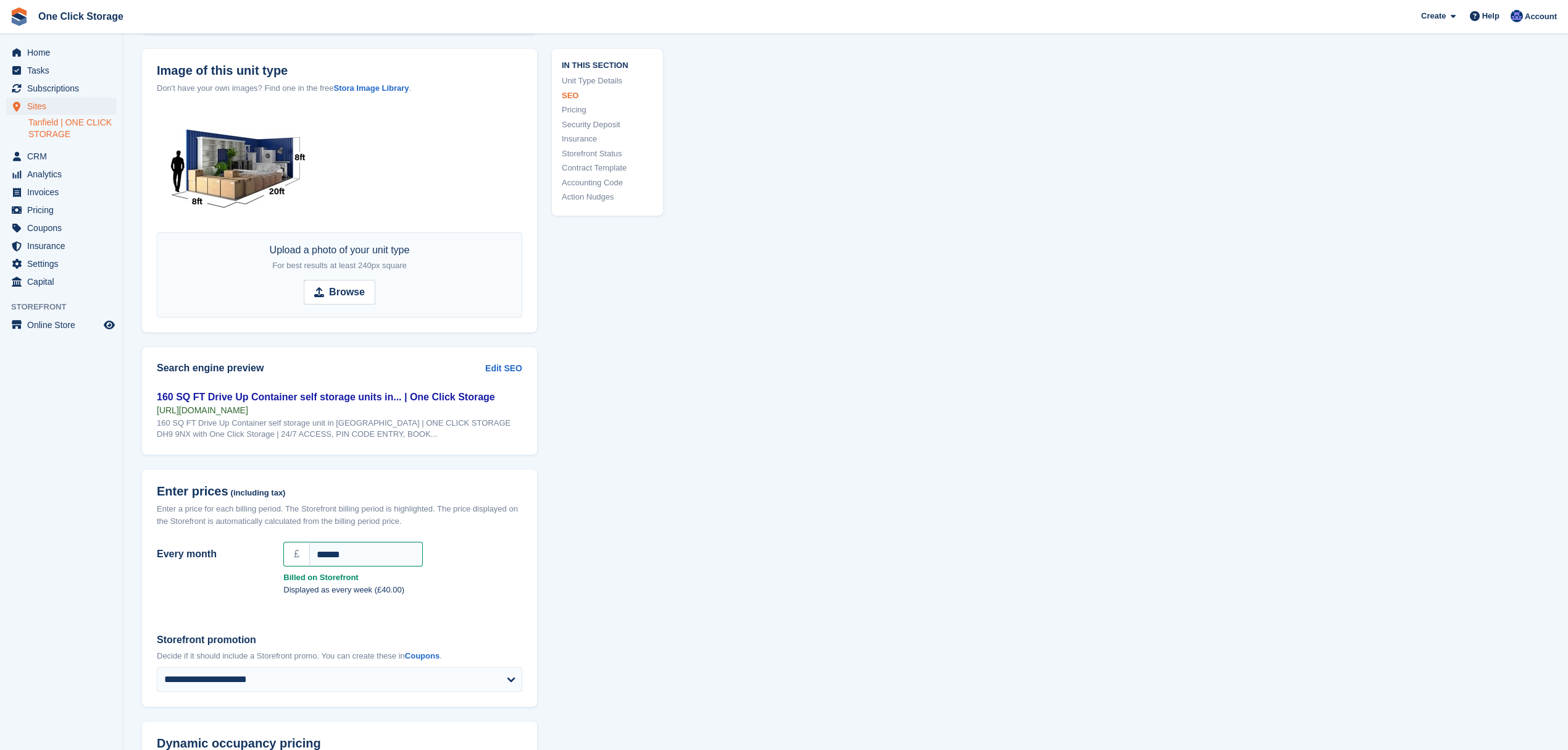
scroll to position [823, 0]
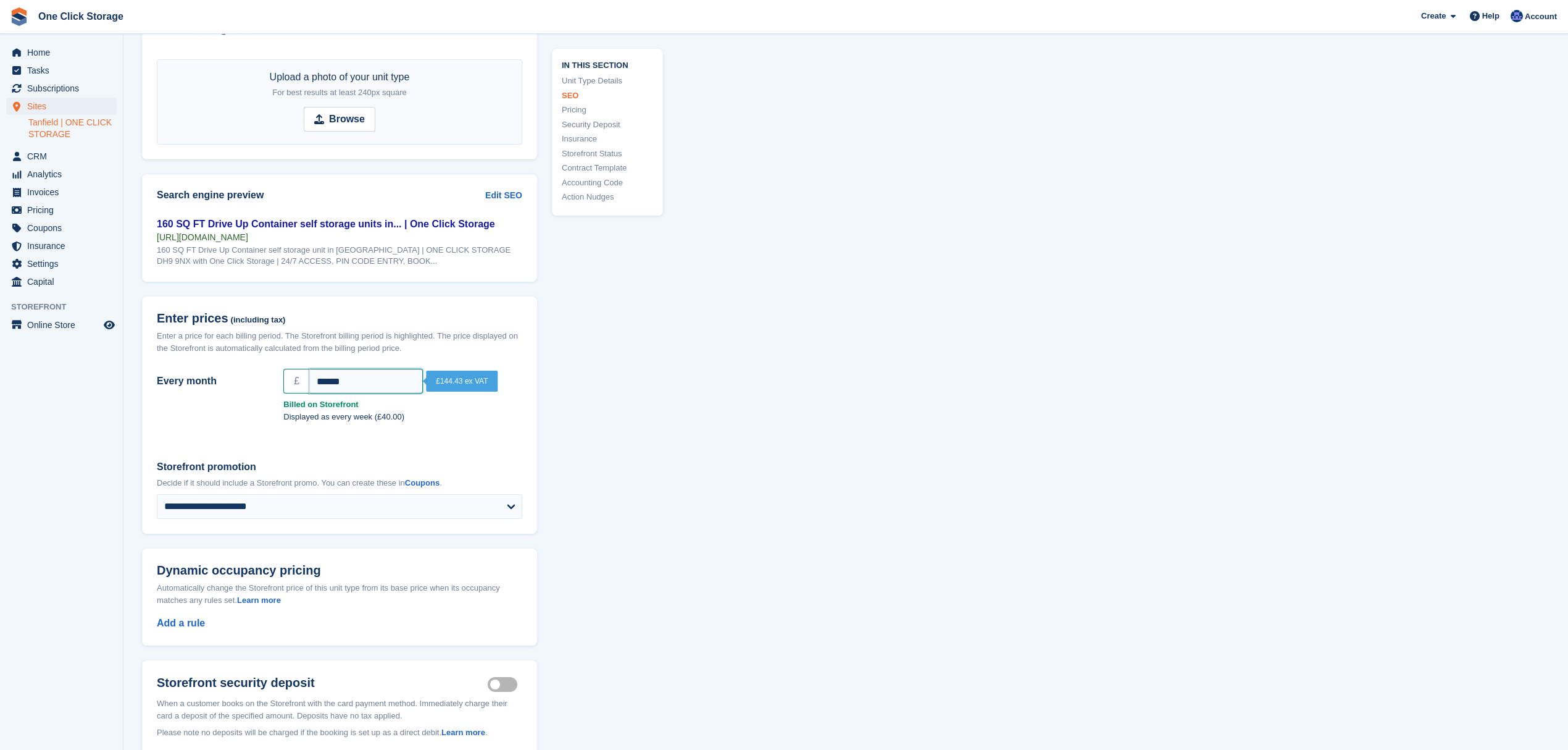
drag, startPoint x: 359, startPoint y: 396, endPoint x: 294, endPoint y: 391, distance: 65.2
click at [290, 394] on div "£ ******" at bounding box center [403, 381] width 239 height 24
type input "******"
click at [257, 443] on div "Every month £ ****** Billed on Storefront Displayed as every week (£38.00)" at bounding box center [339, 405] width 395 height 81
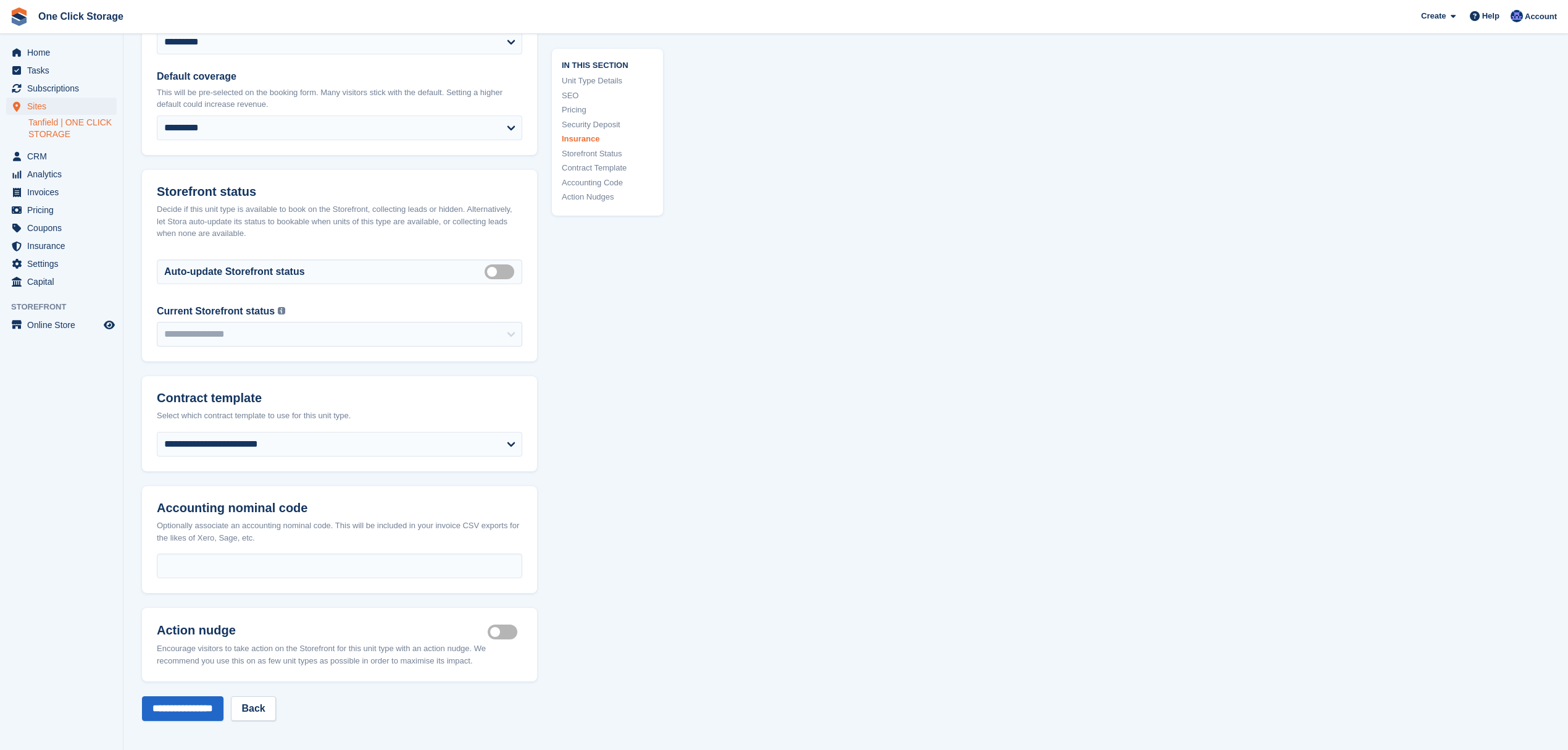
scroll to position [1729, 0]
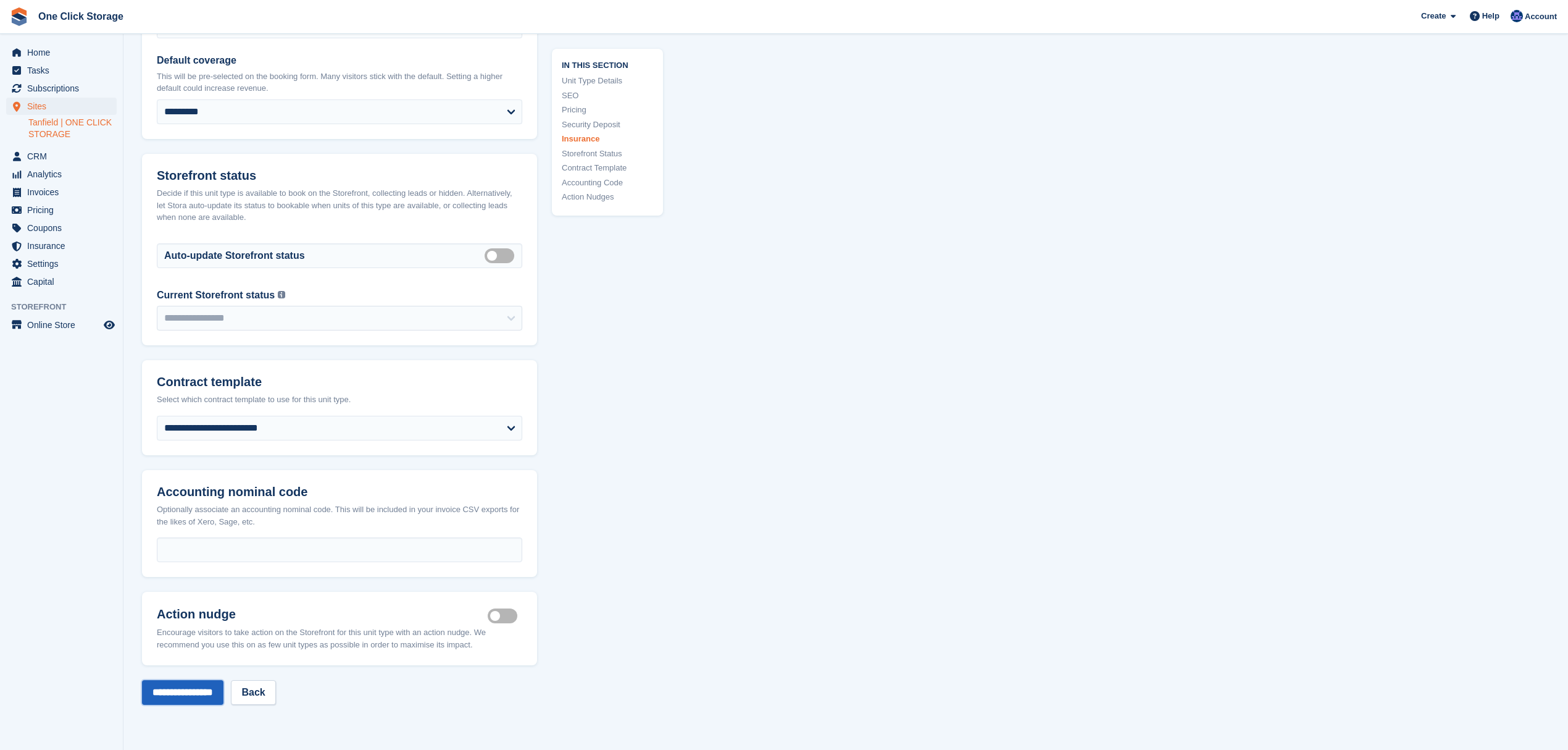
click at [212, 700] on input "**********" at bounding box center [183, 692] width 82 height 24
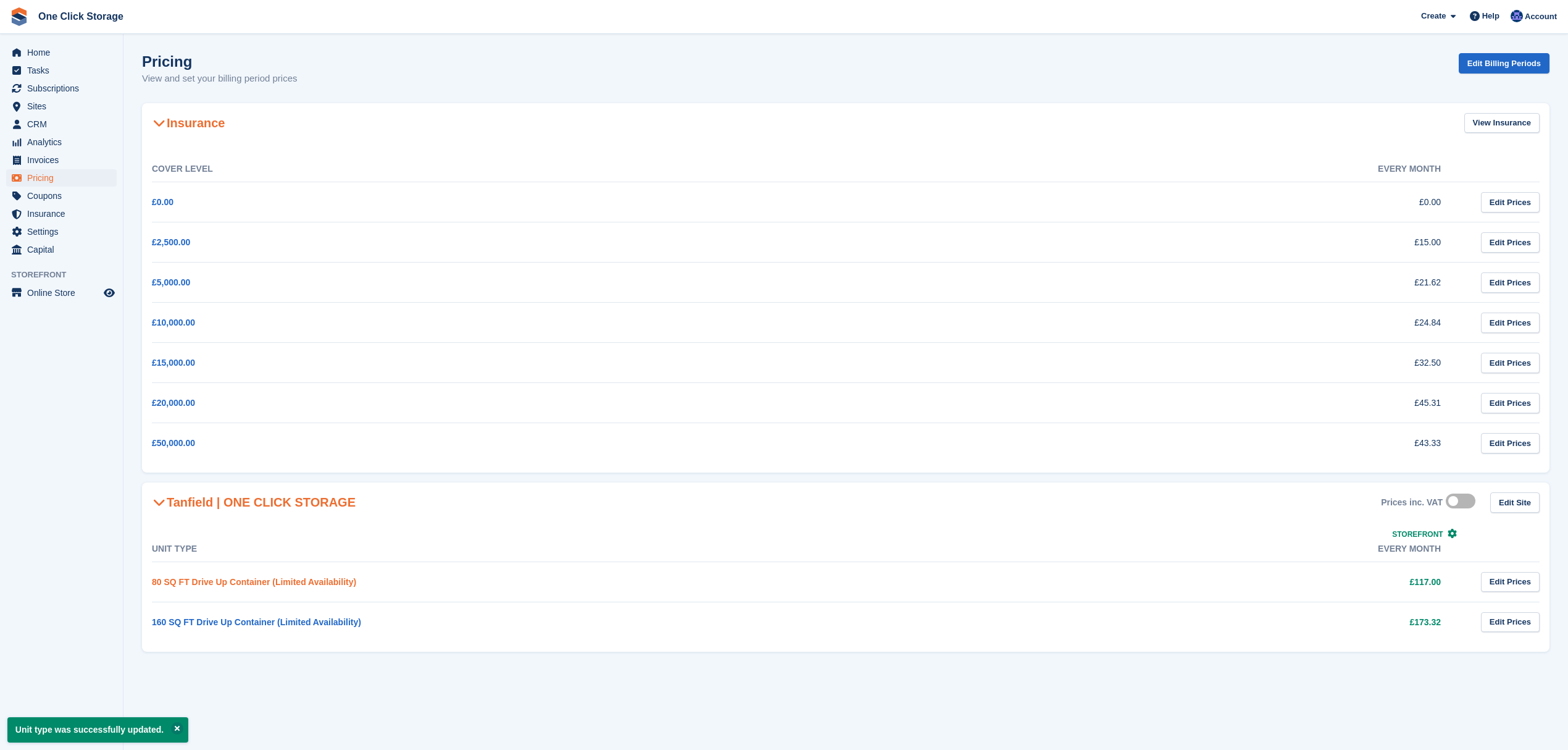
click at [304, 586] on link "80 SQ FT Drive Up Container (Limited Availability)" at bounding box center [254, 581] width 204 height 10
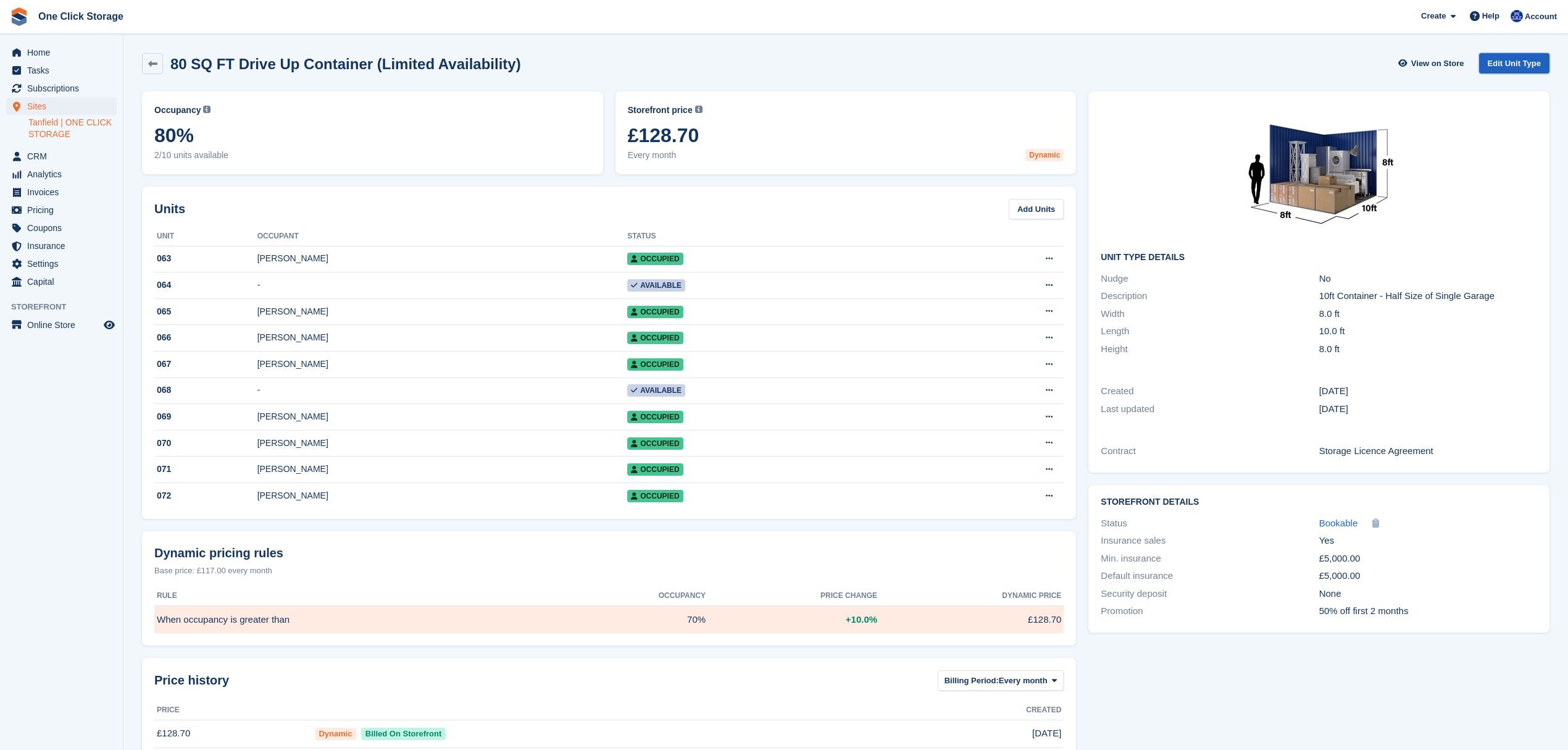
click at [1529, 68] on link "Edit Unit Type" at bounding box center [1514, 64] width 70 height 21
click at [148, 64] on icon at bounding box center [152, 64] width 9 height 9
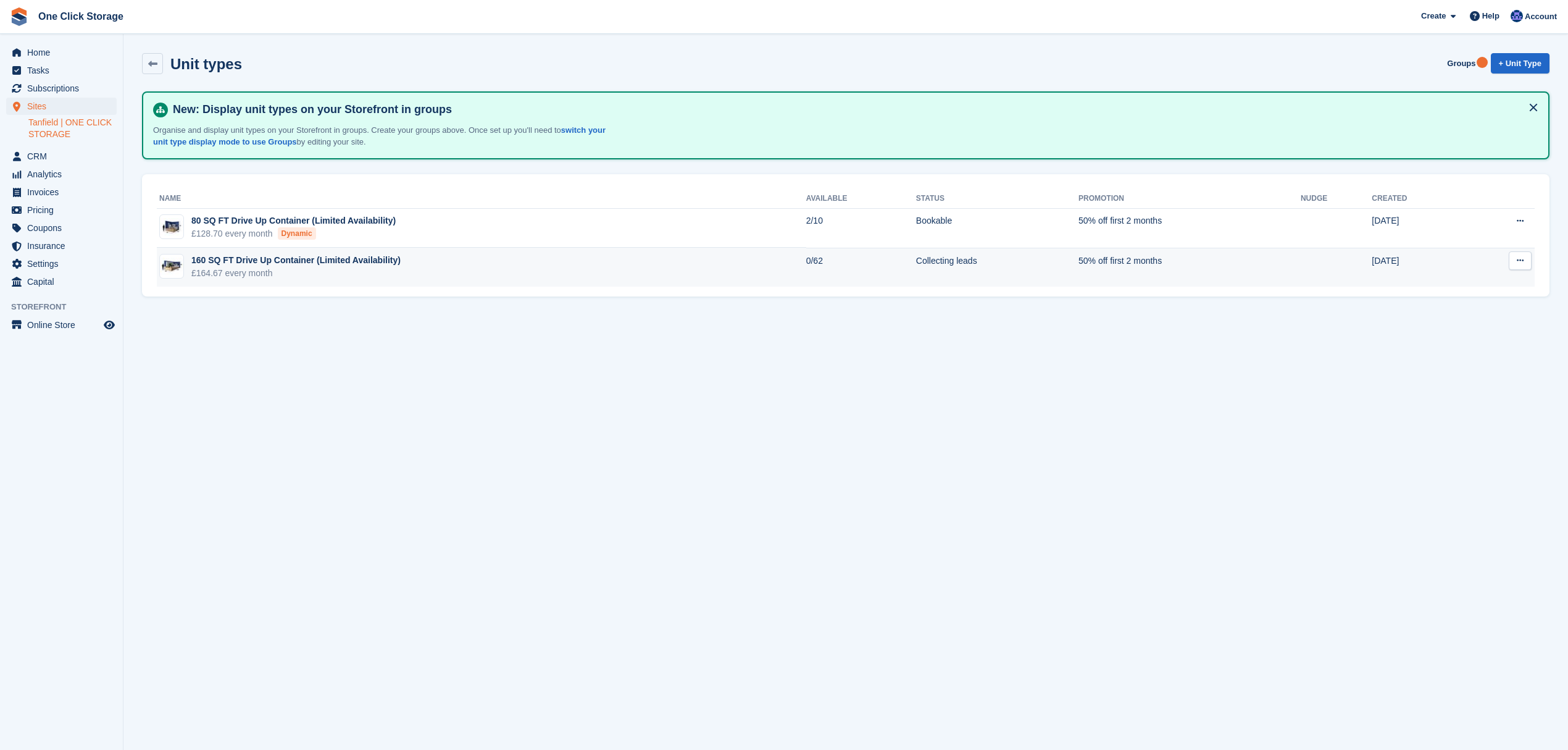
click at [503, 270] on td "160 SQ FT Drive Up Container (Limited Availability) £164.67 every month" at bounding box center [482, 267] width 649 height 39
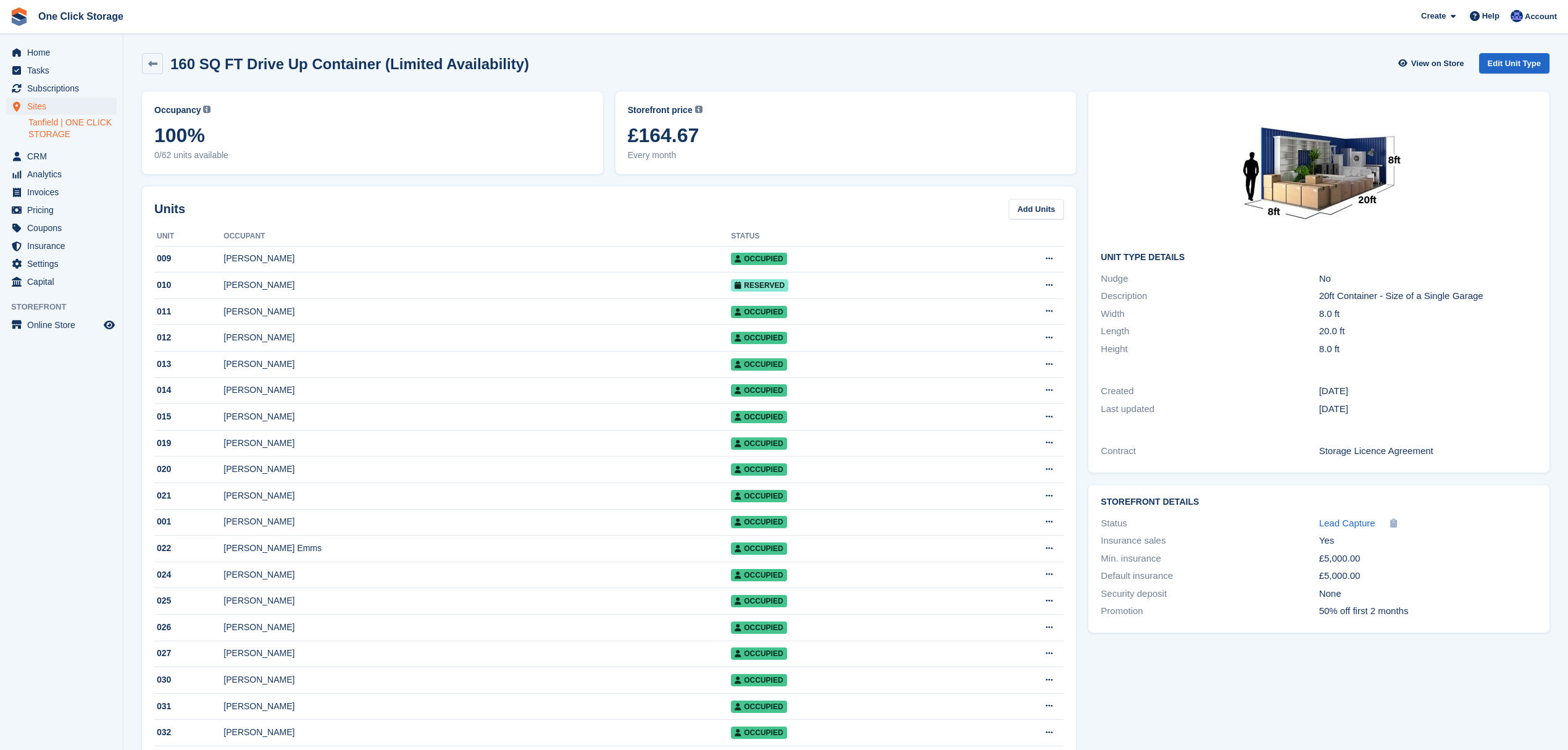
click at [1504, 74] on div "View on Store Edit Unit Type" at bounding box center [1473, 66] width 152 height 25
click at [1506, 66] on link "Edit Unit Type" at bounding box center [1514, 64] width 70 height 21
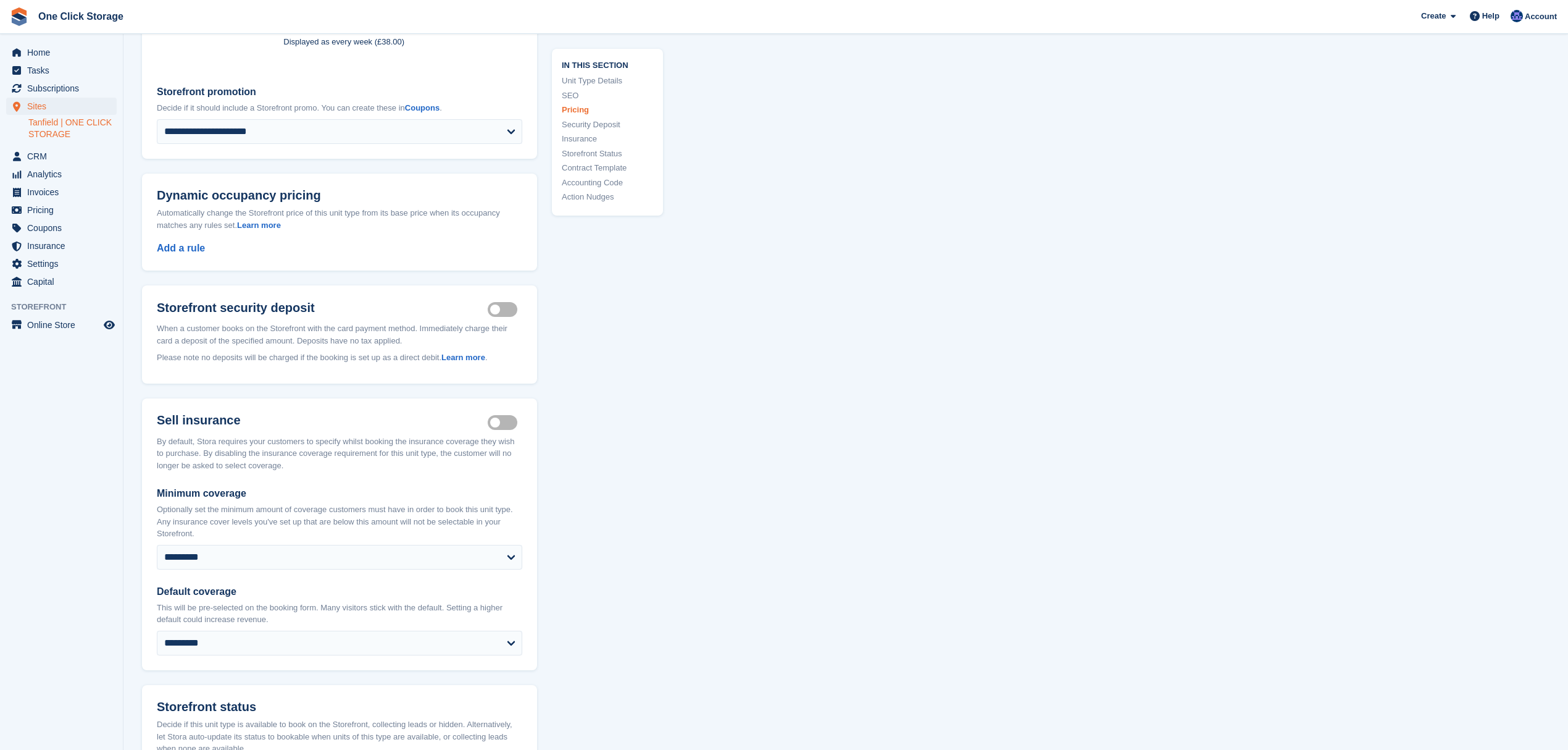
scroll to position [494, 0]
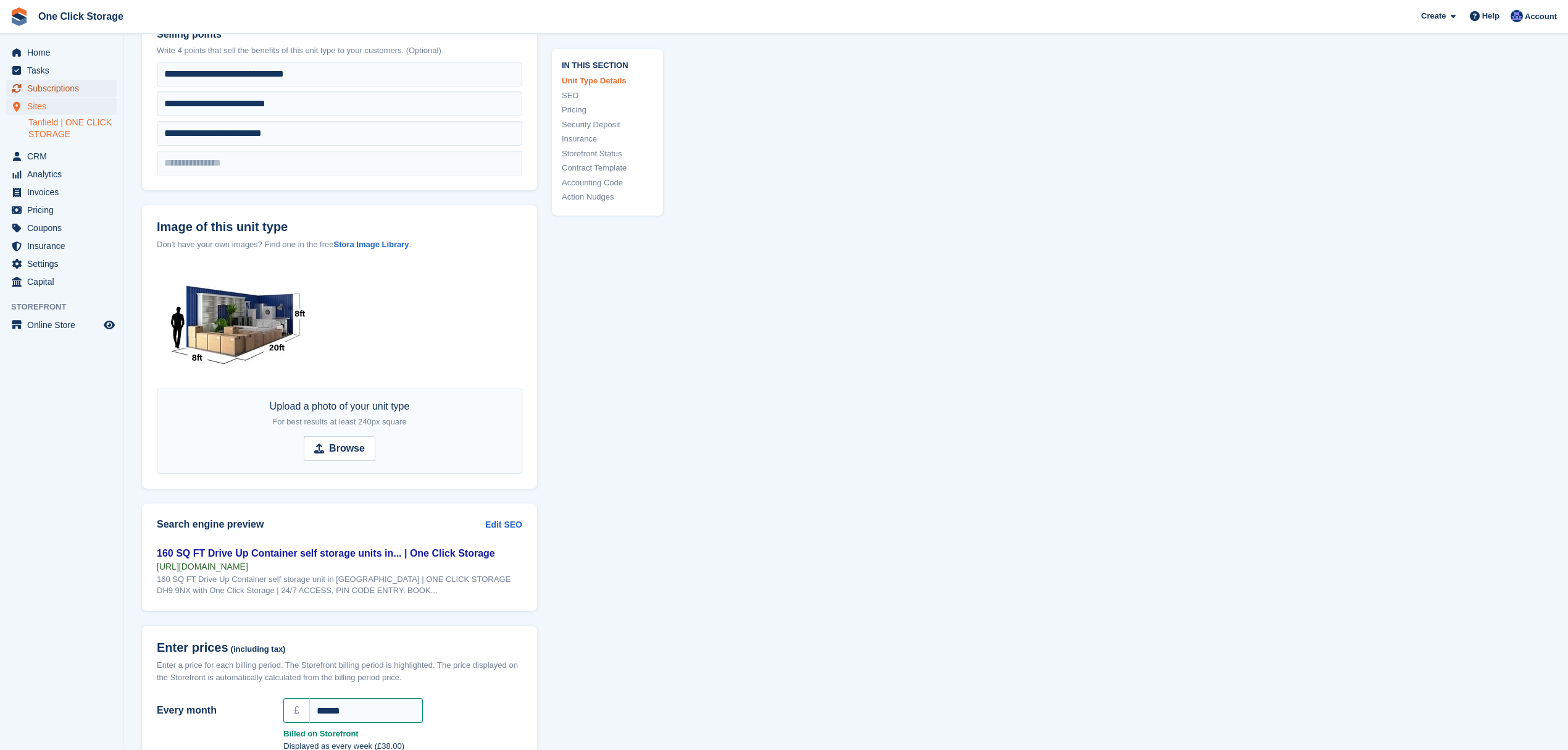
click at [44, 96] on span "Subscriptions" at bounding box center [64, 88] width 74 height 17
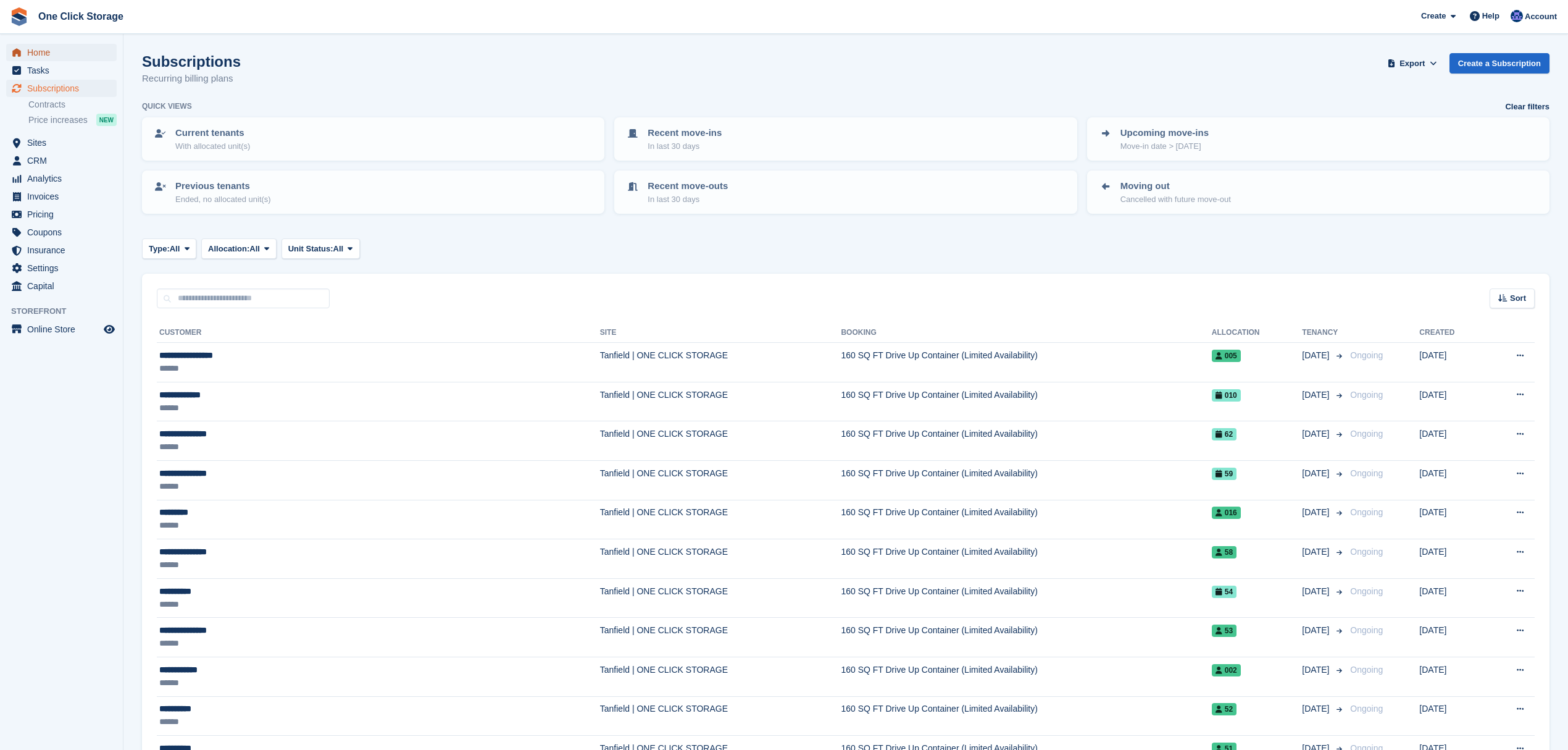
click at [69, 55] on span "Home" at bounding box center [64, 52] width 74 height 17
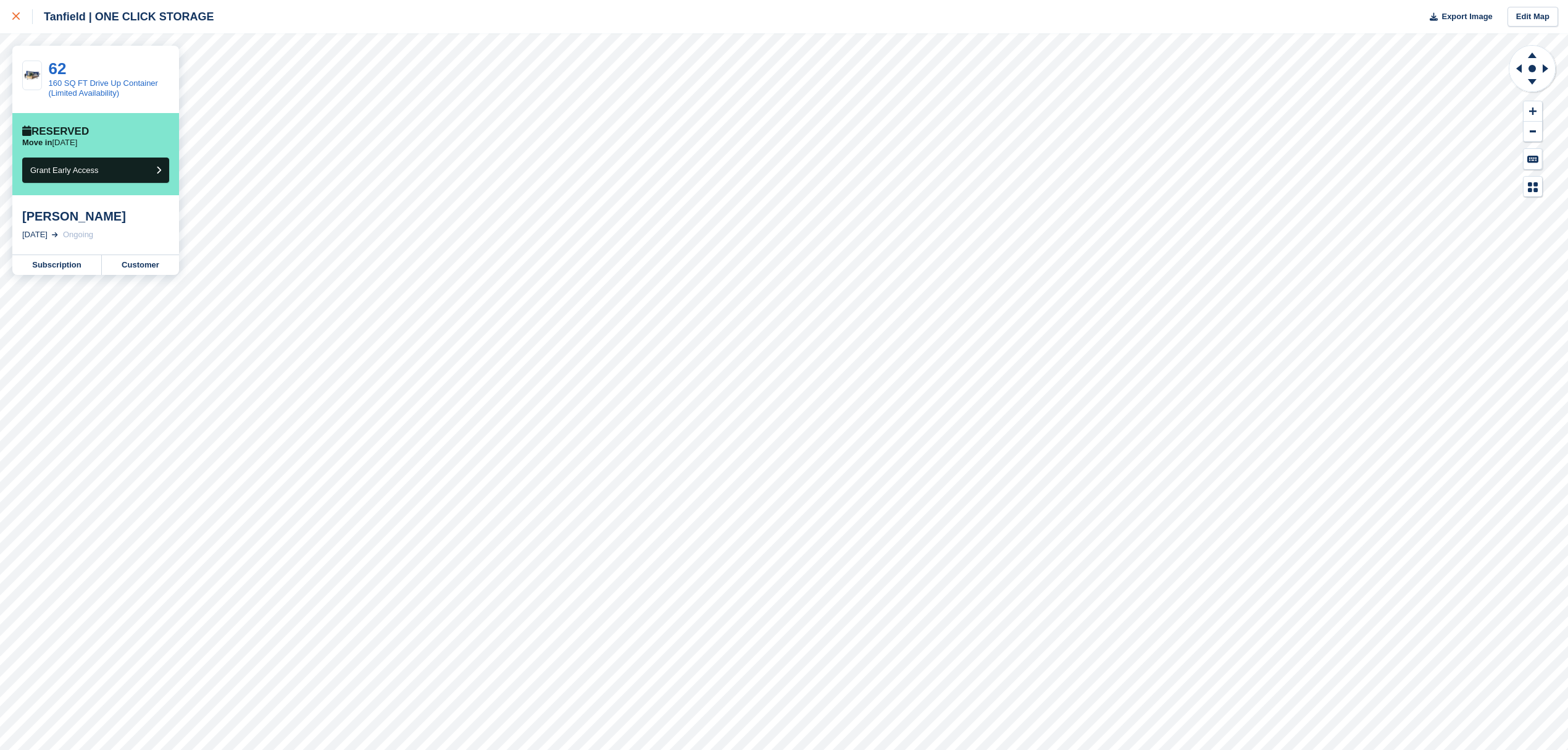
click at [18, 23] on div at bounding box center [23, 16] width 21 height 15
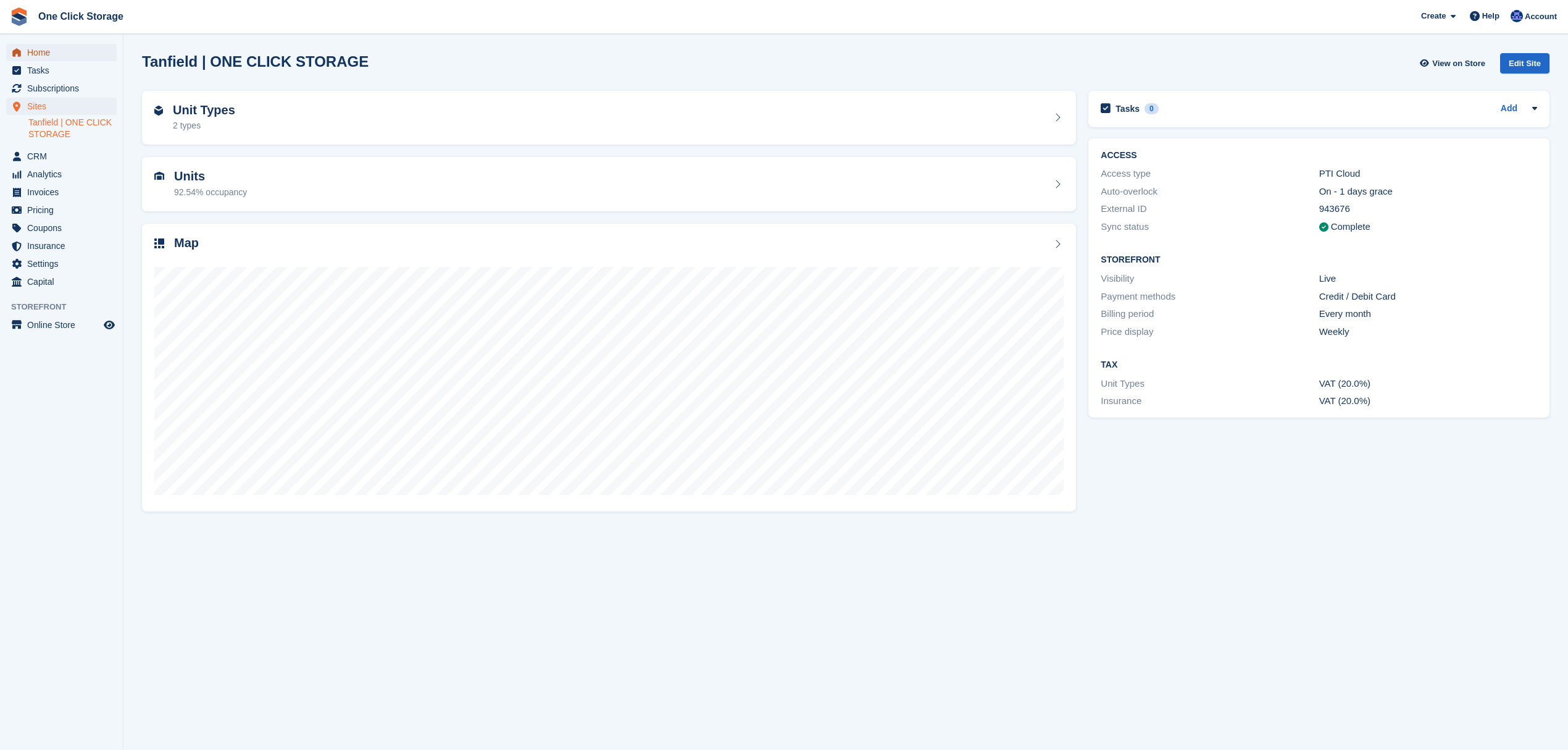
click at [35, 54] on span "Home" at bounding box center [64, 52] width 74 height 17
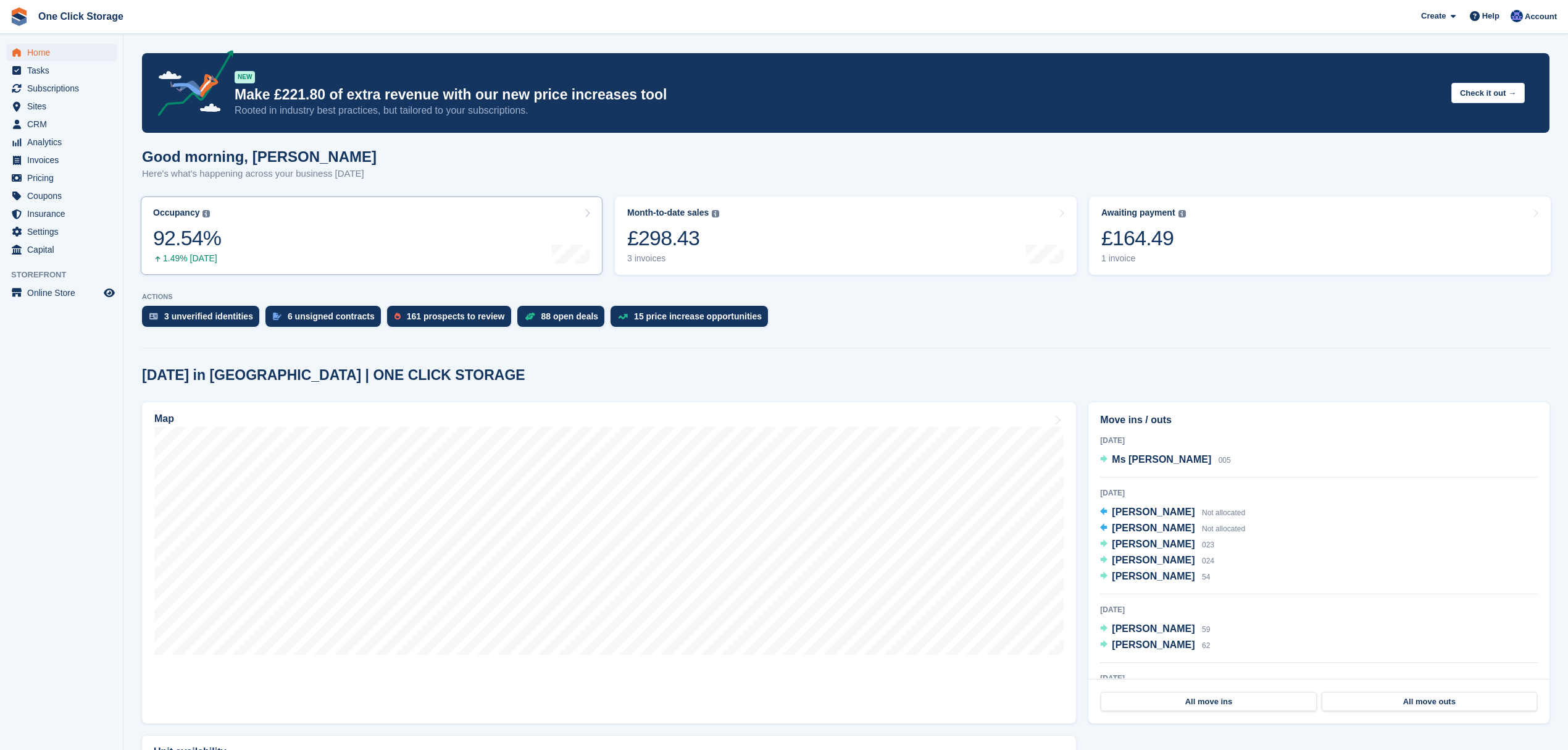
click at [410, 233] on link "Occupancy The percentage of all currently allocated units in terms of area. Inc…" at bounding box center [372, 235] width 462 height 78
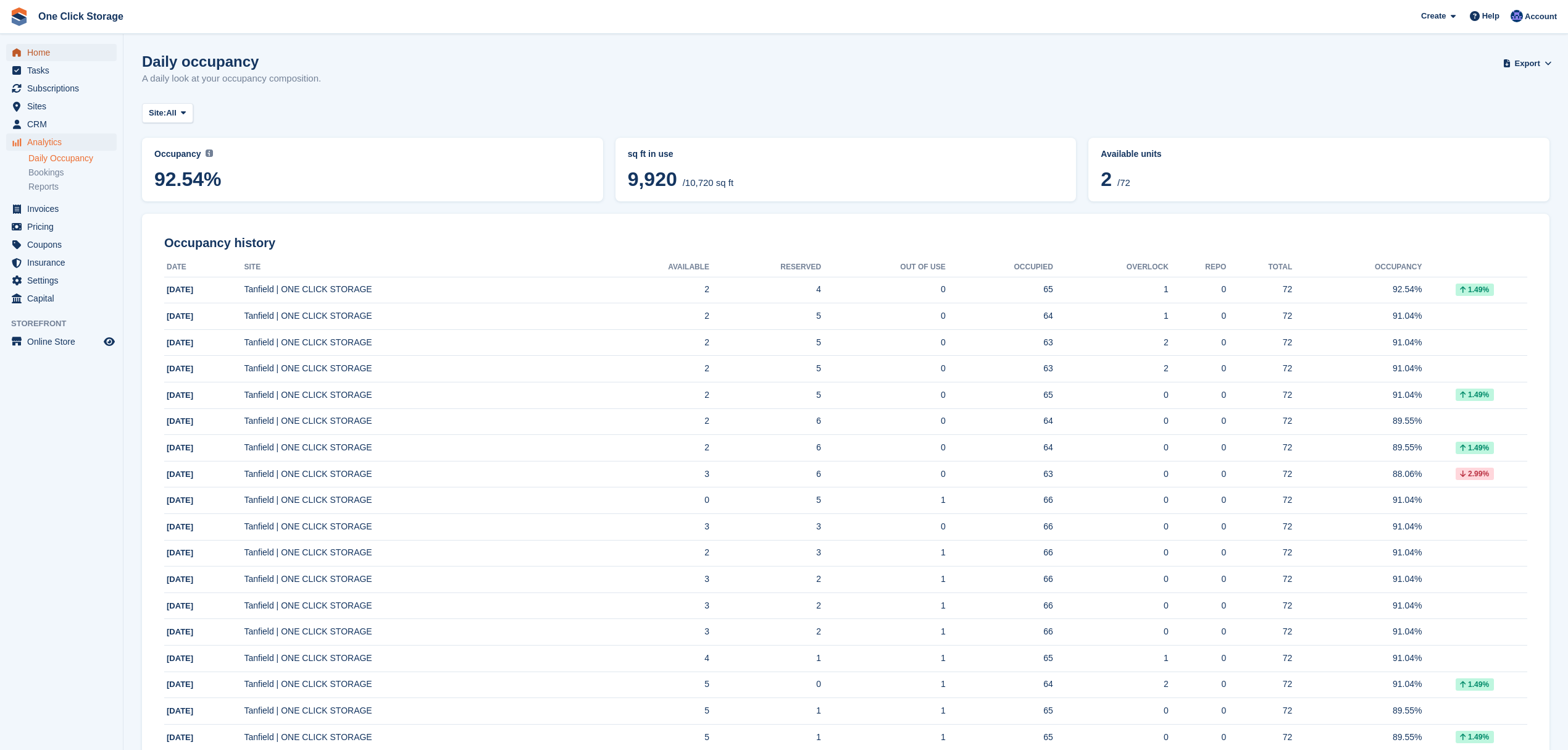
click at [55, 53] on span "Home" at bounding box center [64, 52] width 74 height 17
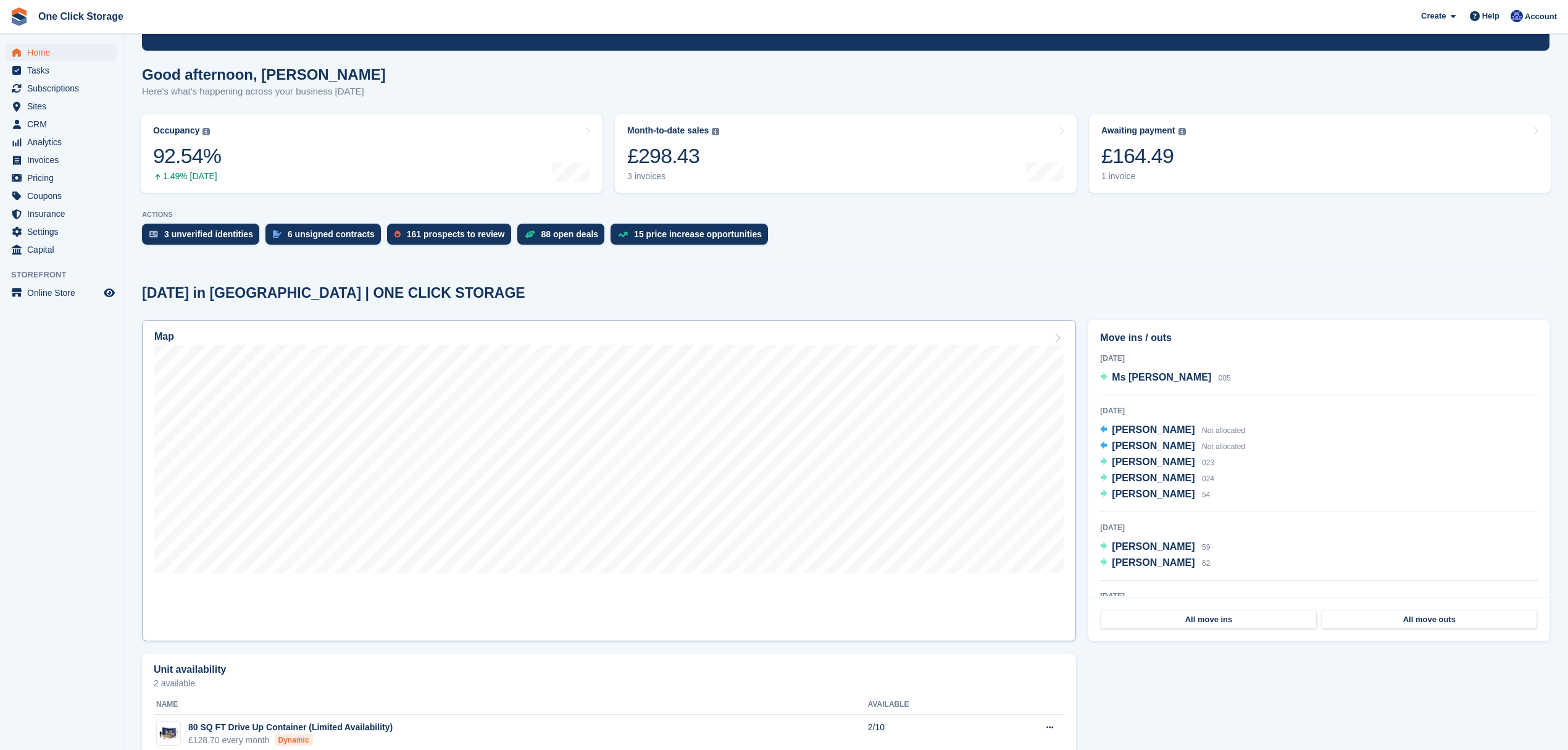
scroll to position [154, 0]
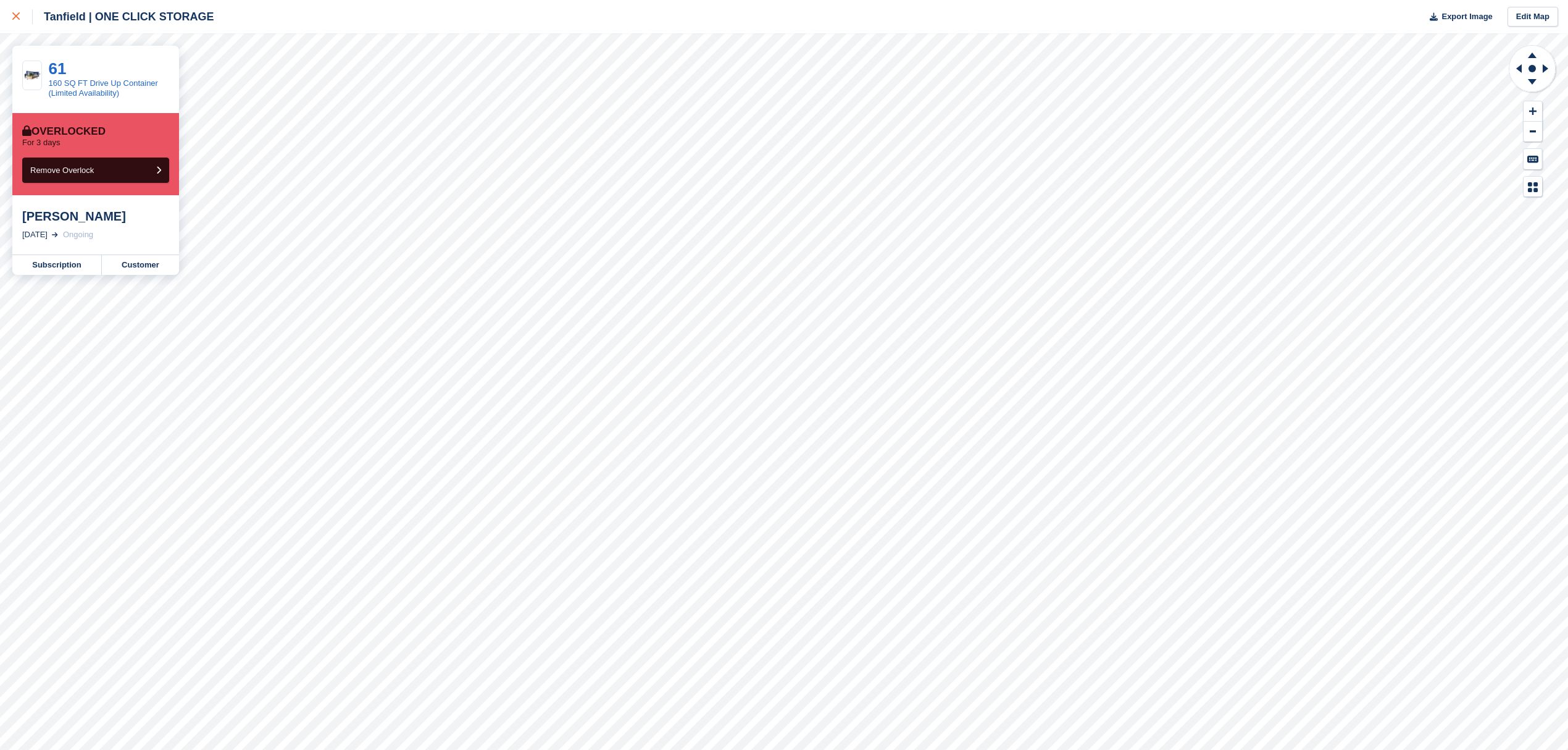
click at [21, 26] on link at bounding box center [16, 17] width 33 height 33
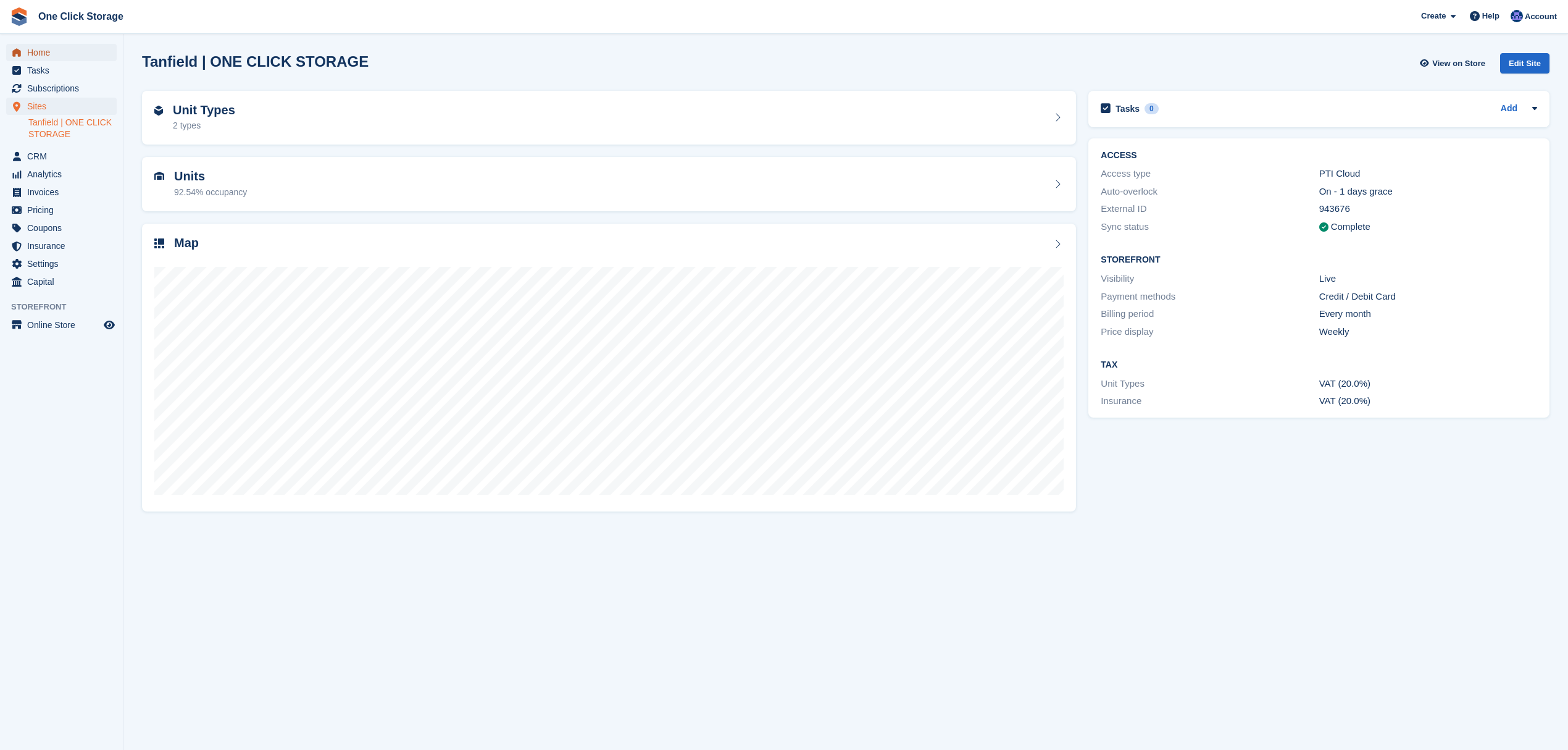
click at [75, 50] on span "Home" at bounding box center [64, 52] width 74 height 17
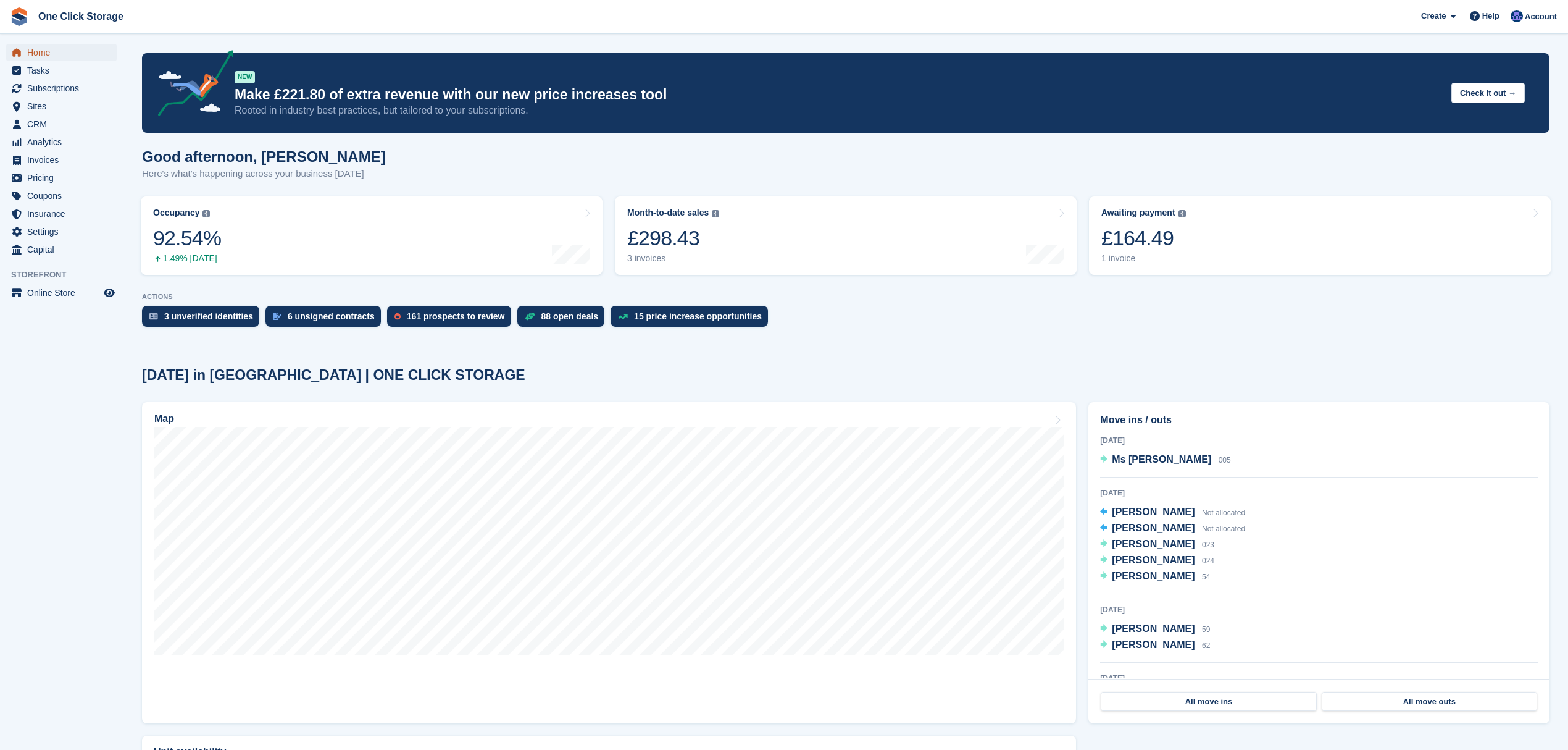
click at [50, 50] on span "Home" at bounding box center [64, 52] width 74 height 17
click at [677, 315] on div "15 price increase opportunities" at bounding box center [698, 316] width 128 height 10
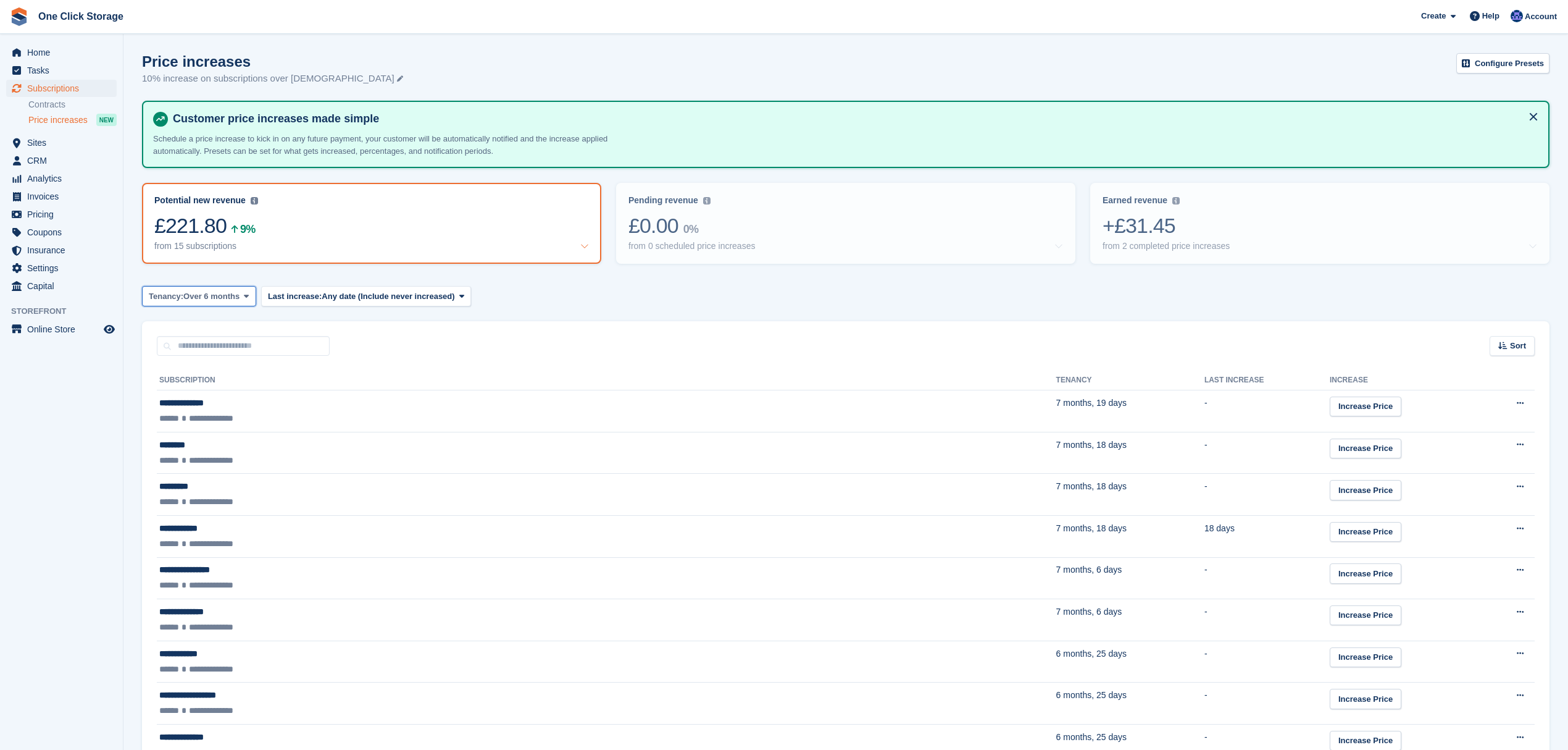
click at [244, 293] on icon at bounding box center [246, 296] width 5 height 8
click at [227, 363] on link "Over 3 months" at bounding box center [201, 370] width 107 height 23
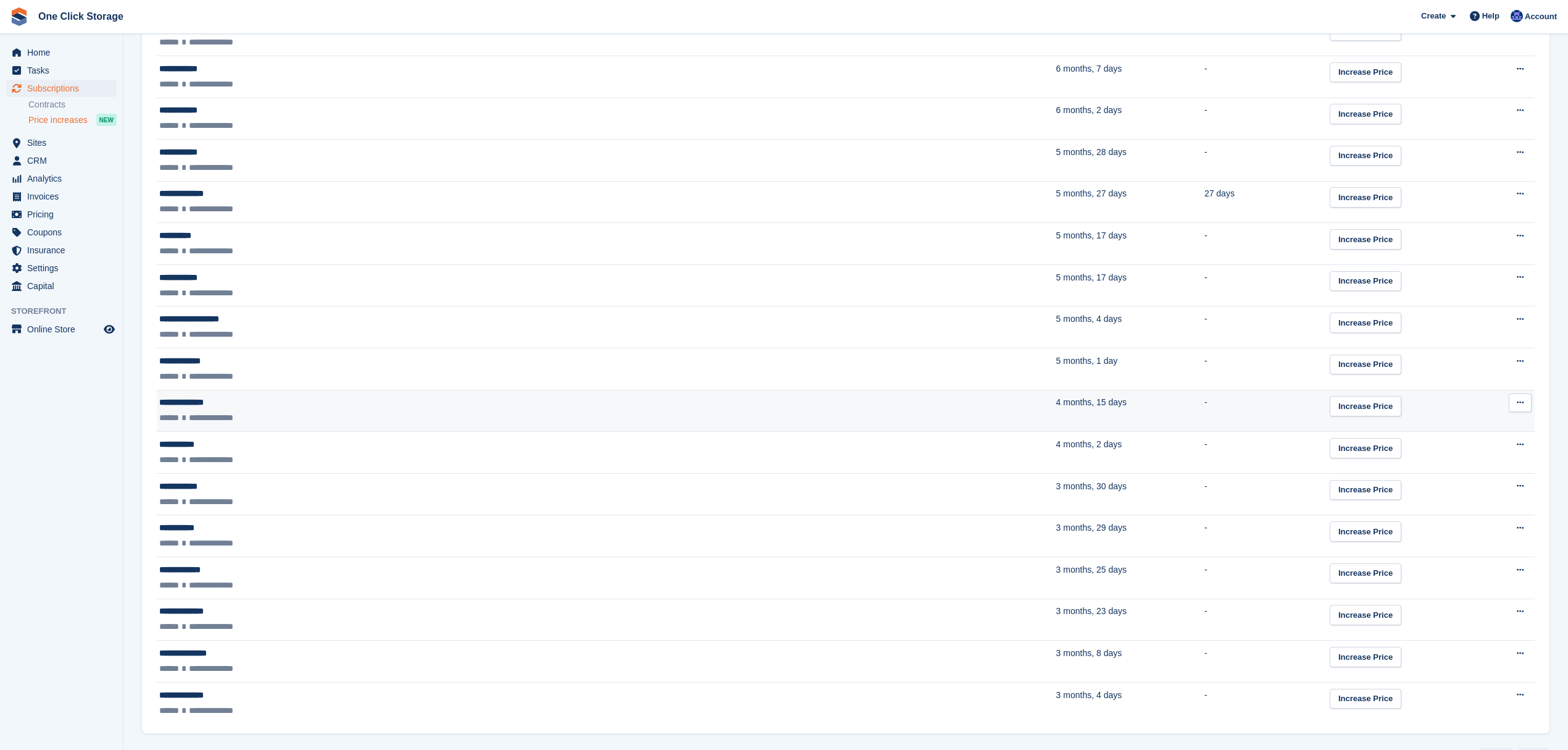
scroll to position [906, 0]
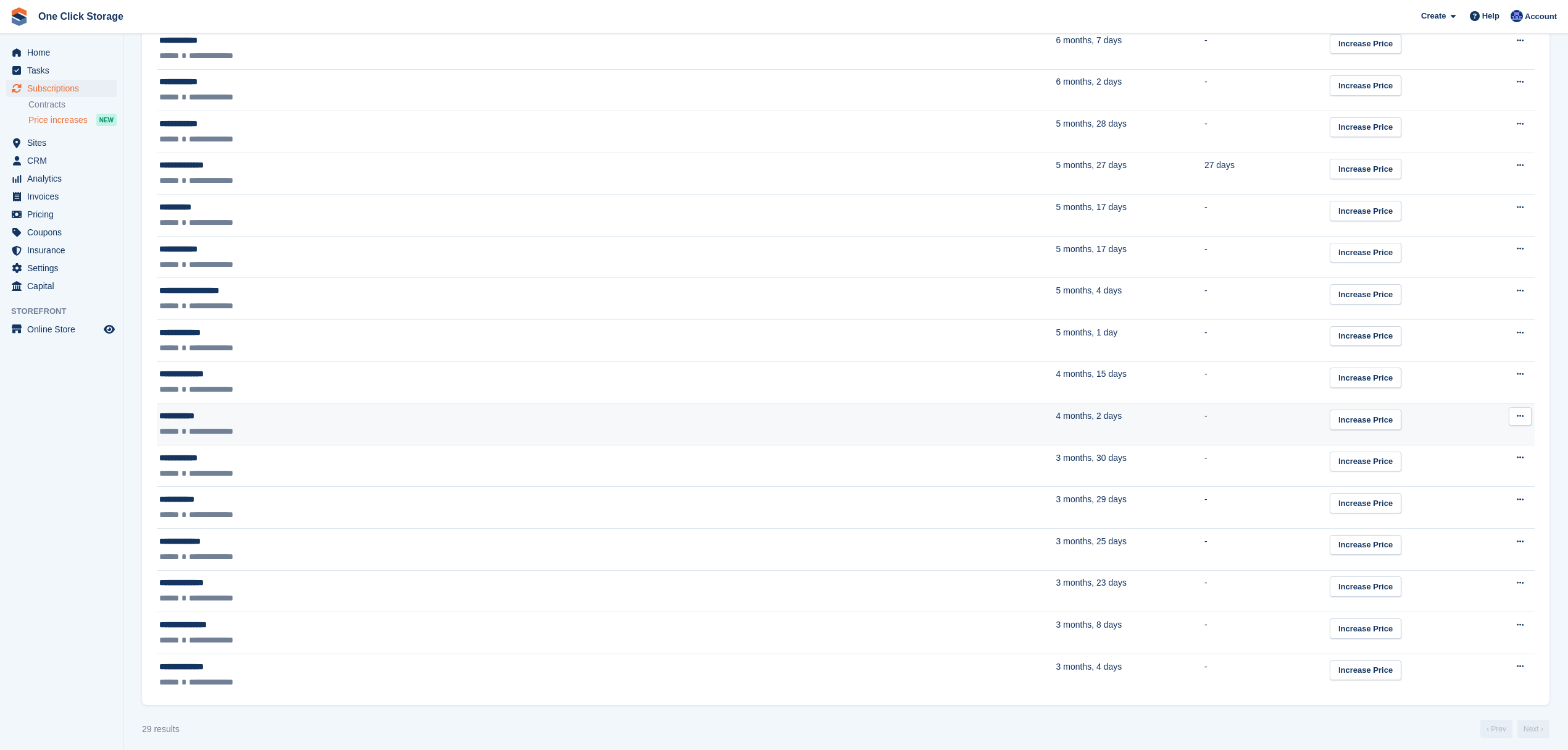
click at [263, 423] on div "**********" at bounding box center [372, 416] width 426 height 13
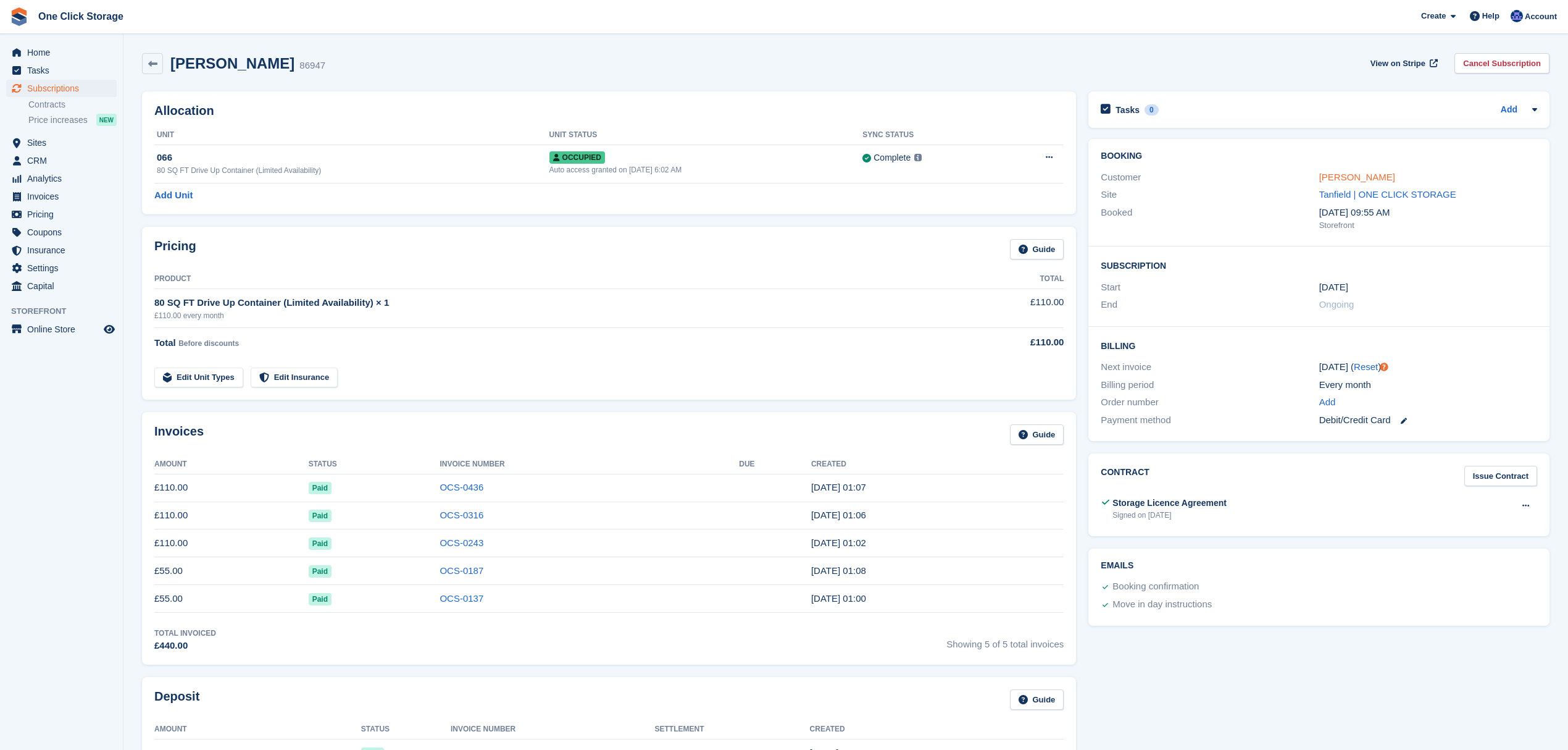
click at [1331, 177] on link "Abigail Lee" at bounding box center [1357, 177] width 76 height 10
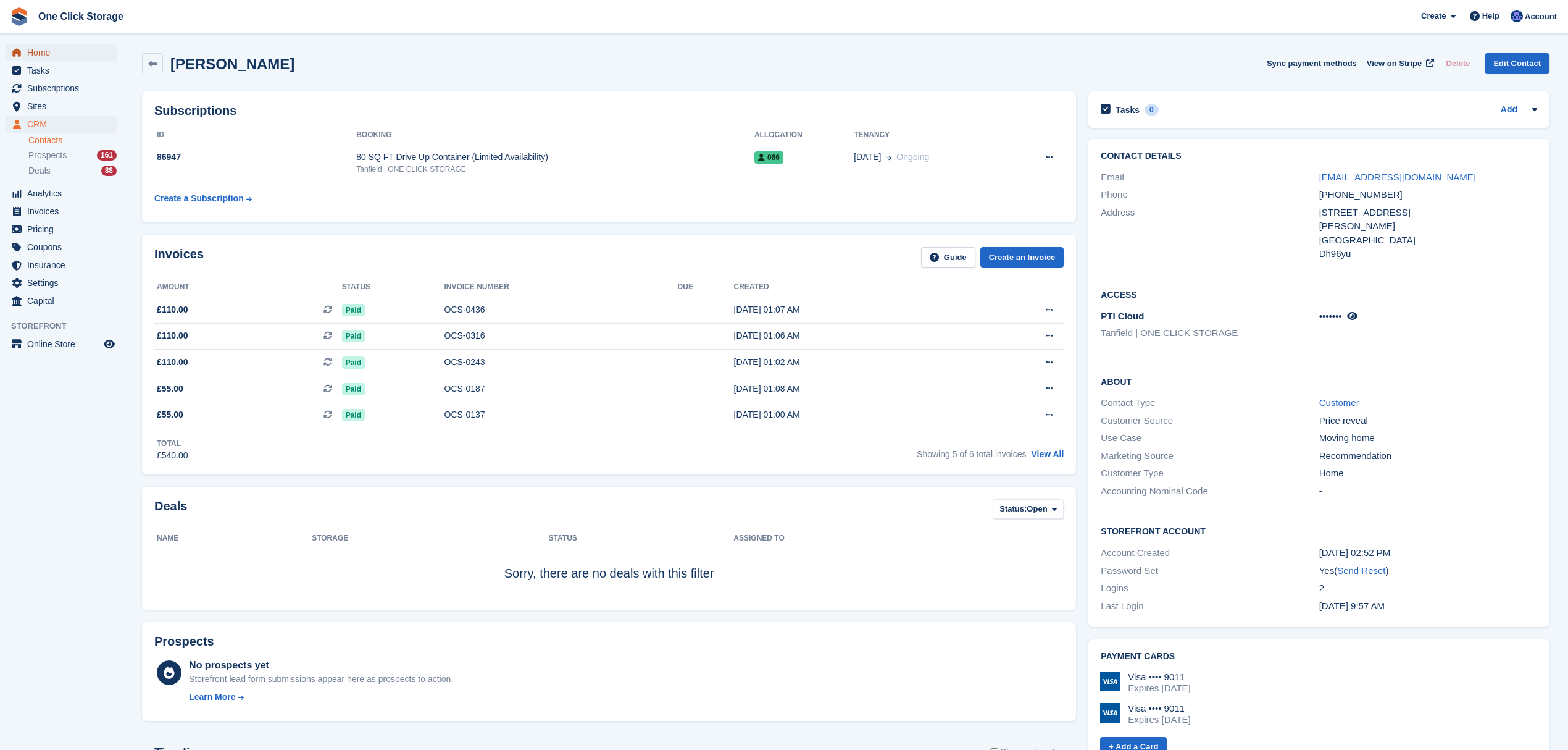
click at [55, 54] on span "Home" at bounding box center [64, 52] width 74 height 17
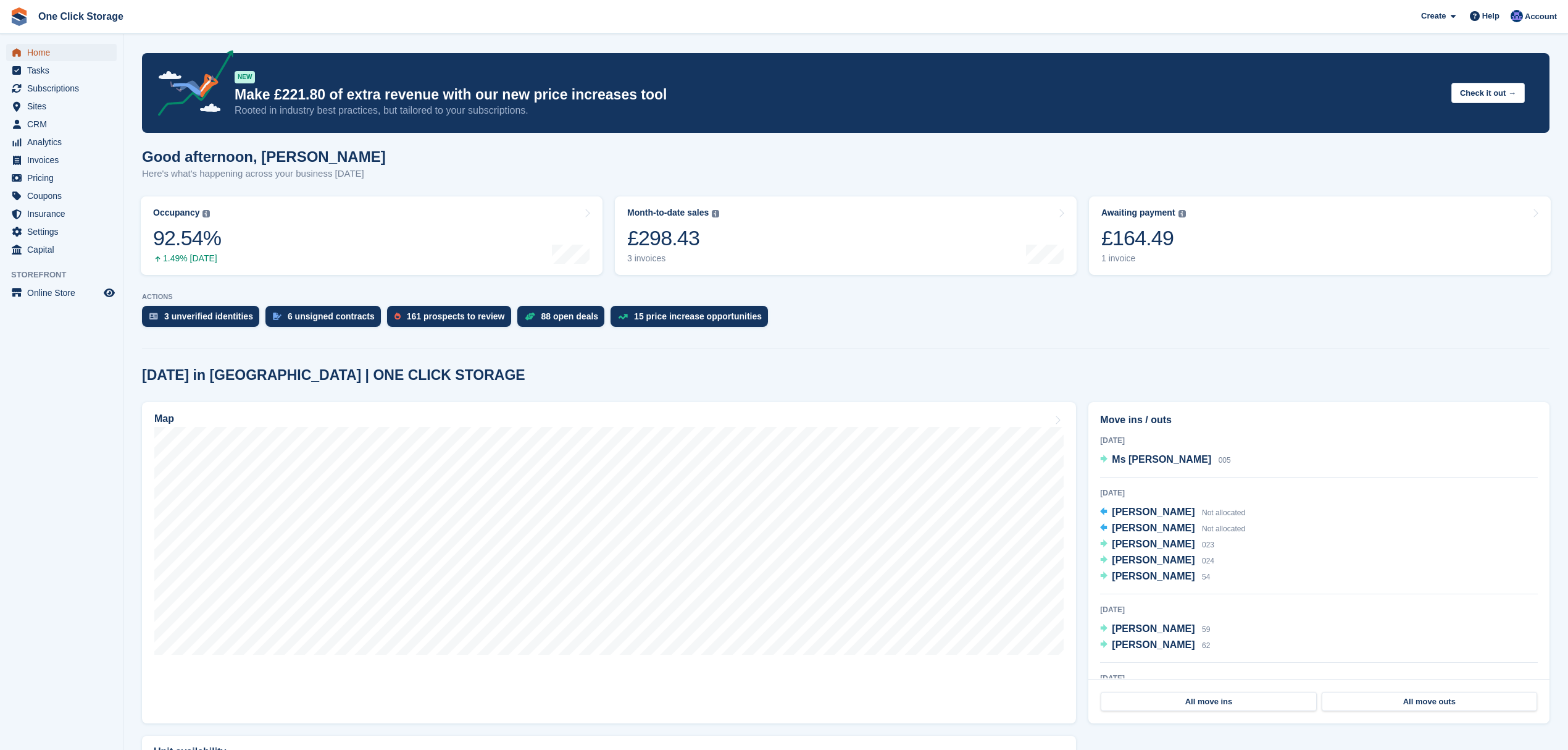
click at [62, 48] on span "Home" at bounding box center [64, 52] width 74 height 17
drag, startPoint x: 451, startPoint y: 392, endPoint x: 246, endPoint y: 392, distance: 205.0
click at [246, 392] on div "[DATE] in [GEOGRAPHIC_DATA] | ONE CLICK STORAGE Map Move ins / outs [DATE] Ms […" at bounding box center [845, 628] width 1407 height 524
click at [279, 391] on div "[DATE] in [GEOGRAPHIC_DATA] | ONE CLICK STORAGE Map Move ins / outs [DATE] Ms […" at bounding box center [845, 628] width 1407 height 524
click at [80, 50] on span "Home" at bounding box center [64, 52] width 74 height 17
